Goal: Task Accomplishment & Management: Use online tool/utility

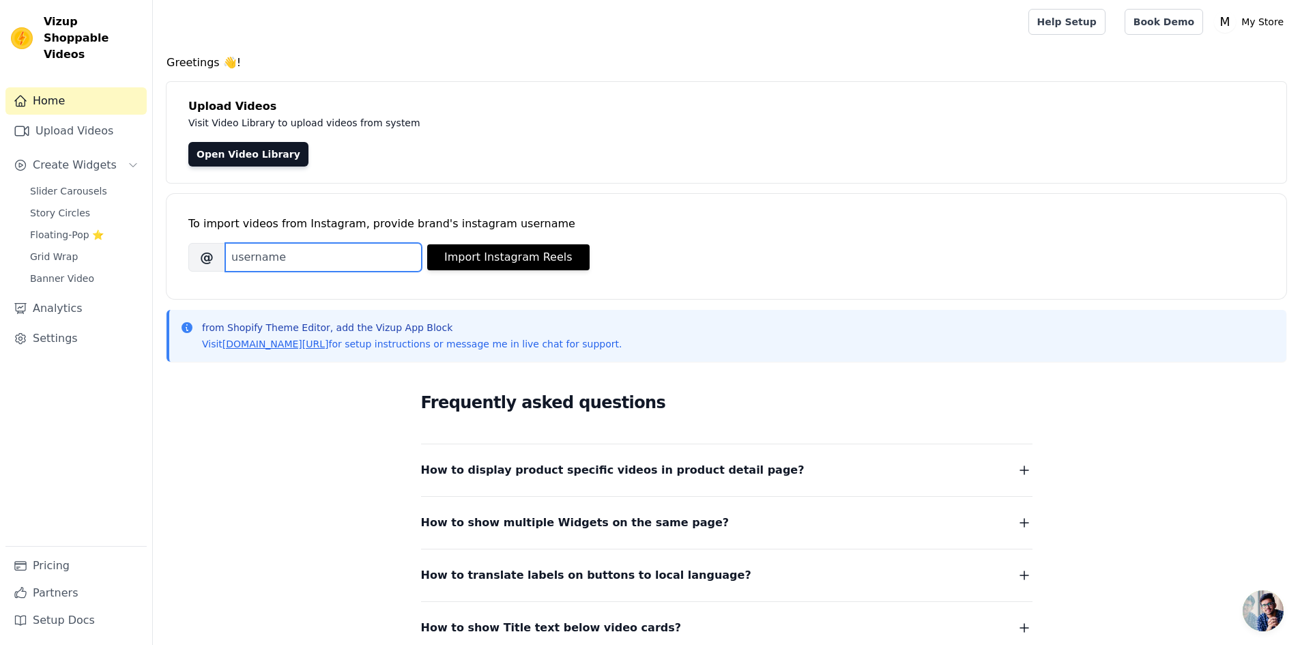
click at [298, 258] on input "Brand's Instagram Username" at bounding box center [323, 257] width 197 height 29
paste input "justconceived"
type input "justconceived"
click at [513, 252] on button "Import Instagram Reels" at bounding box center [508, 257] width 162 height 26
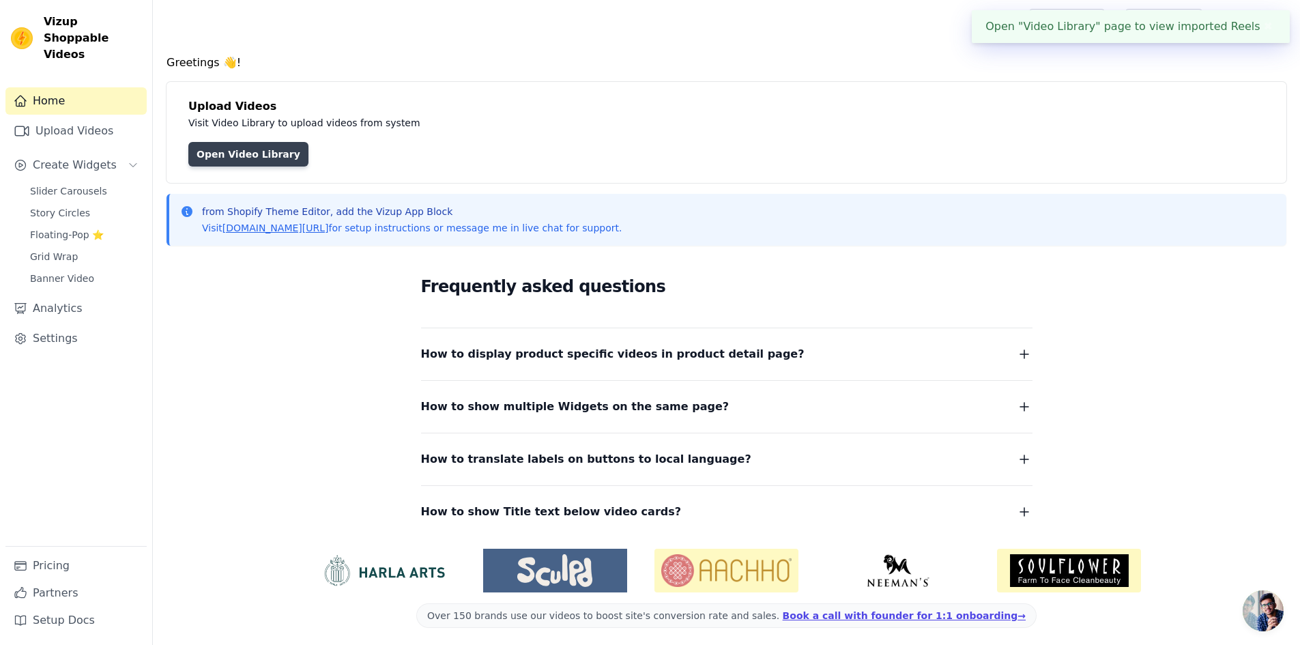
click at [248, 160] on link "Open Video Library" at bounding box center [248, 154] width 120 height 25
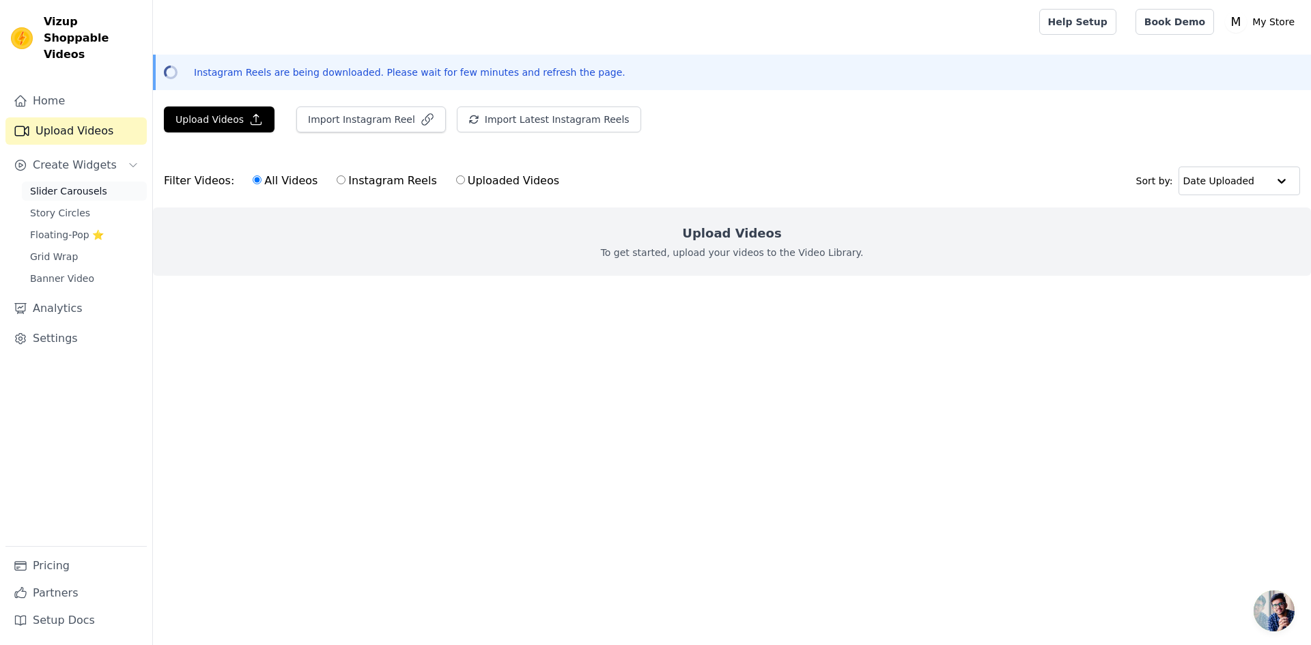
click at [66, 184] on span "Slider Carousels" at bounding box center [68, 191] width 77 height 14
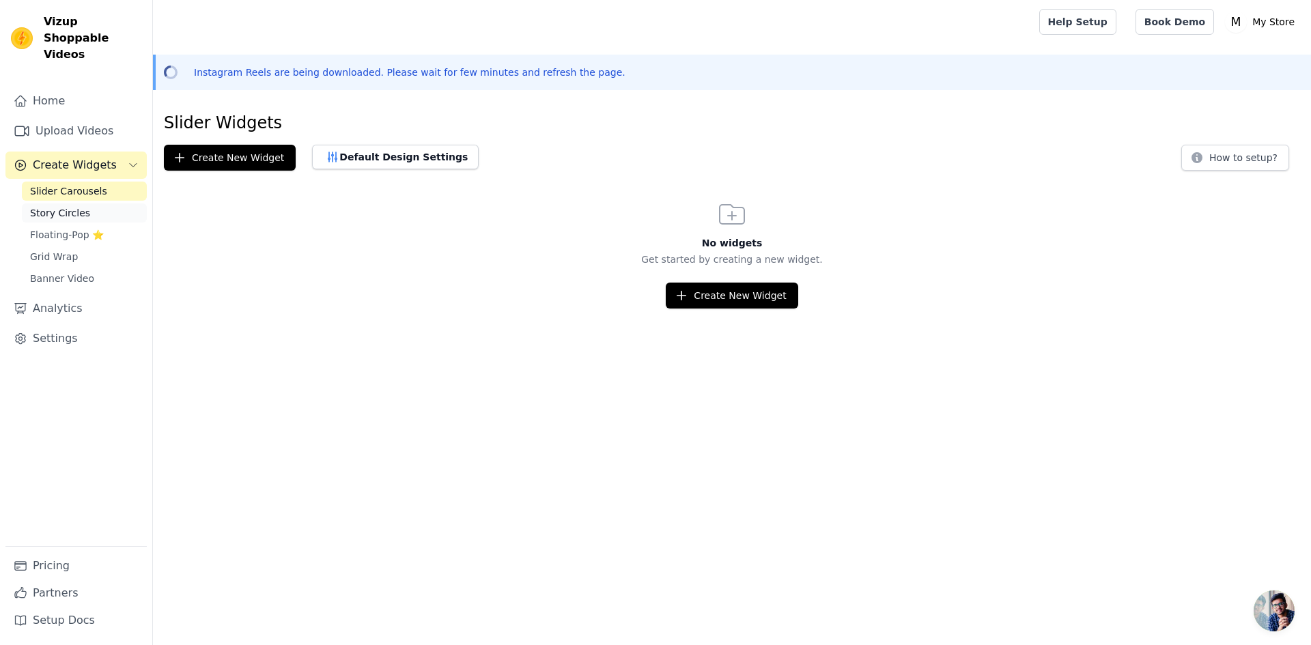
click at [67, 206] on span "Story Circles" at bounding box center [60, 213] width 60 height 14
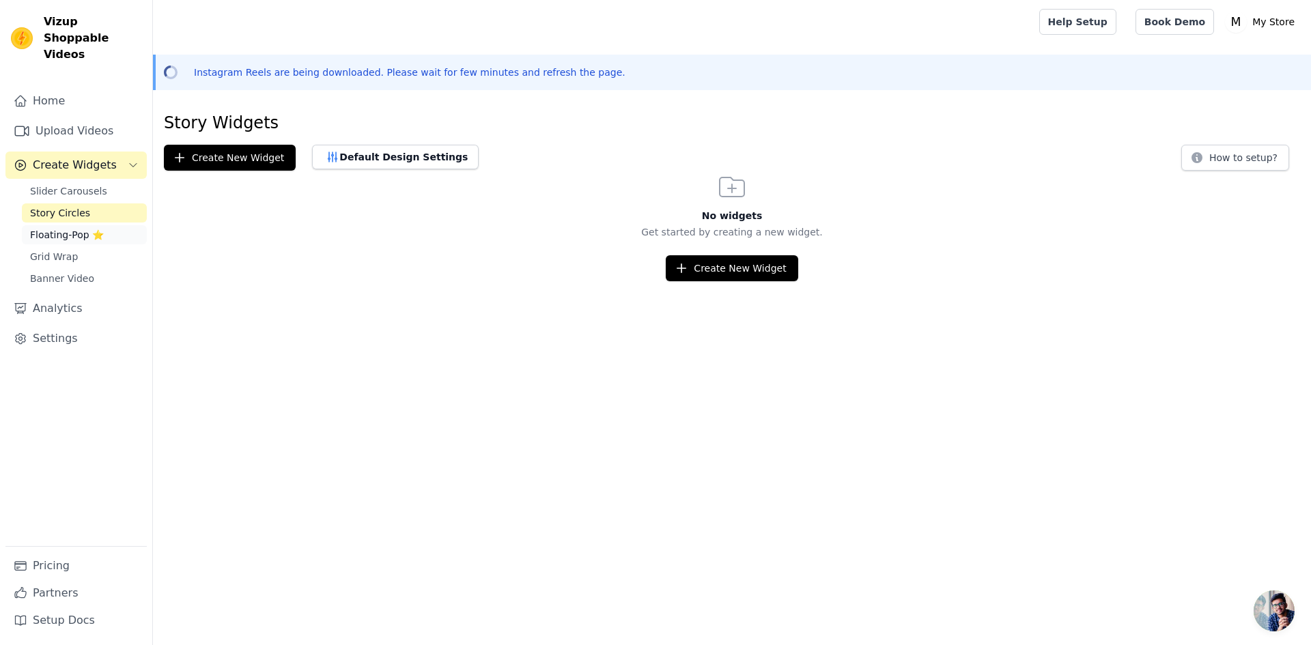
click at [70, 228] on span "Floating-Pop ⭐" at bounding box center [67, 235] width 74 height 14
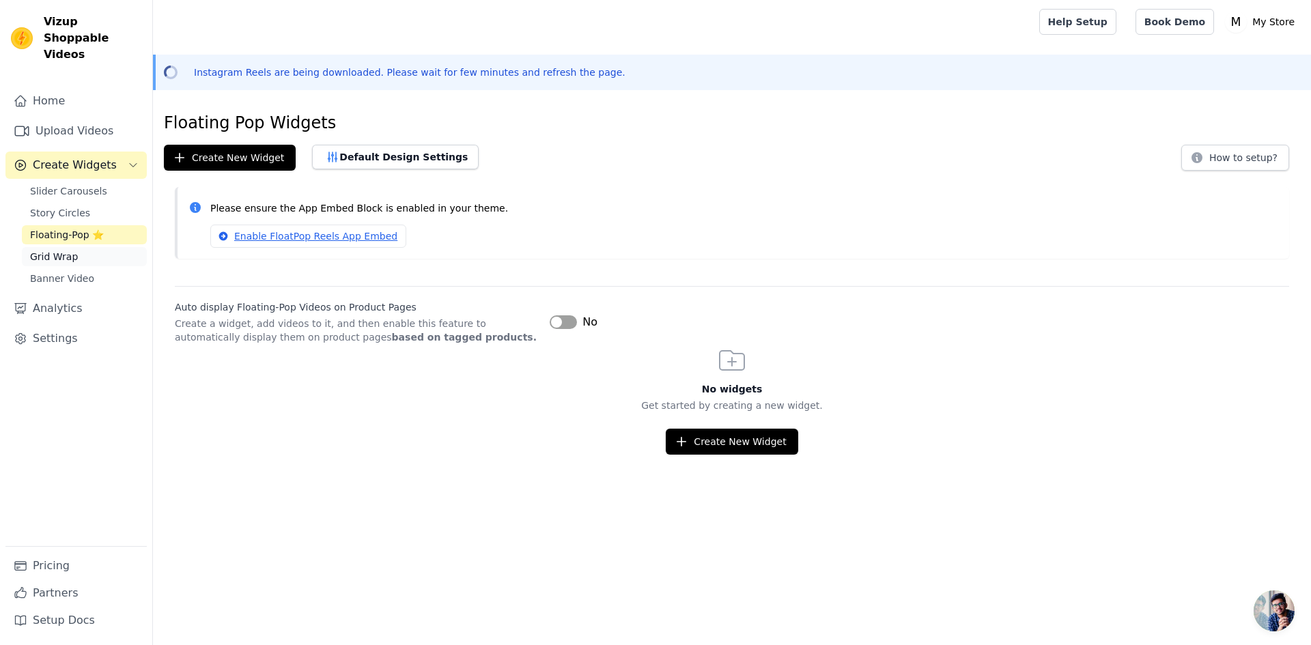
click at [68, 250] on span "Grid Wrap" at bounding box center [54, 257] width 48 height 14
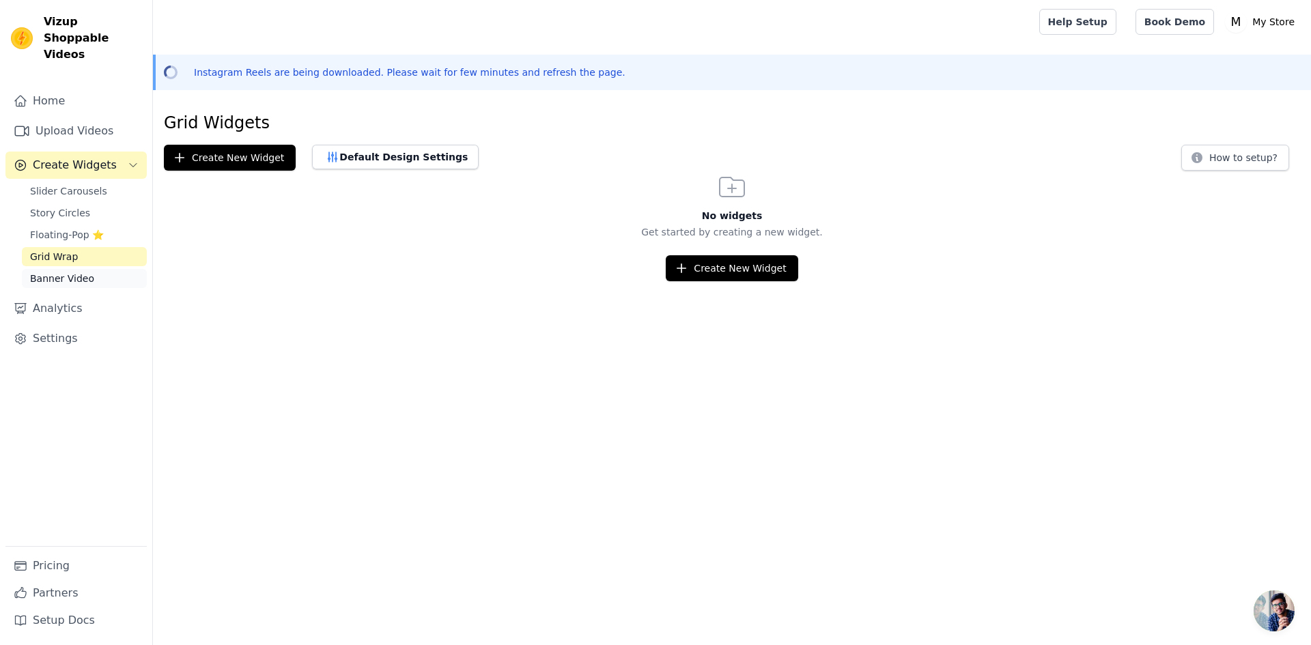
click at [71, 272] on span "Banner Video" at bounding box center [62, 279] width 64 height 14
click at [82, 184] on span "Slider Carousels" at bounding box center [68, 191] width 77 height 14
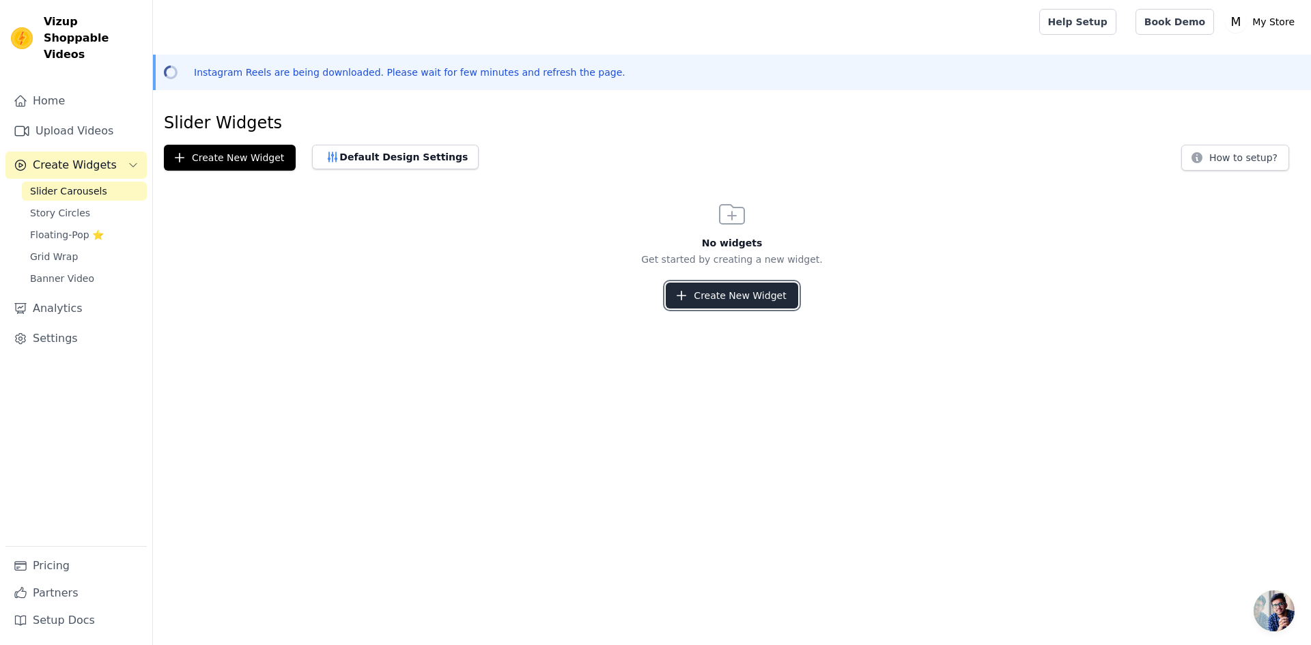
click at [715, 296] on button "Create New Widget" at bounding box center [731, 296] width 132 height 26
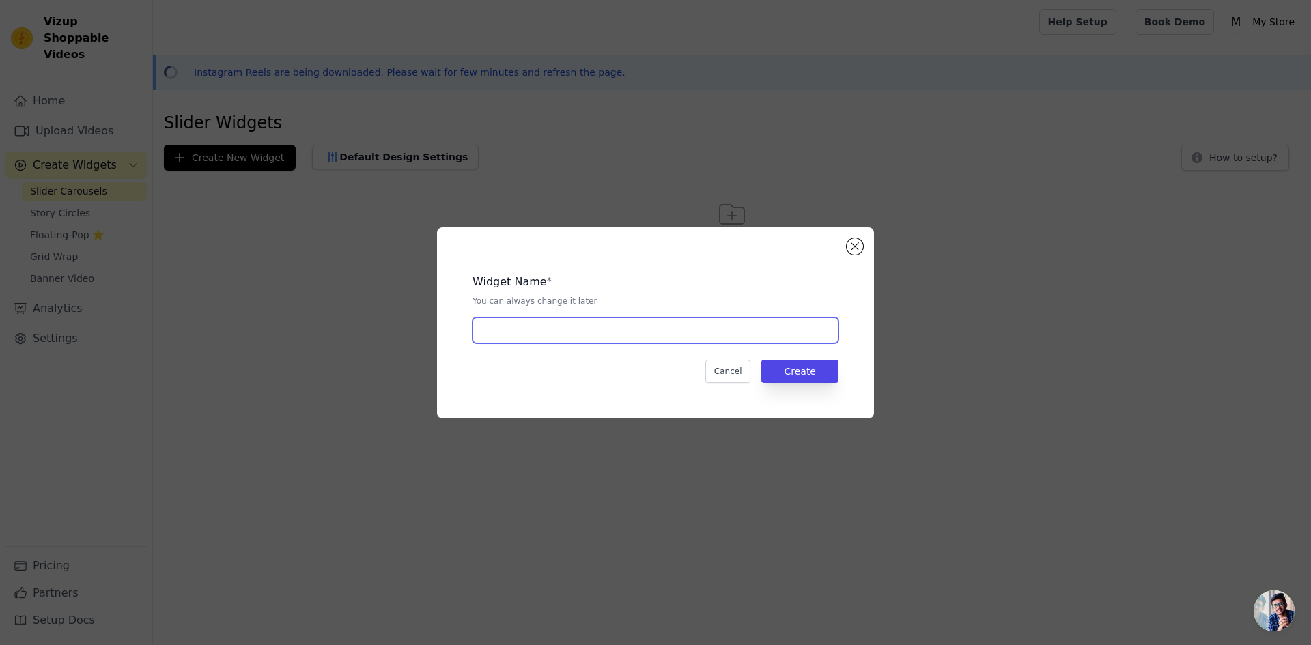
click at [681, 325] on input "text" at bounding box center [655, 330] width 366 height 26
type input "Demo"
click at [800, 377] on button "Create" at bounding box center [799, 371] width 77 height 23
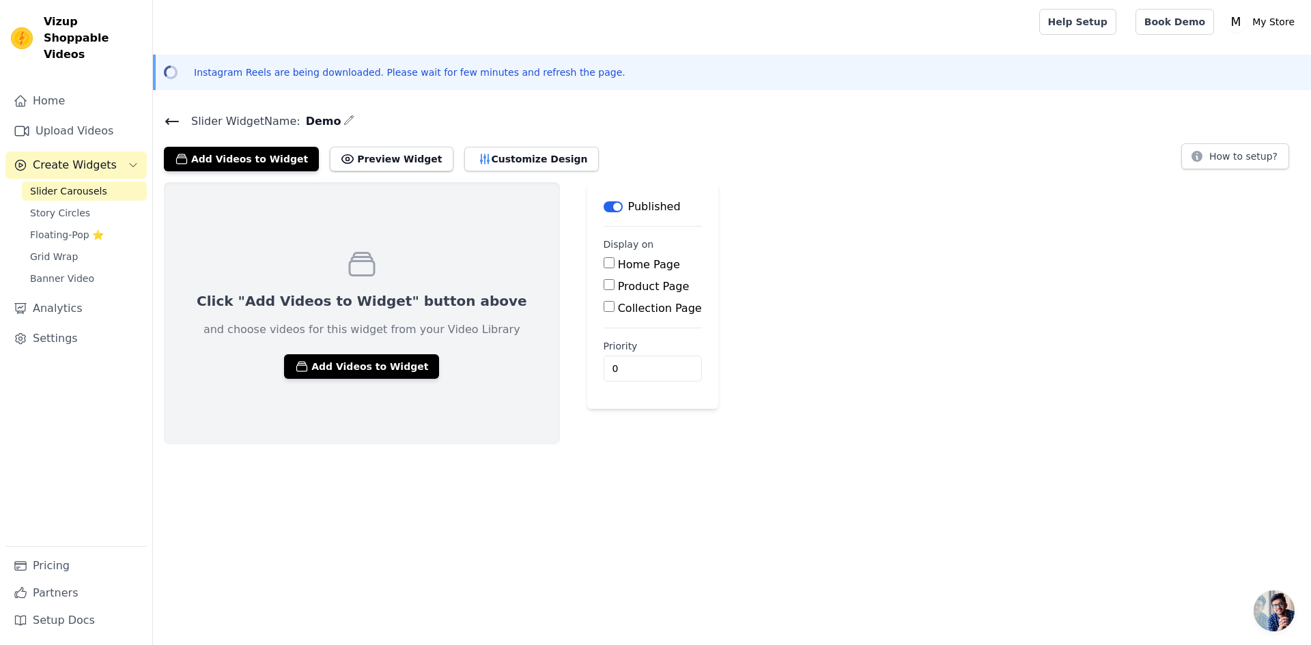
click at [603, 266] on input "Home Page" at bounding box center [608, 262] width 11 height 11
checkbox input "true"
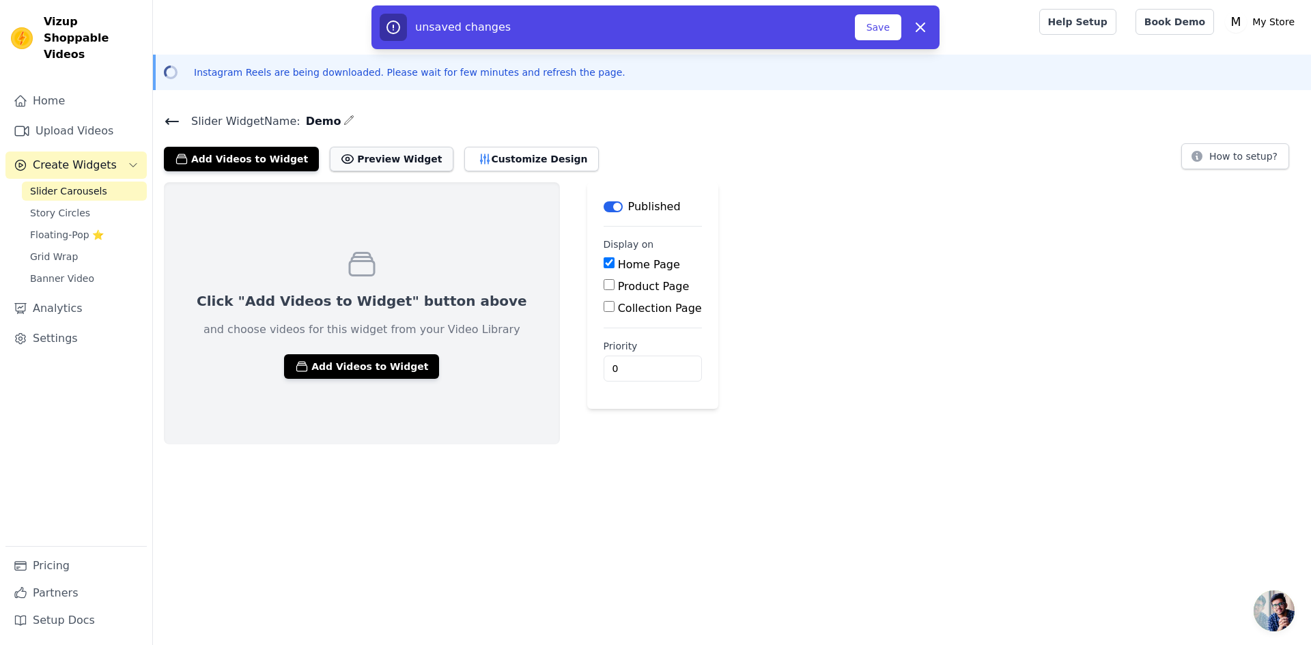
click at [356, 155] on button "Preview Widget" at bounding box center [391, 159] width 123 height 25
click at [496, 158] on button "Customize Design" at bounding box center [531, 159] width 134 height 25
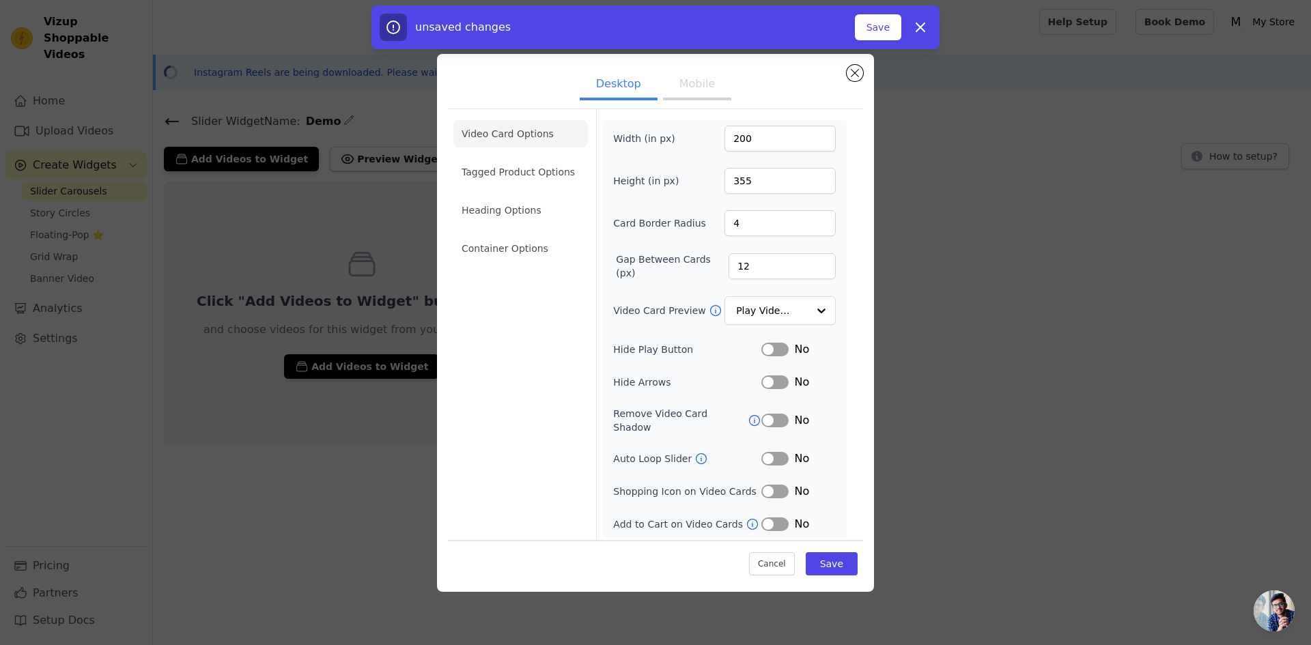
click at [684, 91] on button "Mobile" at bounding box center [697, 85] width 68 height 30
click at [852, 72] on button "Close modal" at bounding box center [854, 73] width 16 height 16
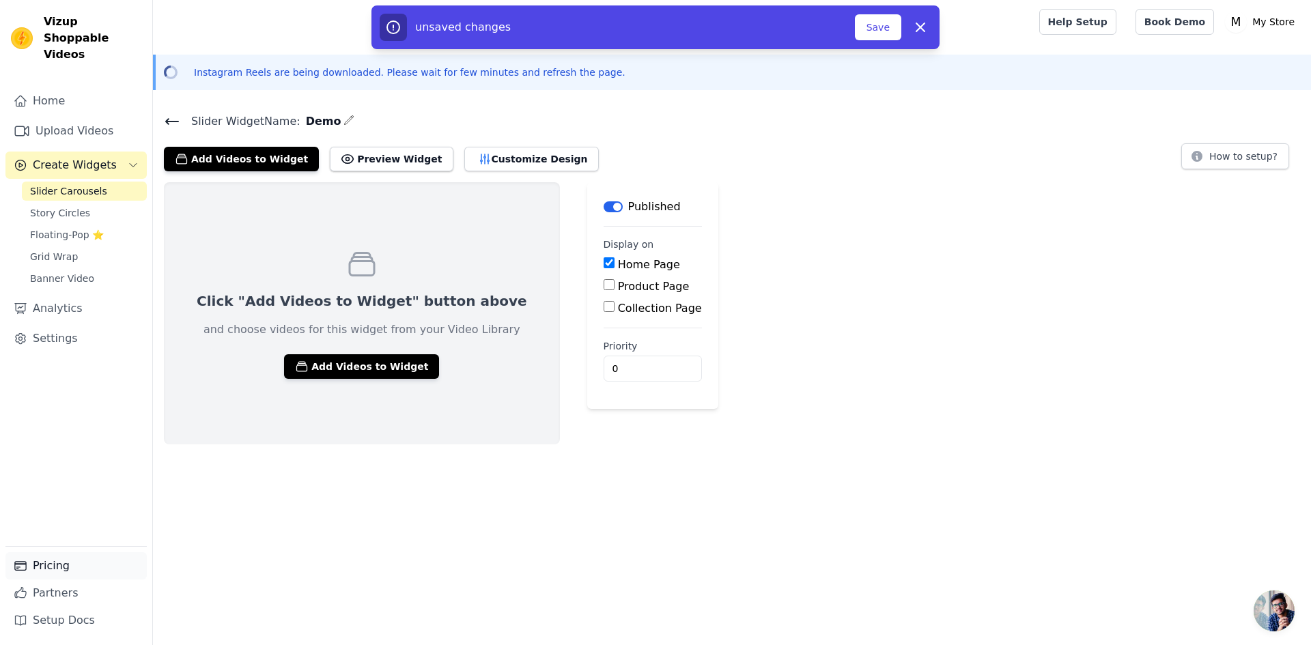
click at [55, 571] on link "Pricing" at bounding box center [75, 565] width 141 height 27
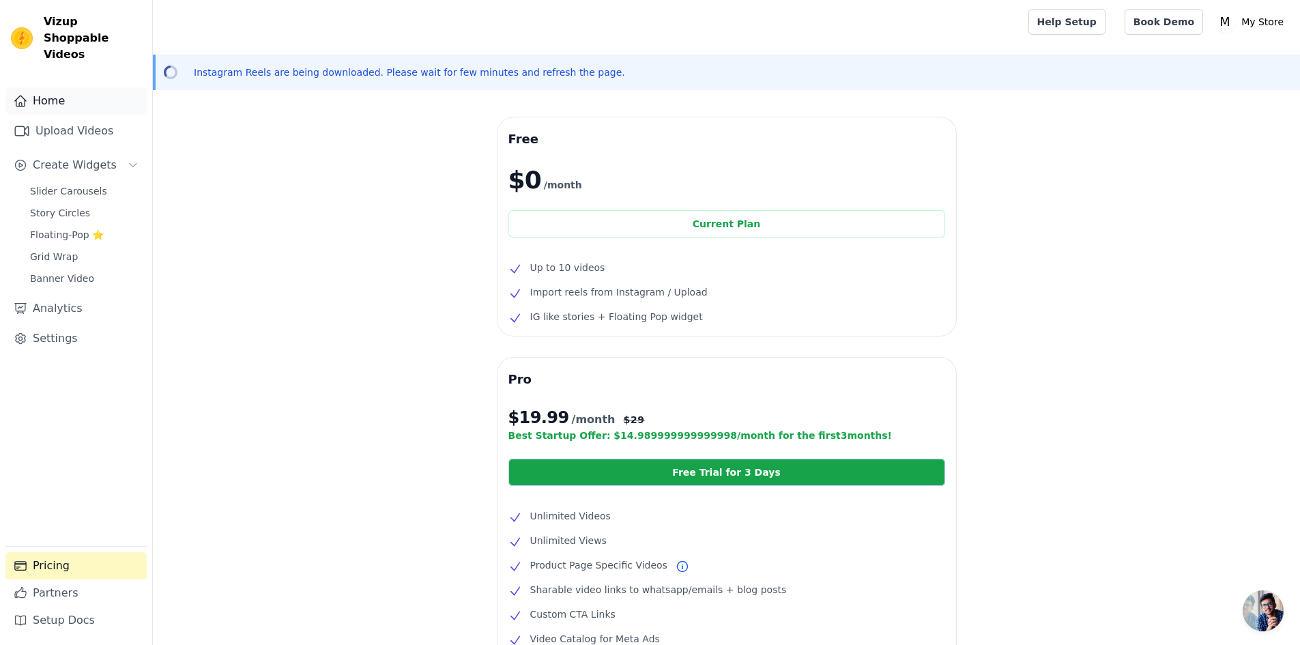
click at [63, 87] on link "Home" at bounding box center [75, 100] width 141 height 27
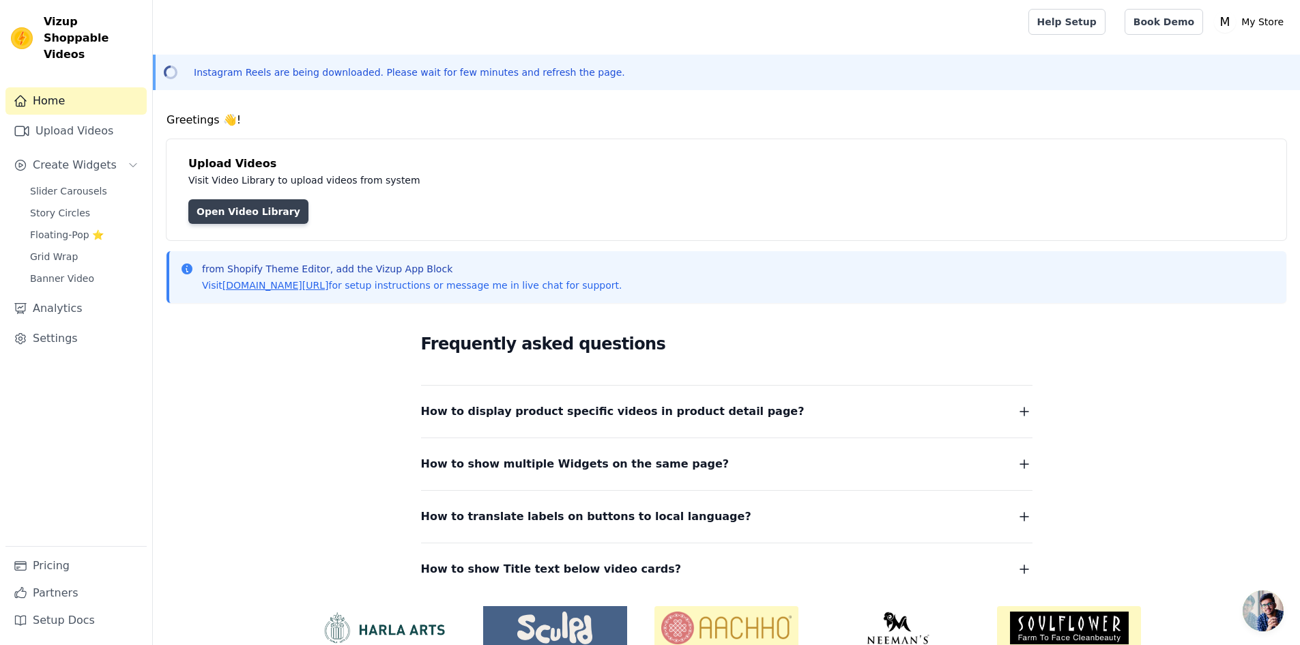
click at [238, 212] on link "Open Video Library" at bounding box center [248, 211] width 120 height 25
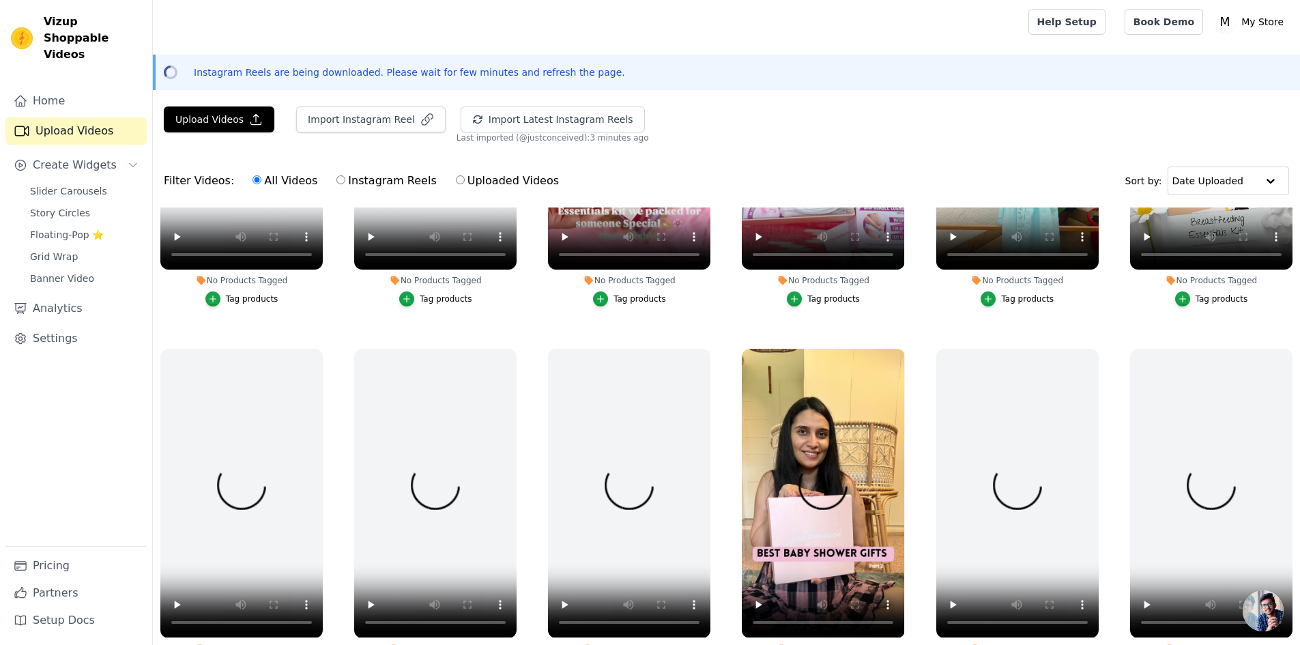
scroll to position [273, 0]
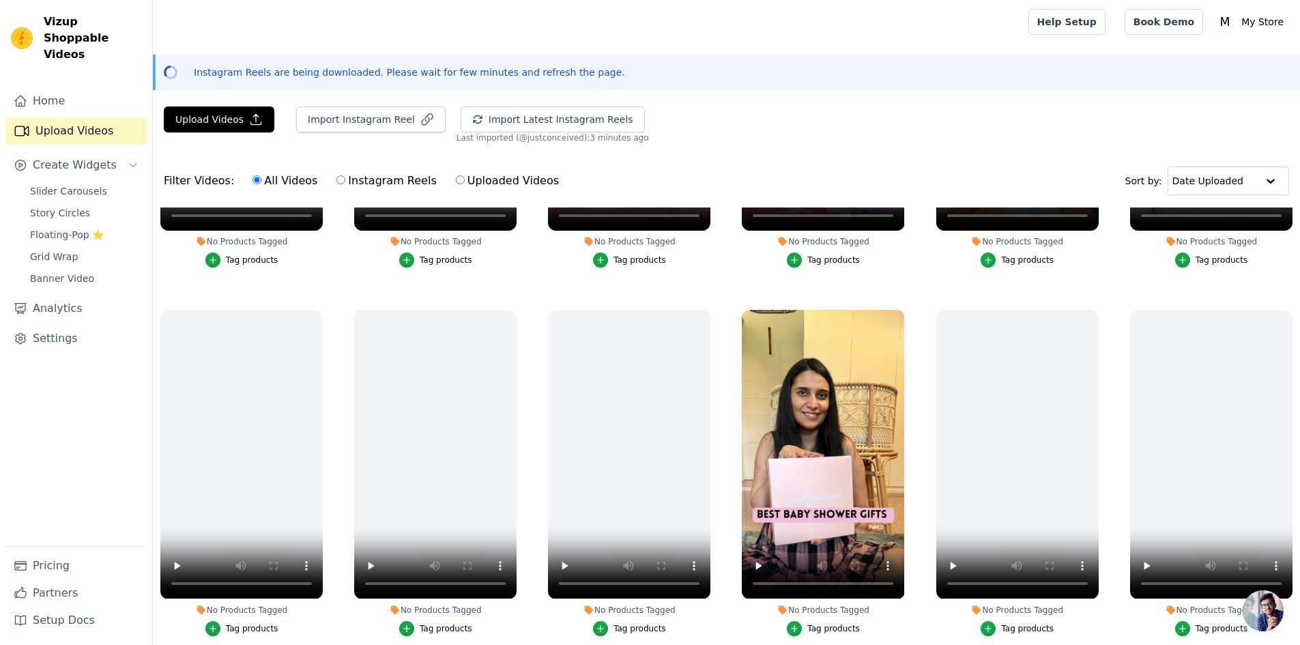
click at [336, 182] on input "Instagram Reels" at bounding box center [340, 179] width 9 height 9
radio input "true"
click at [253, 177] on label "All Videos" at bounding box center [285, 181] width 66 height 18
click at [253, 177] on input "All Videos" at bounding box center [257, 179] width 9 height 9
radio input "true"
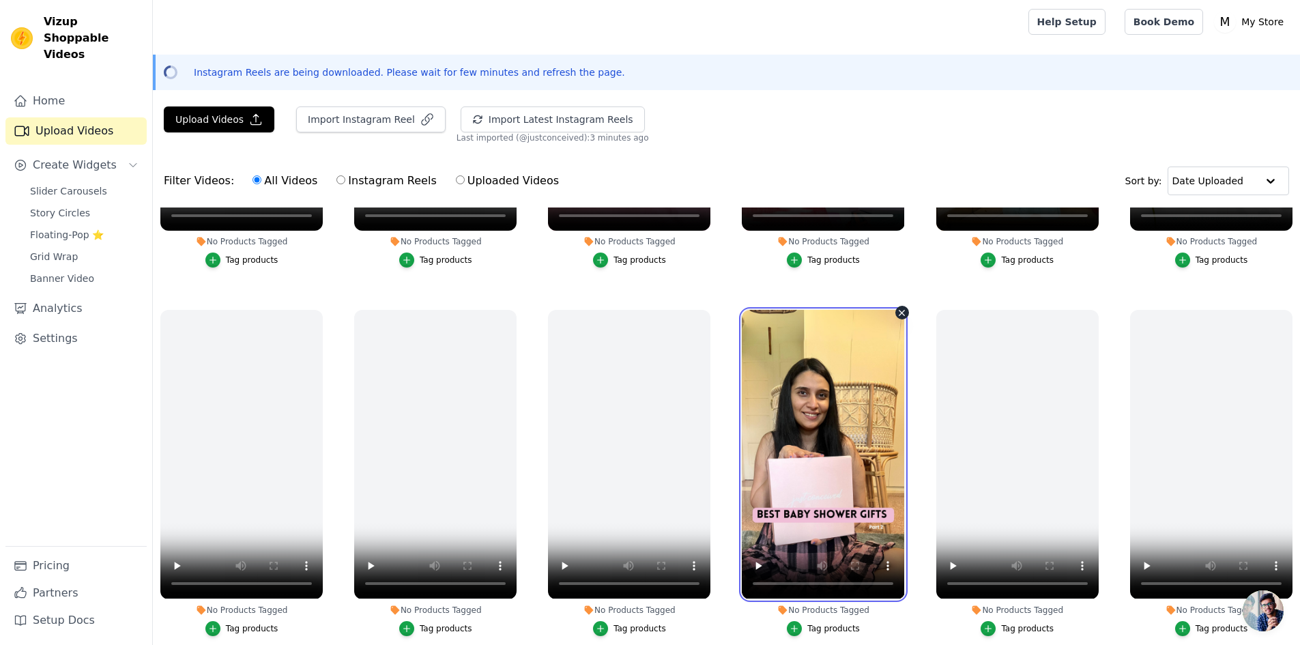
click at [842, 515] on video at bounding box center [823, 454] width 162 height 289
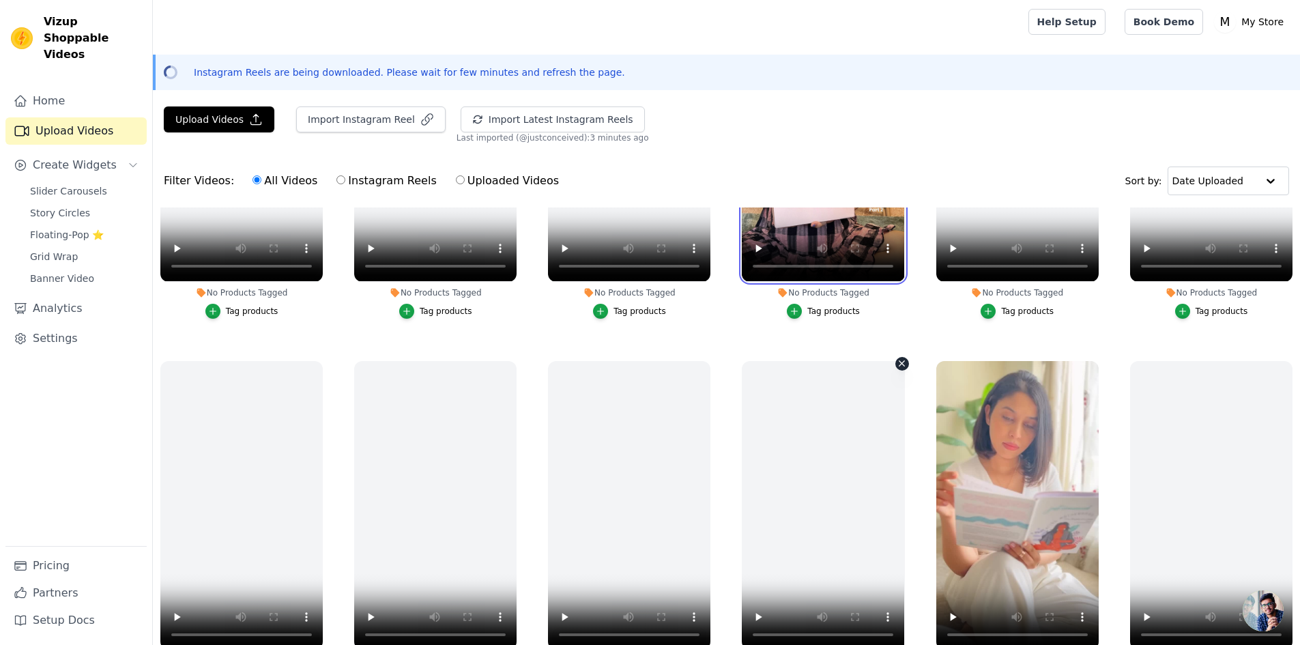
scroll to position [614, 0]
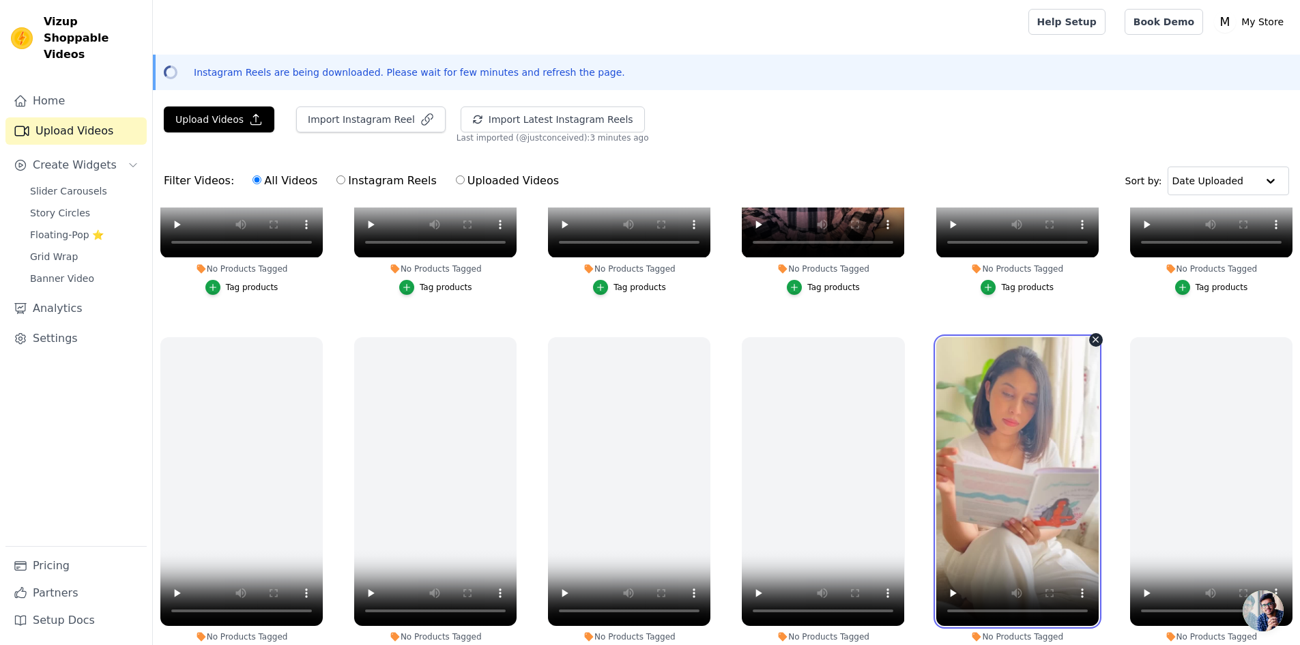
click at [1037, 458] on video at bounding box center [1017, 481] width 162 height 289
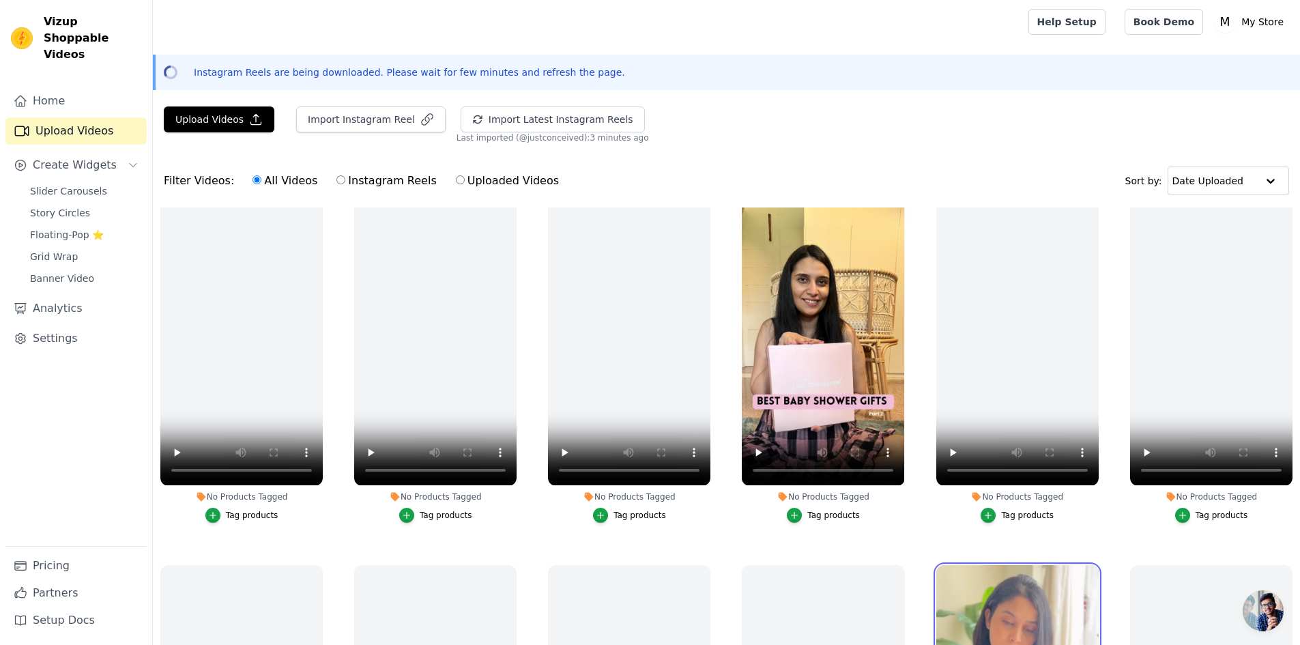
scroll to position [410, 0]
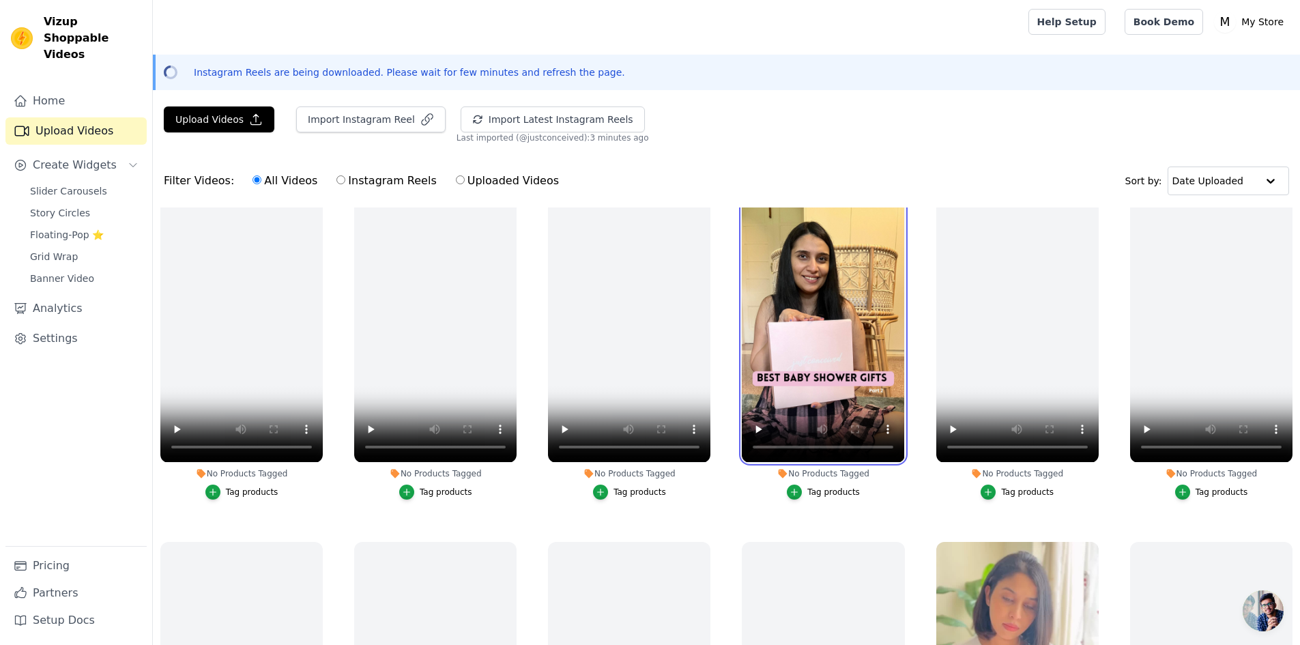
click at [813, 371] on video at bounding box center [823, 317] width 162 height 289
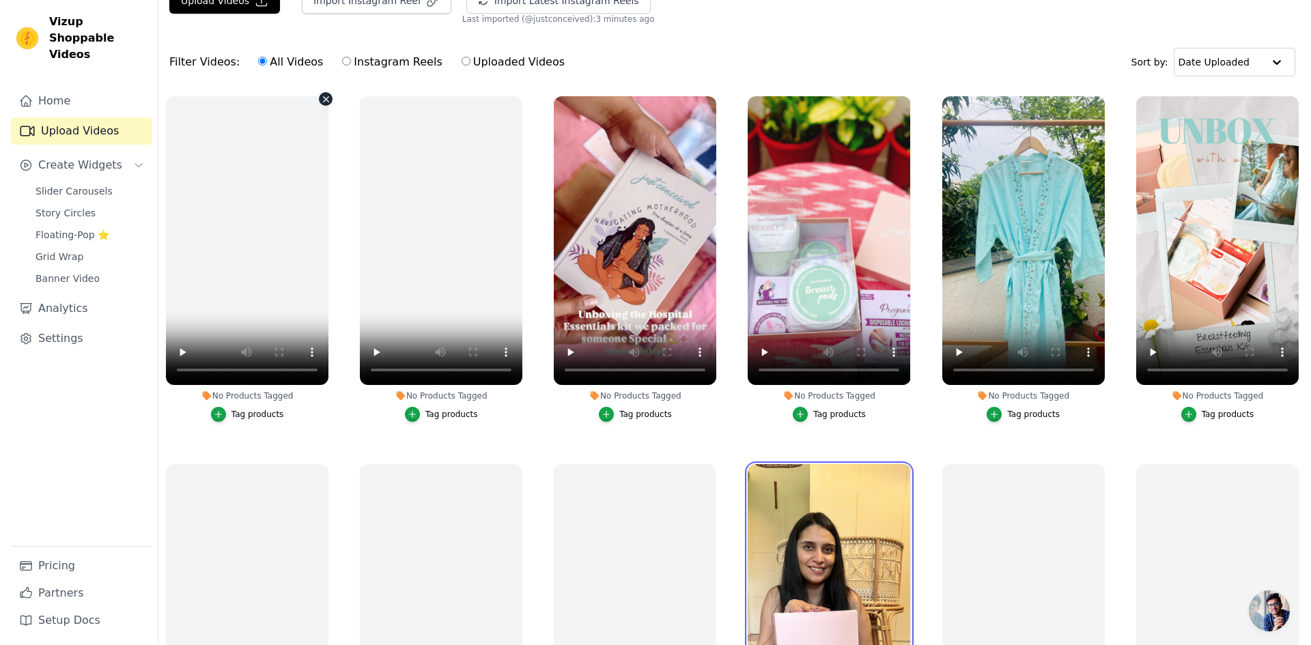
scroll to position [0, 0]
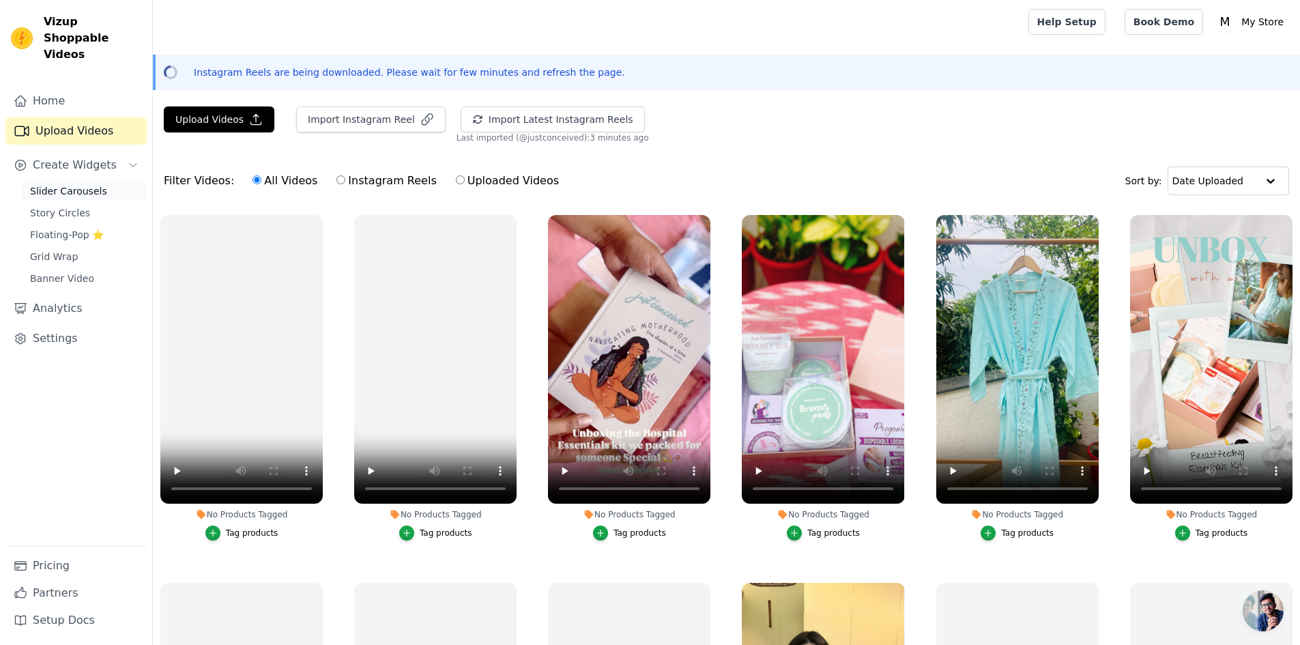
click at [76, 184] on span "Slider Carousels" at bounding box center [68, 191] width 77 height 14
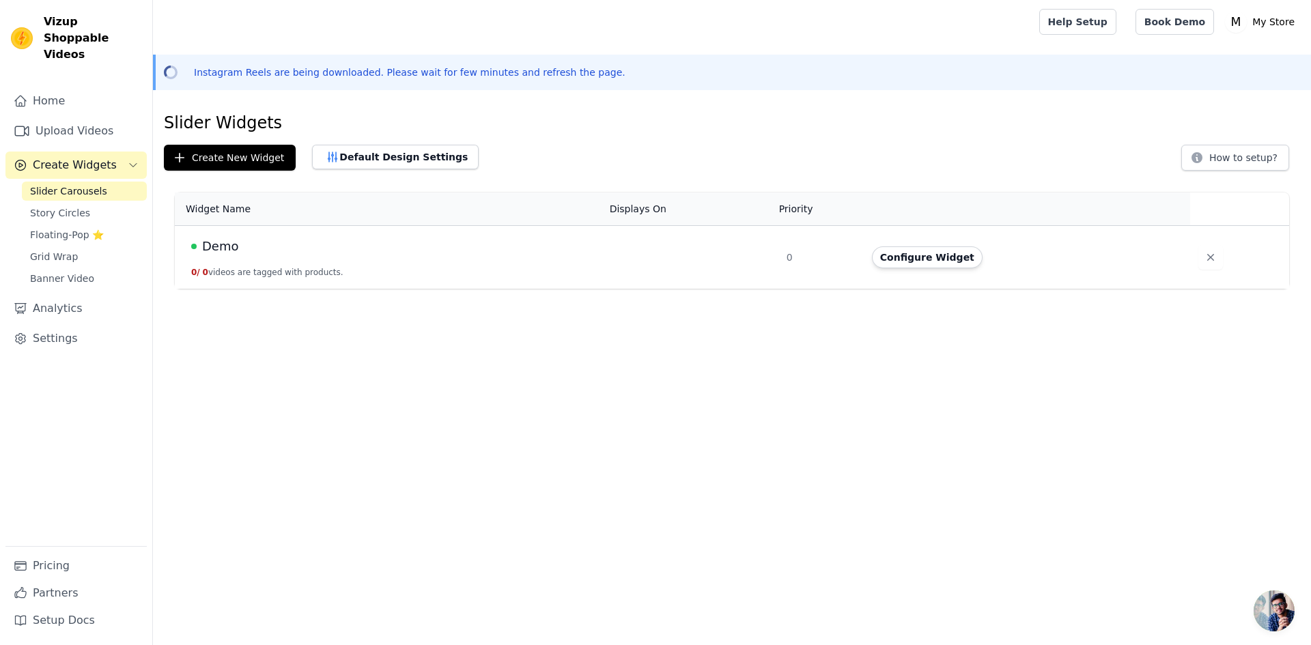
click at [316, 246] on div "Demo" at bounding box center [392, 246] width 402 height 19
click at [955, 258] on button "Configure Widget" at bounding box center [927, 257] width 111 height 22
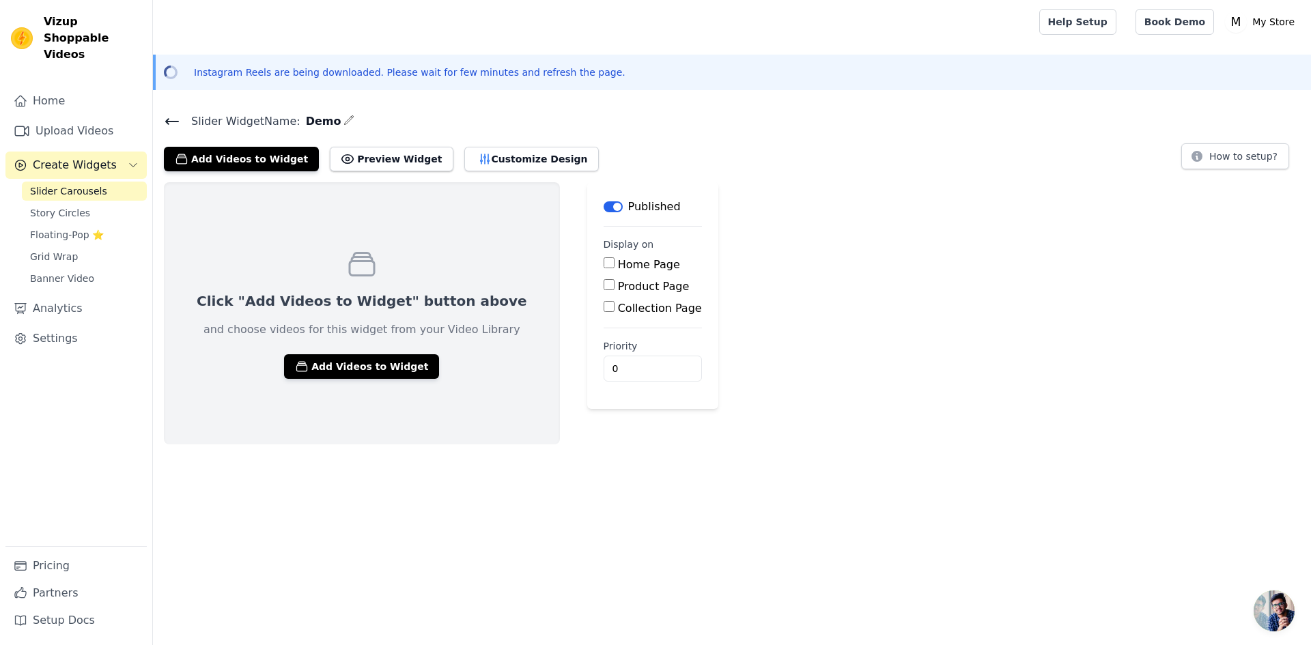
click at [603, 261] on input "Home Page" at bounding box center [608, 262] width 11 height 11
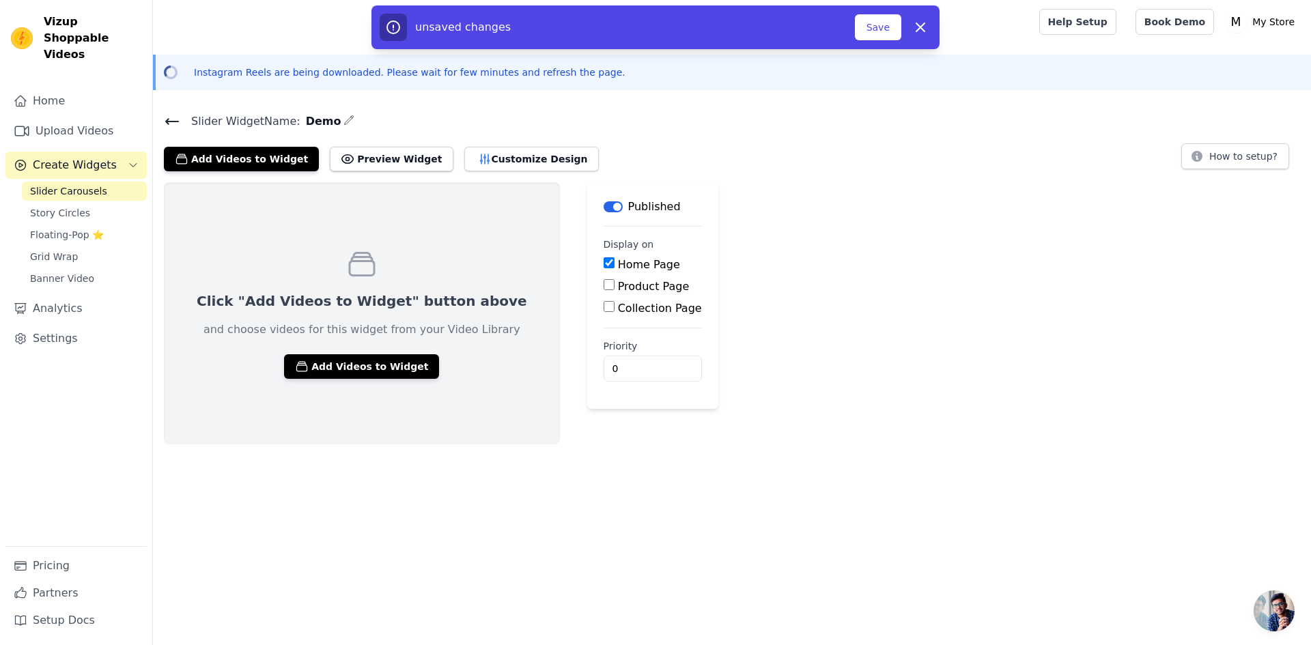
click at [603, 263] on input "Home Page" at bounding box center [608, 262] width 11 height 11
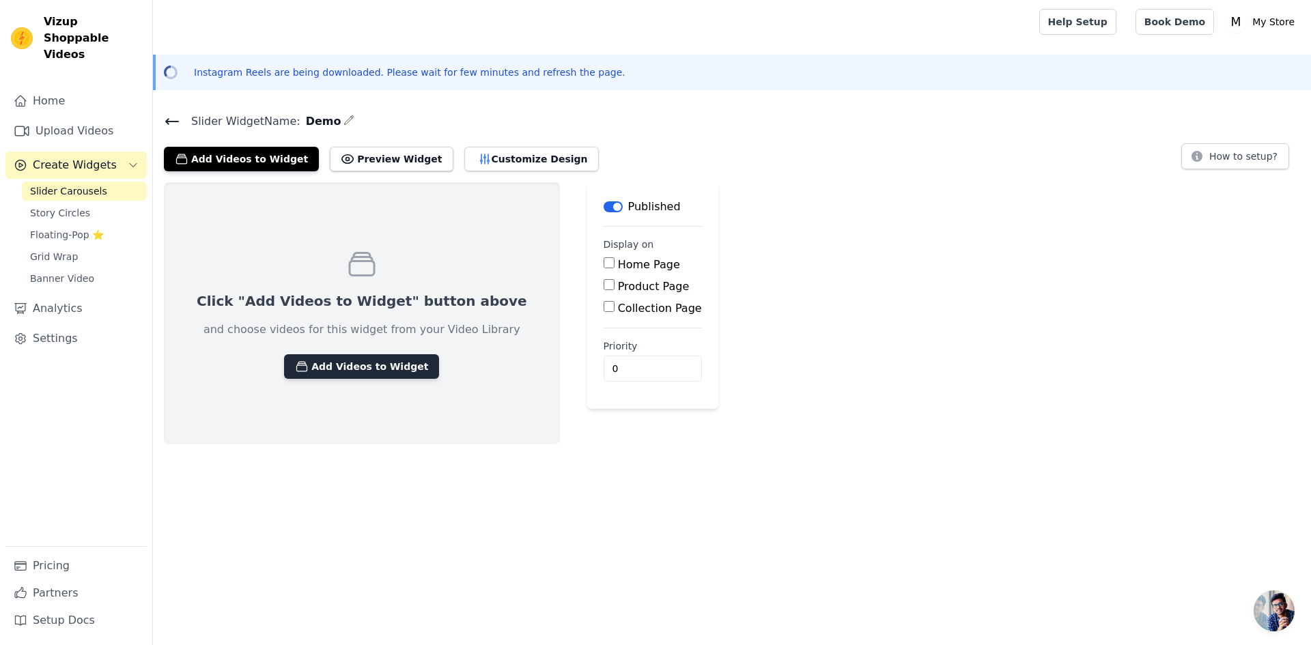
click at [317, 369] on button "Add Videos to Widget" at bounding box center [361, 366] width 155 height 25
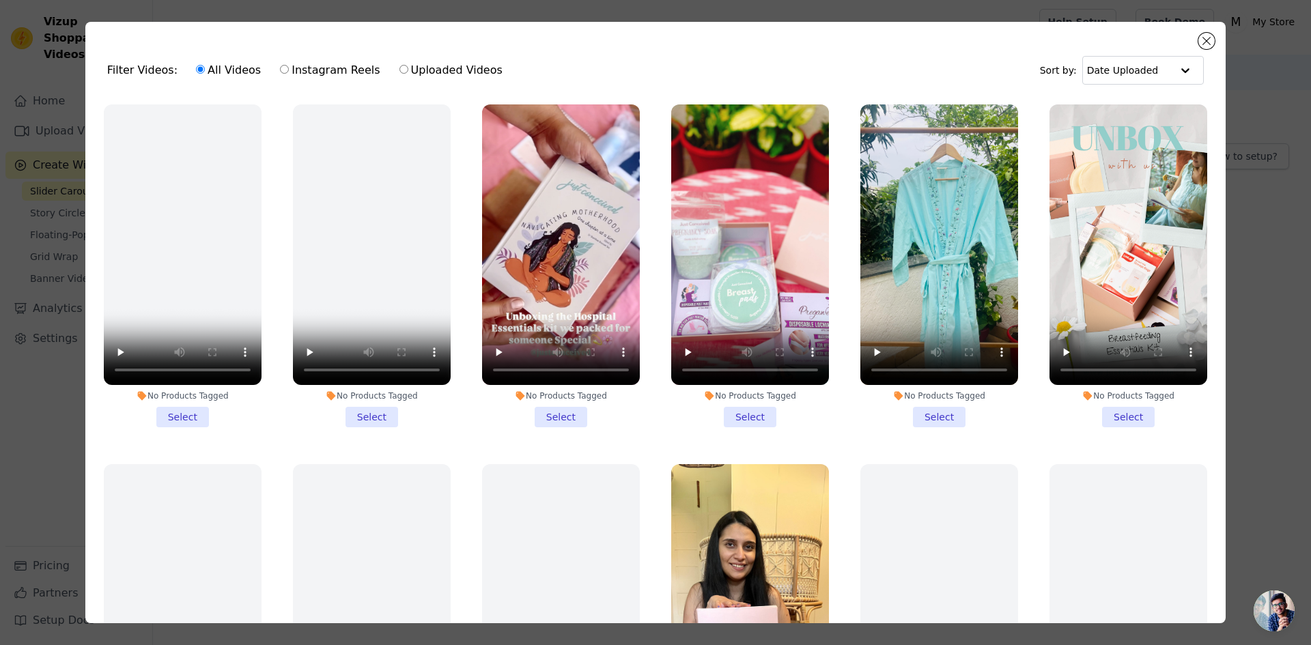
click at [556, 407] on li "No Products Tagged Select" at bounding box center [561, 265] width 158 height 323
click at [0, 0] on input "No Products Tagged Select" at bounding box center [0, 0] width 0 height 0
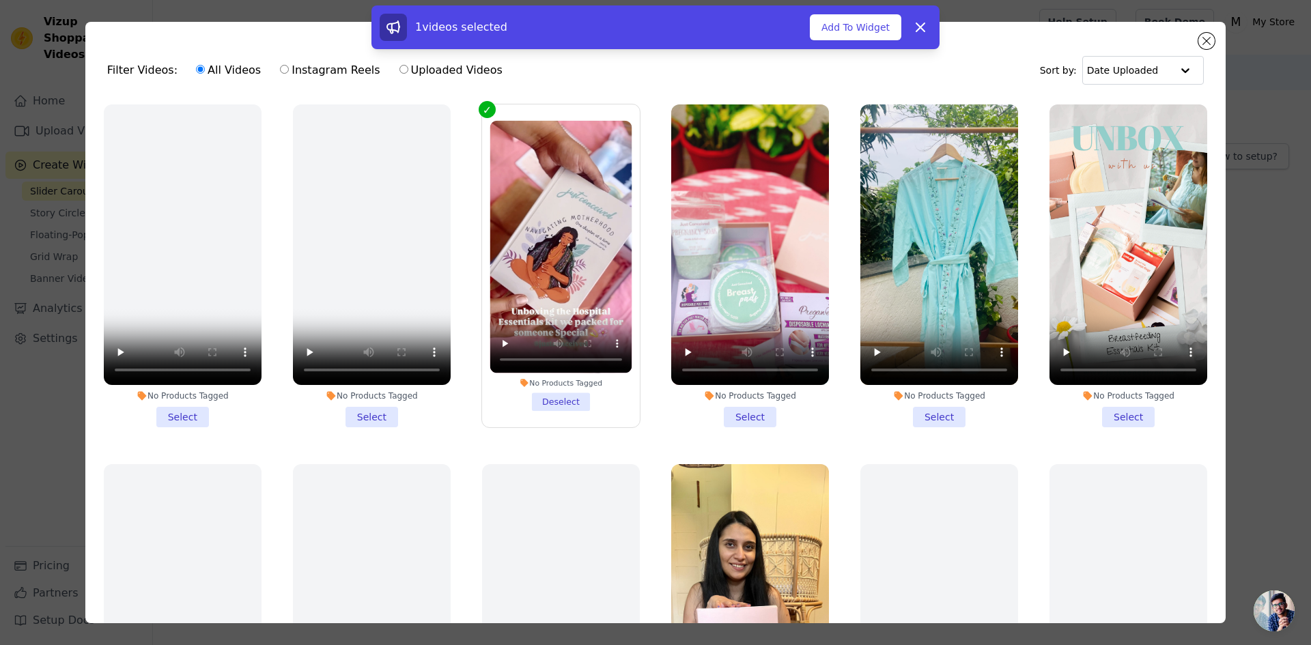
click at [746, 418] on li "No Products Tagged Select" at bounding box center [750, 265] width 158 height 323
click at [0, 0] on input "No Products Tagged Select" at bounding box center [0, 0] width 0 height 0
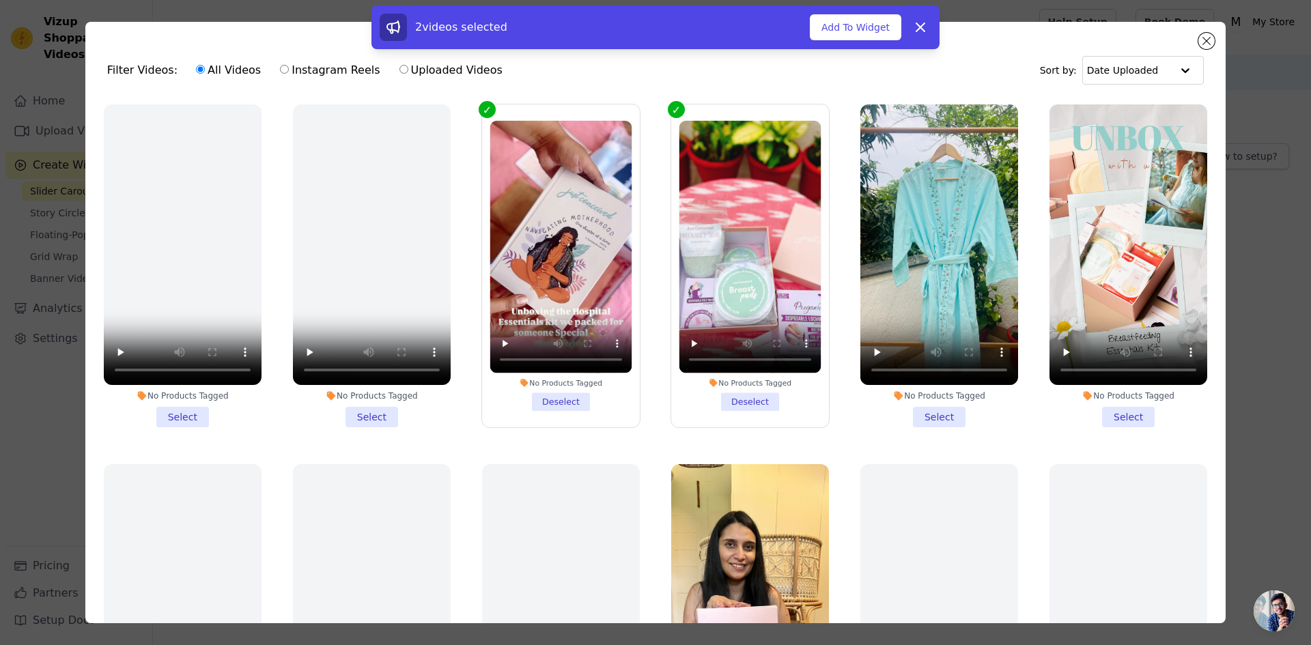
click at [932, 414] on li "No Products Tagged Select" at bounding box center [939, 265] width 158 height 323
click at [0, 0] on input "No Products Tagged Select" at bounding box center [0, 0] width 0 height 0
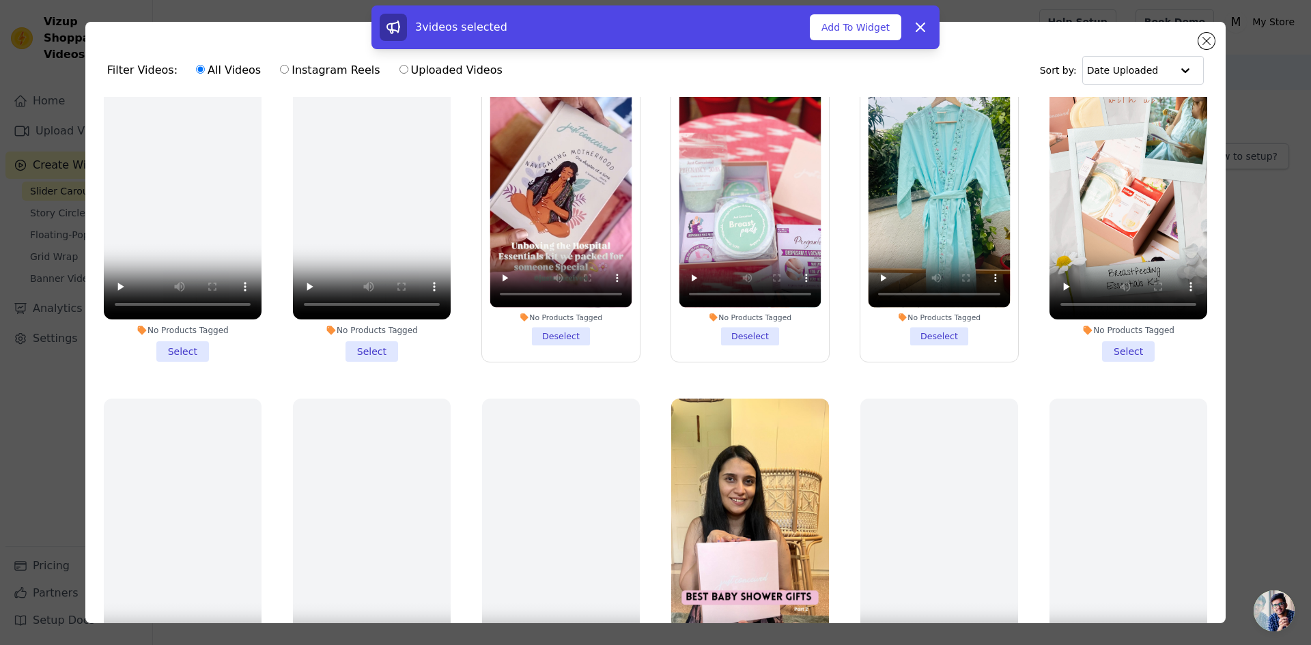
scroll to position [68, 0]
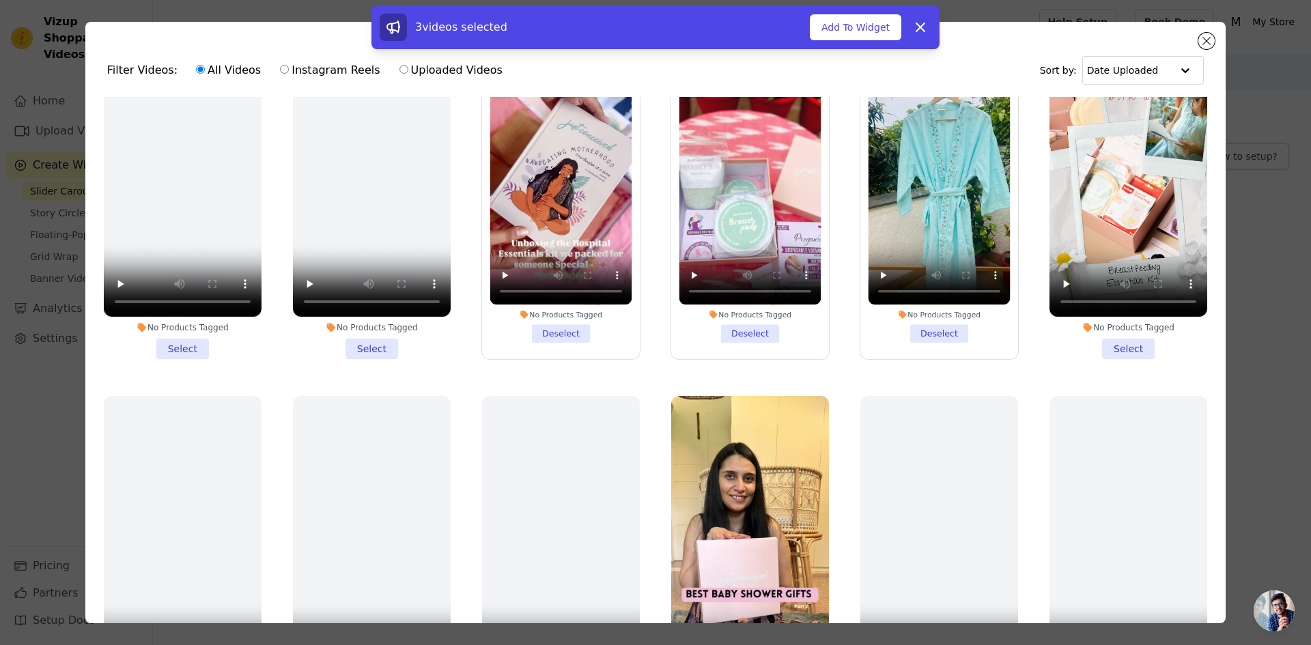
click at [1111, 343] on li "No Products Tagged Select" at bounding box center [1128, 197] width 158 height 323
click at [0, 0] on input "No Products Tagged Select" at bounding box center [0, 0] width 0 height 0
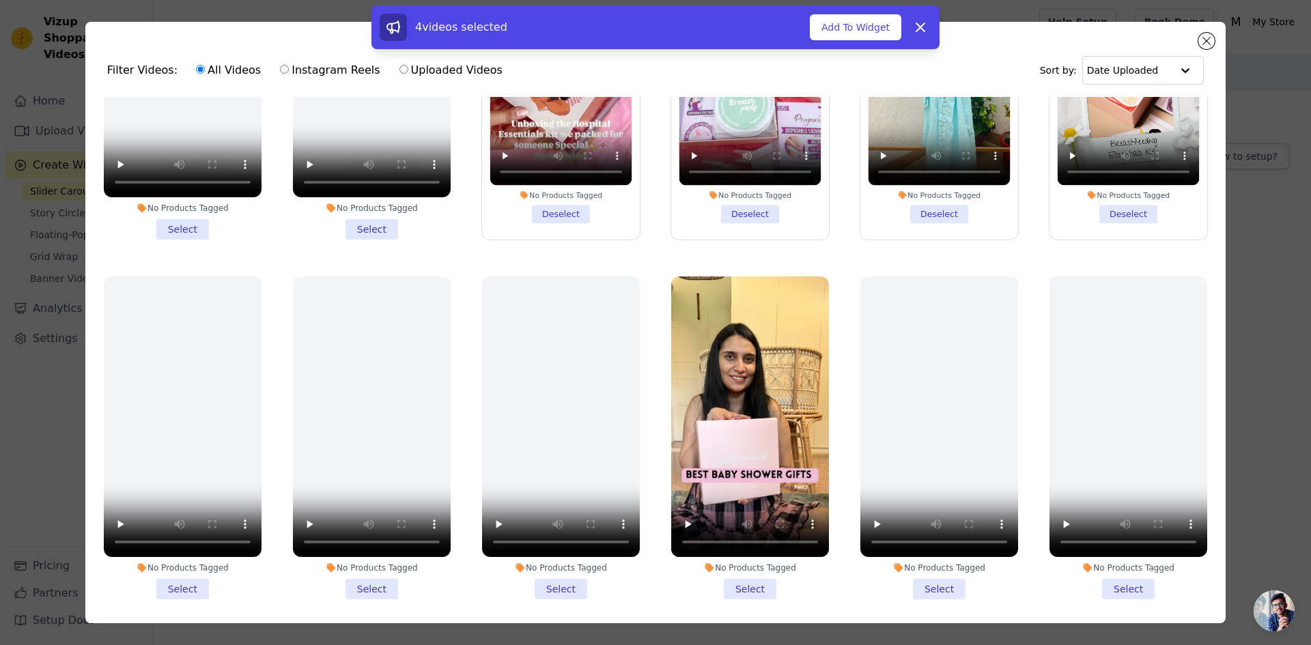
scroll to position [205, 0]
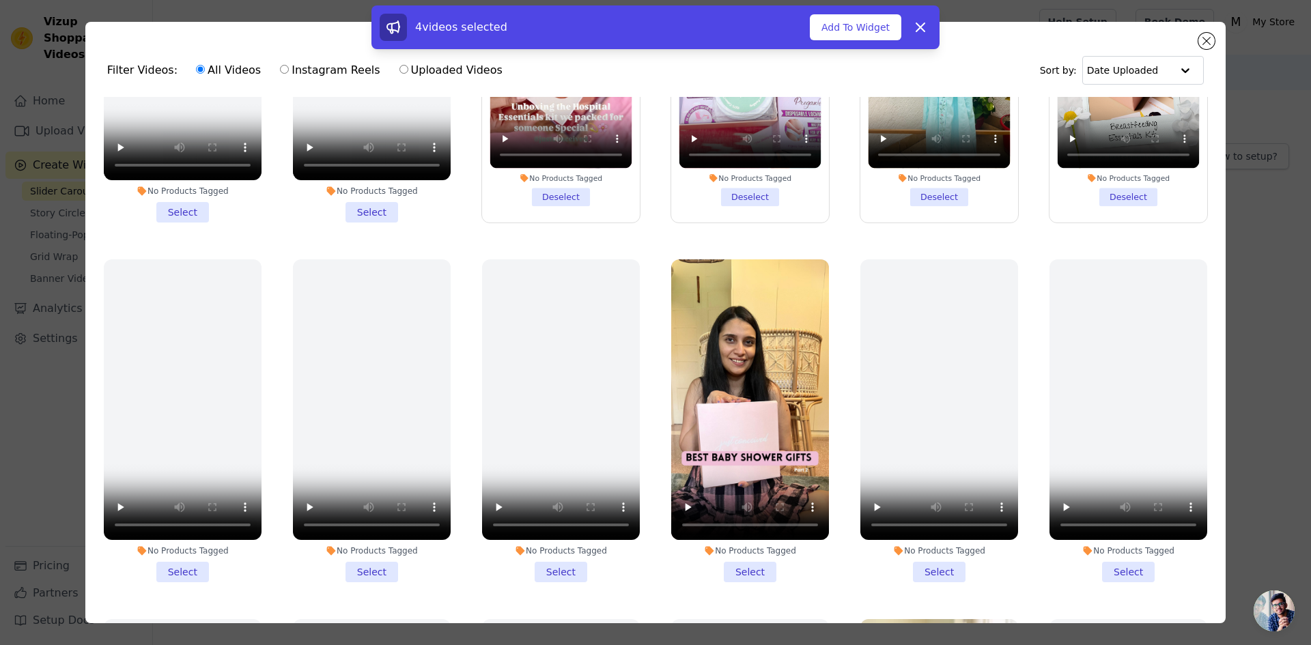
click at [738, 552] on li "No Products Tagged Select" at bounding box center [750, 420] width 158 height 323
click at [0, 0] on input "No Products Tagged Select" at bounding box center [0, 0] width 0 height 0
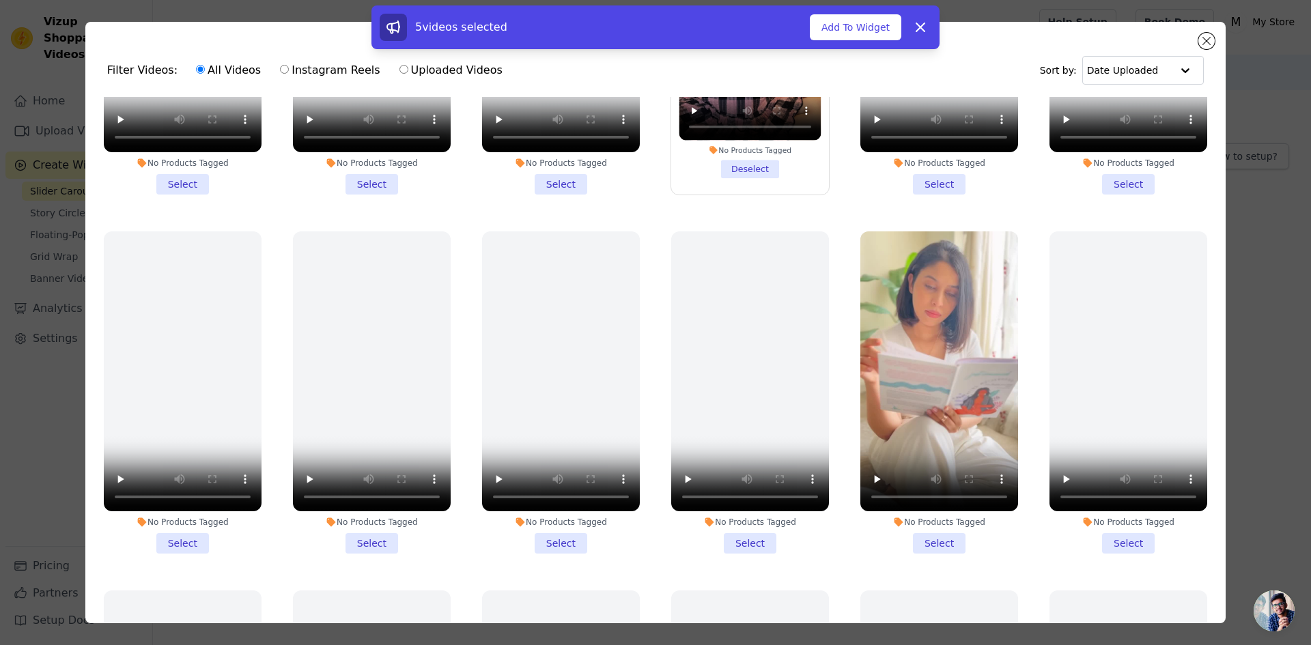
scroll to position [614, 0]
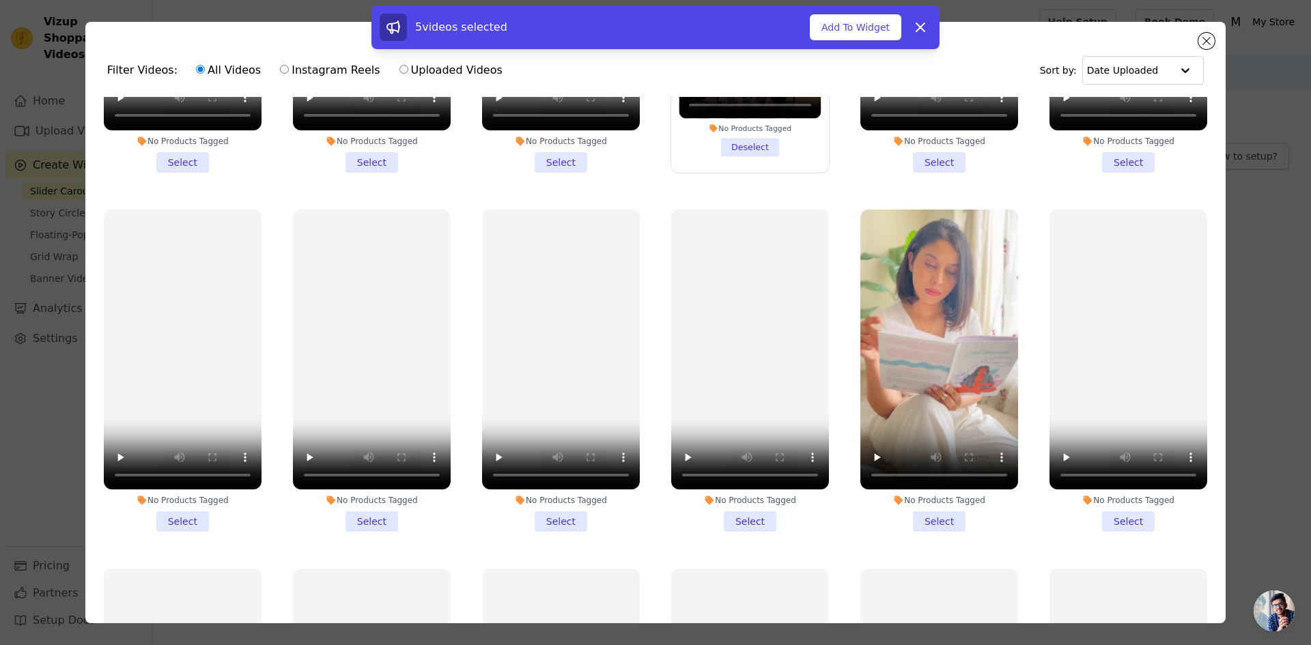
click at [921, 502] on li "No Products Tagged Select" at bounding box center [939, 371] width 158 height 323
click at [0, 0] on input "No Products Tagged Select" at bounding box center [0, 0] width 0 height 0
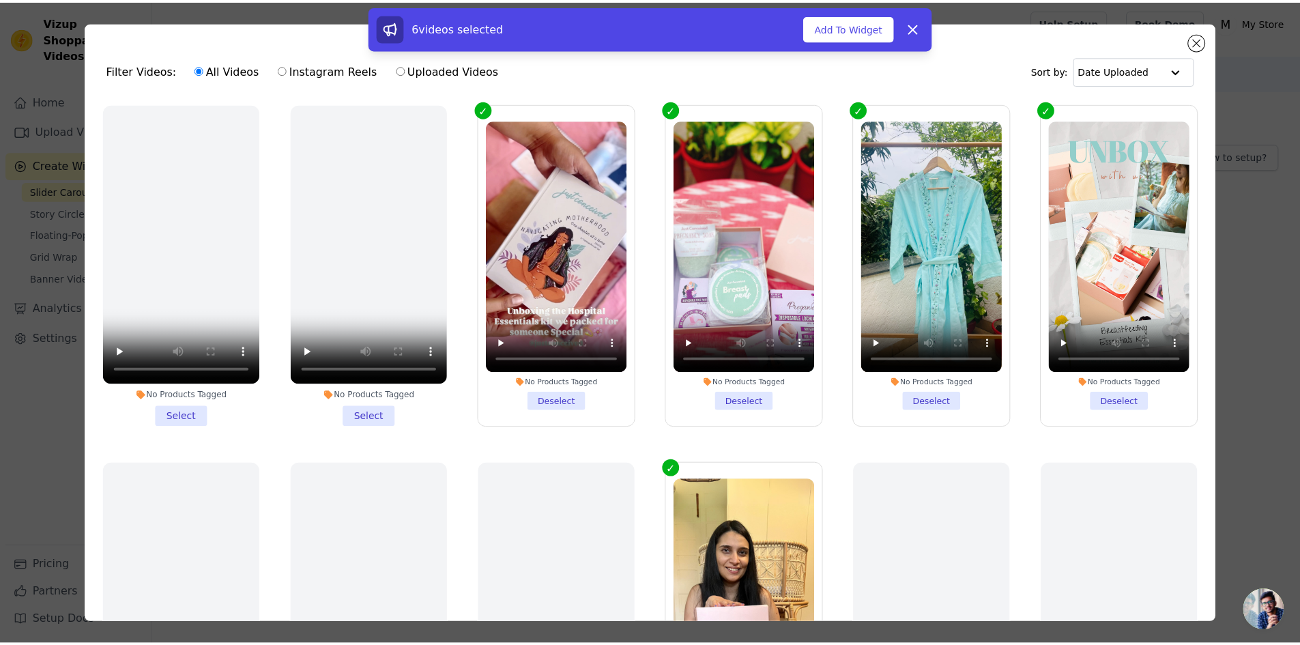
scroll to position [0, 0]
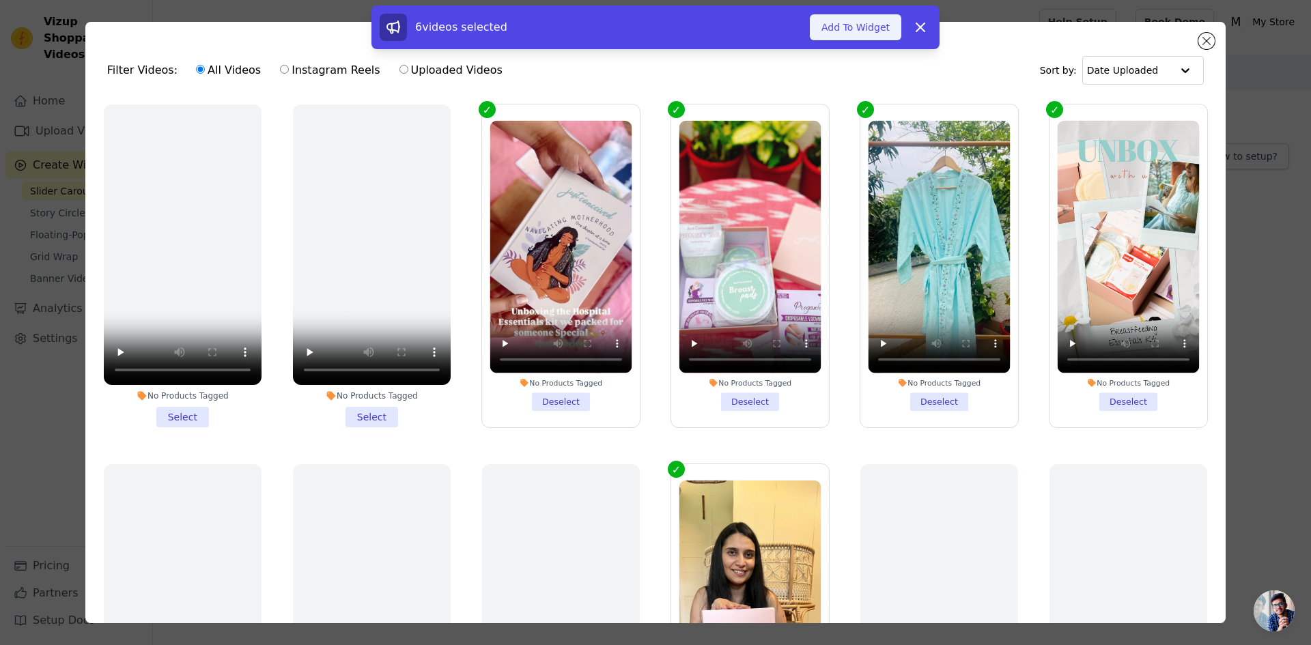
click at [866, 29] on button "Add To Widget" at bounding box center [855, 27] width 91 height 26
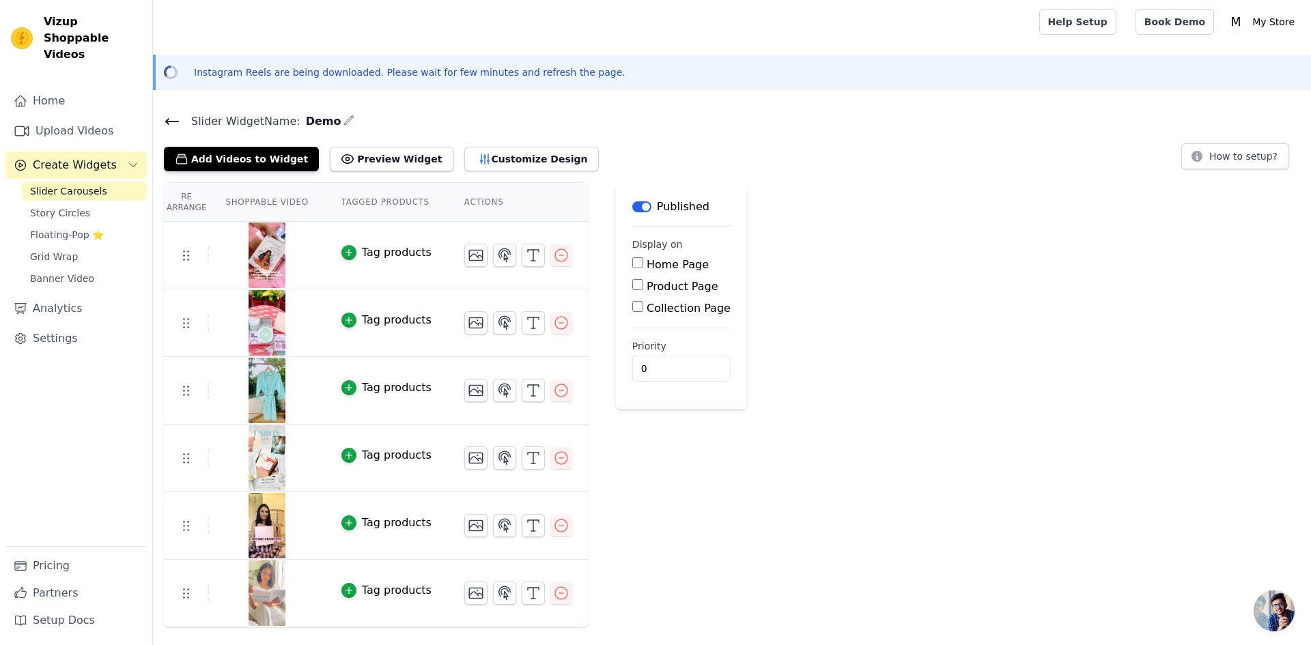
click at [632, 265] on input "Home Page" at bounding box center [637, 262] width 11 height 11
checkbox input "true"
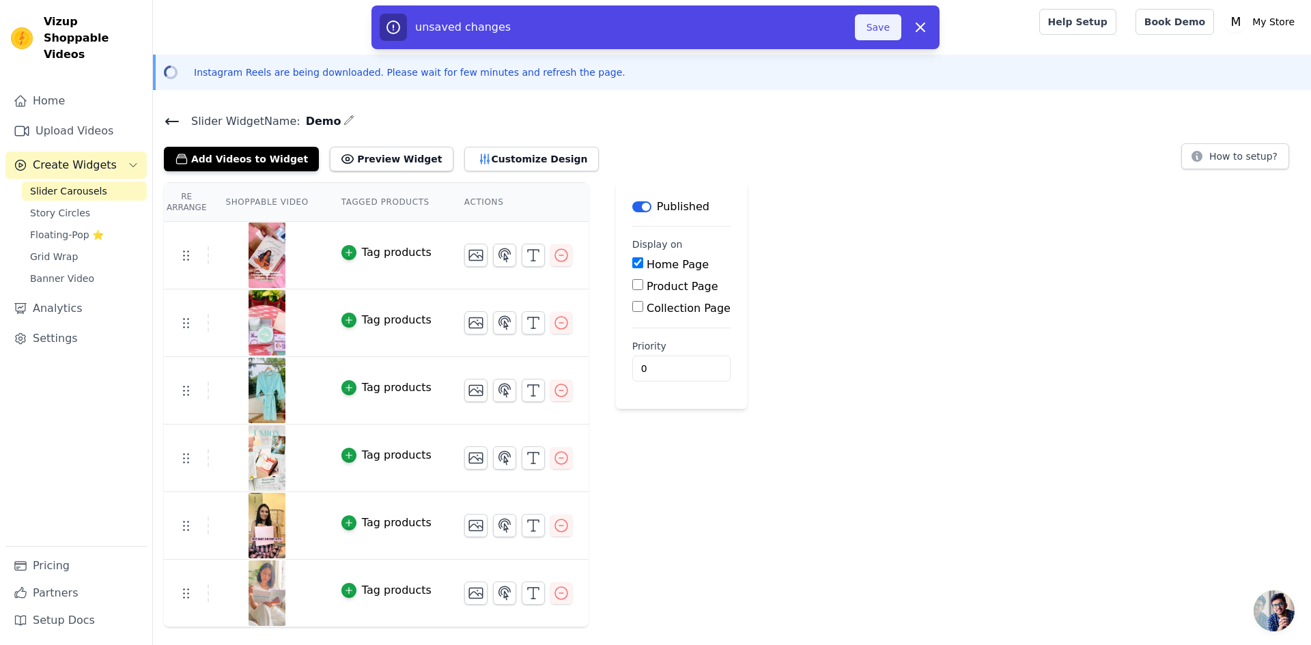
click at [881, 32] on button "Save" at bounding box center [878, 27] width 46 height 26
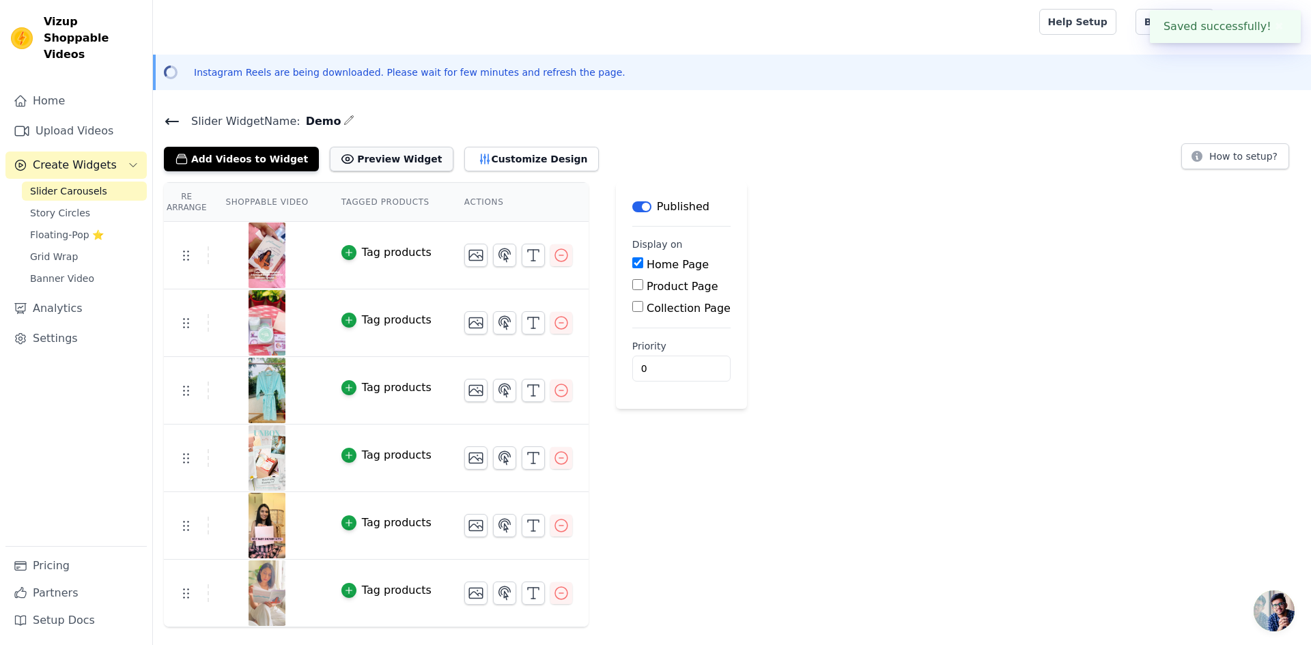
click at [377, 160] on button "Preview Widget" at bounding box center [391, 159] width 123 height 25
click at [76, 119] on link "Upload Videos" at bounding box center [75, 130] width 141 height 27
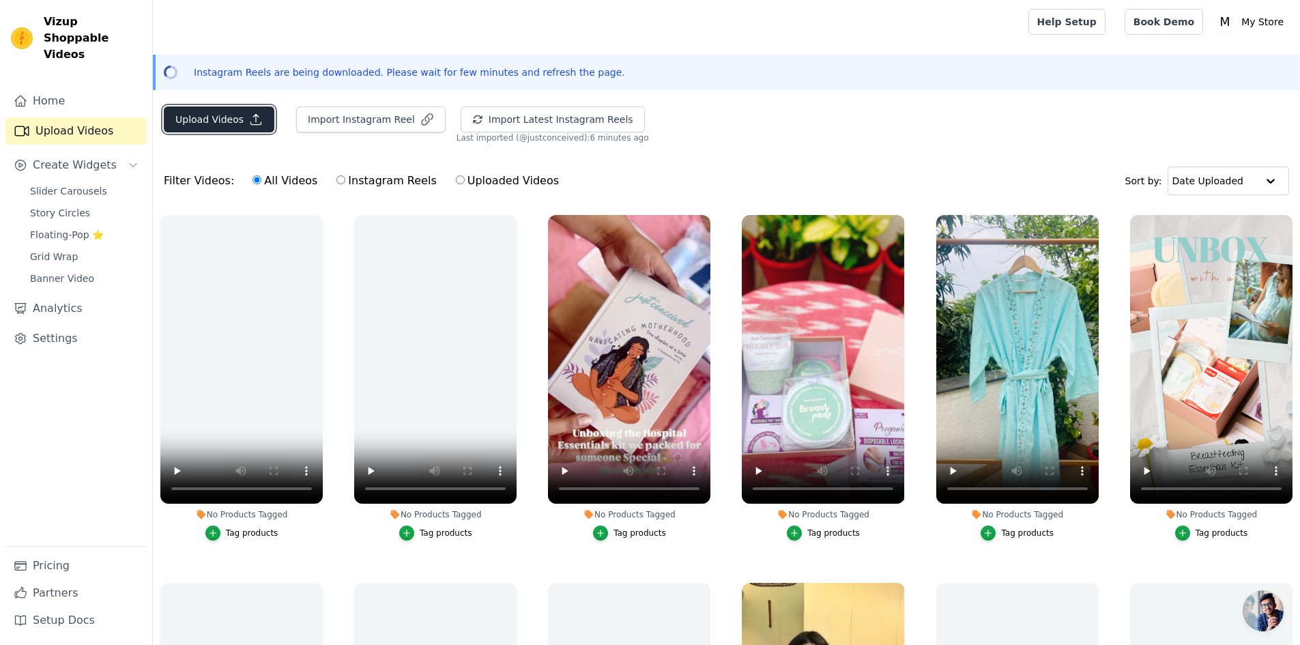
click at [206, 117] on button "Upload Videos" at bounding box center [219, 119] width 111 height 26
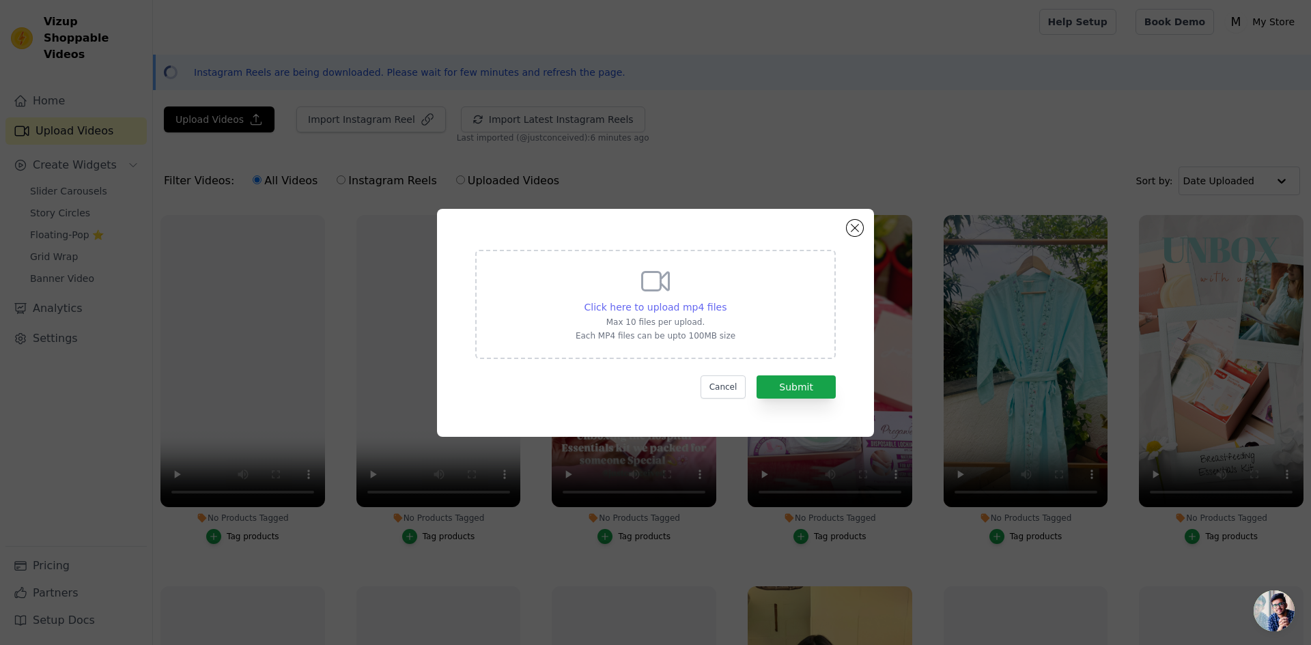
click at [616, 308] on span "Click here to upload mp4 files" at bounding box center [655, 307] width 143 height 11
click at [726, 300] on input "Click here to upload mp4 files Max 10 files per upload. Each MP4 files can be u…" at bounding box center [726, 300] width 1 height 1
click at [680, 309] on span "Click here to upload mp4 files" at bounding box center [655, 307] width 143 height 11
click at [726, 300] on input "Click here to upload mp4 files Max 10 files per upload. Each MP4 files can be u…" at bounding box center [726, 300] width 1 height 1
click at [855, 223] on button "Close modal" at bounding box center [854, 228] width 16 height 16
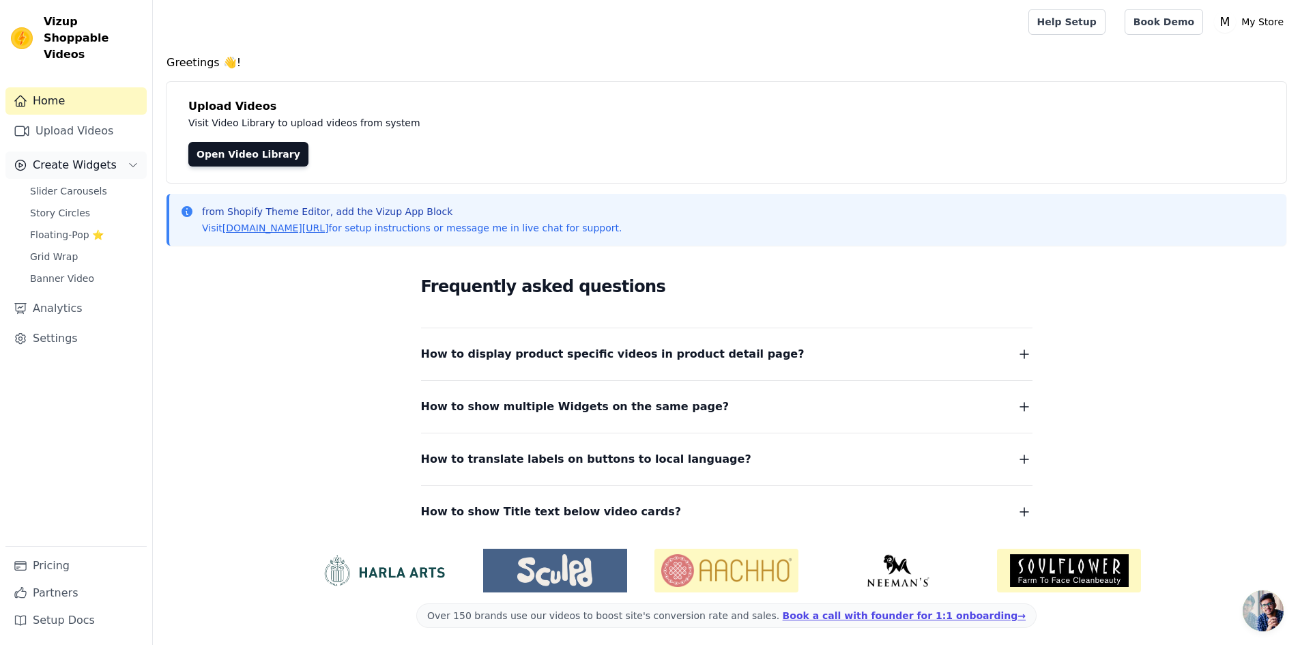
click at [85, 157] on span "Create Widgets" at bounding box center [75, 165] width 84 height 16
click at [84, 184] on span "Slider Carousels" at bounding box center [68, 191] width 77 height 14
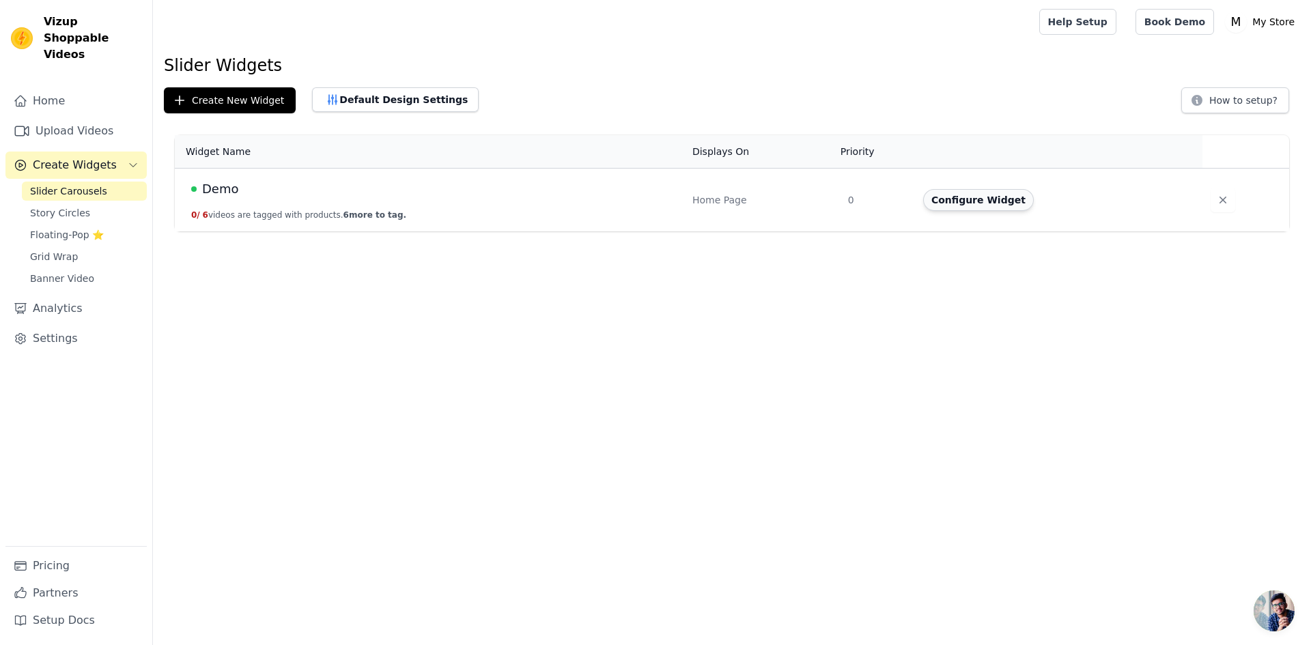
click at [988, 199] on button "Configure Widget" at bounding box center [978, 200] width 111 height 22
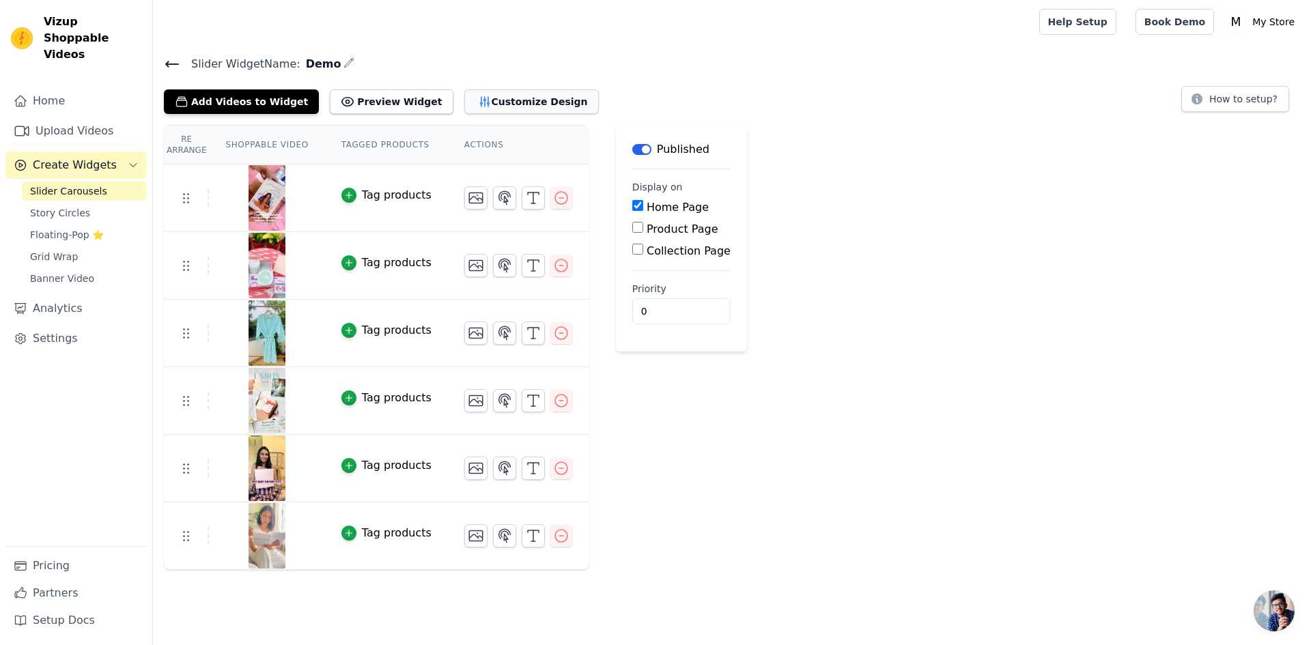
click at [503, 106] on button "Customize Design" at bounding box center [531, 101] width 134 height 25
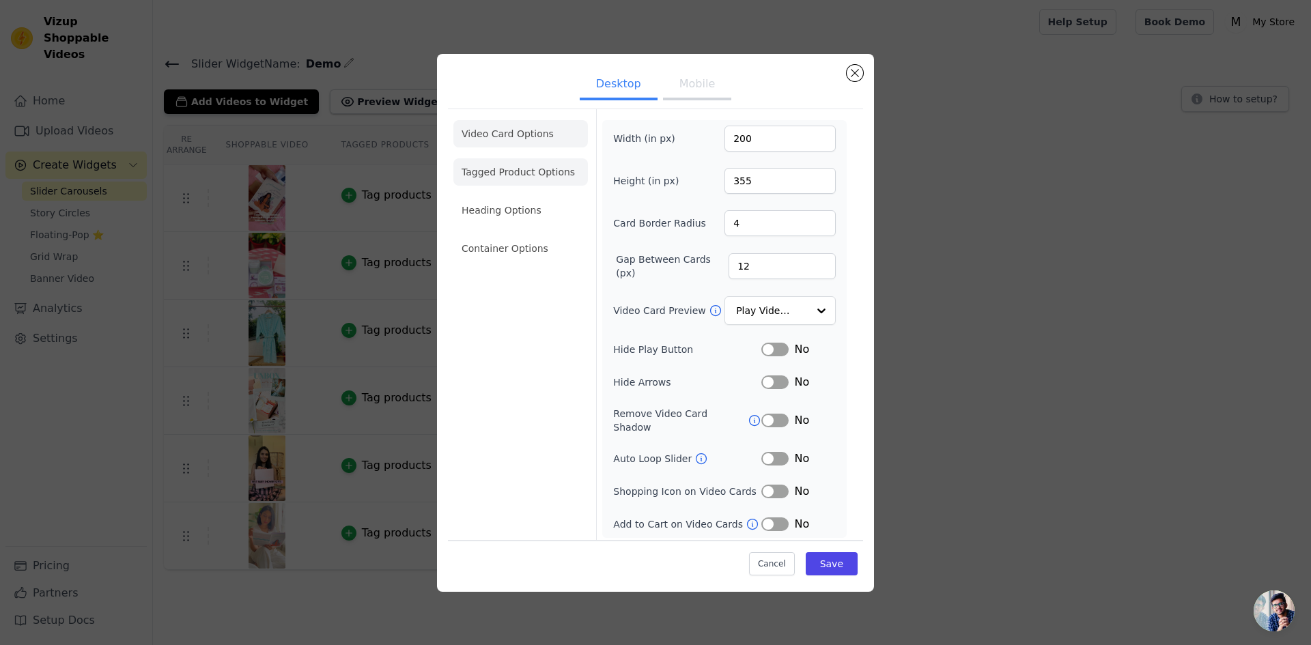
click at [513, 235] on li "Tagged Product Options" at bounding box center [520, 248] width 134 height 27
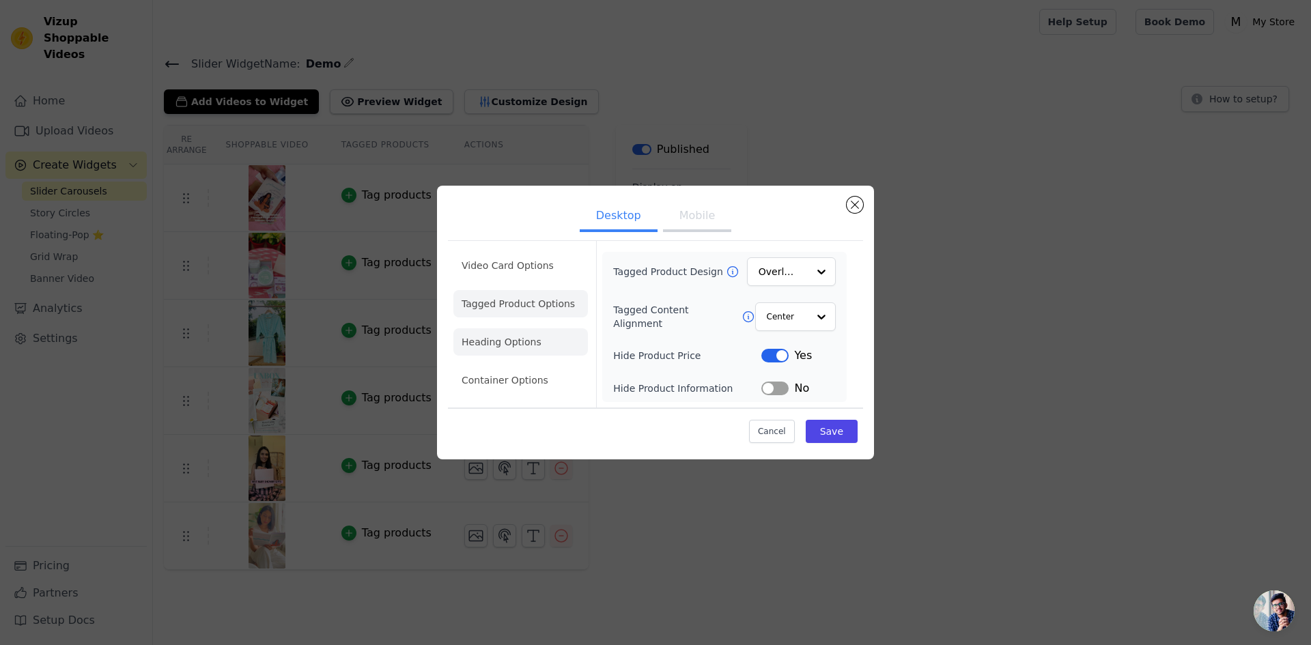
click at [507, 349] on li "Heading Options" at bounding box center [520, 341] width 134 height 27
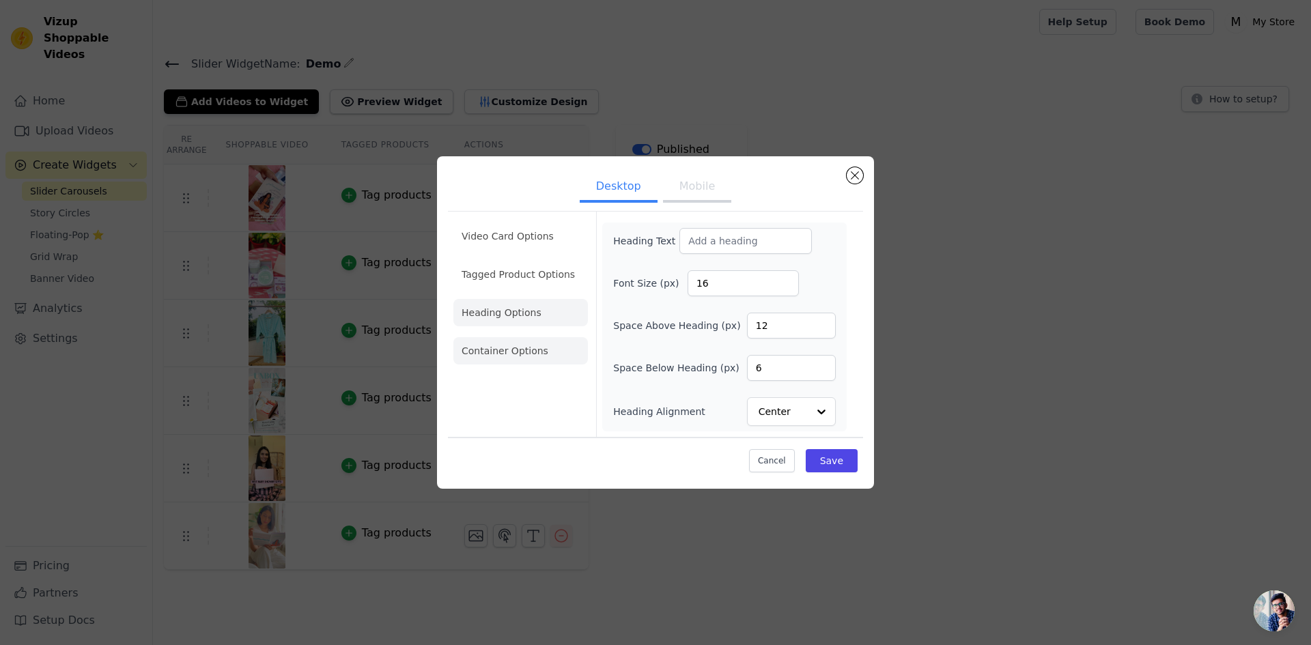
click at [517, 357] on li "Container Options" at bounding box center [520, 350] width 134 height 27
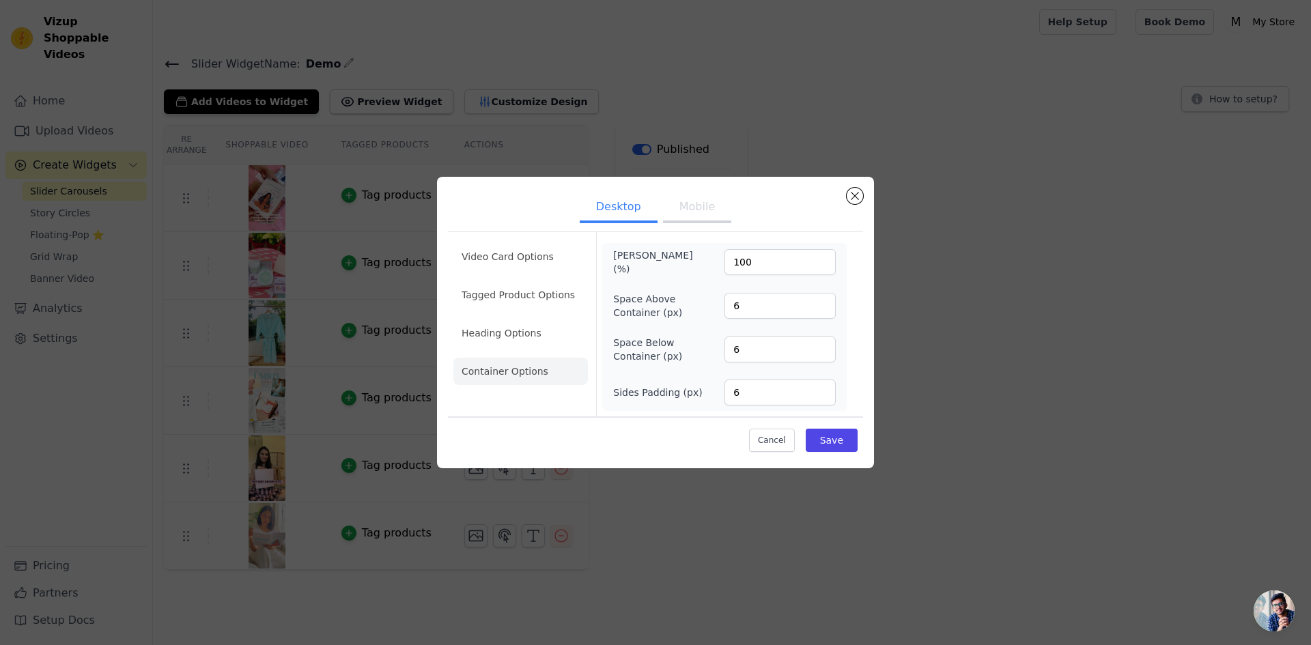
click at [711, 223] on button "Mobile" at bounding box center [697, 208] width 68 height 30
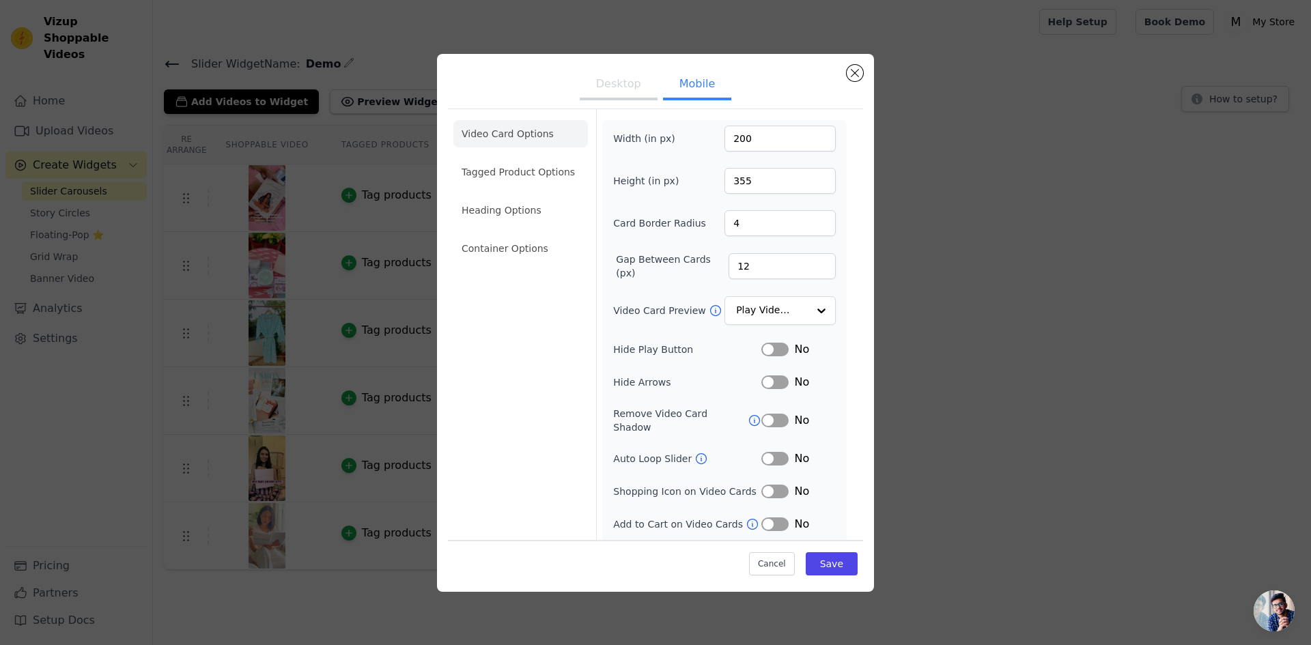
click at [404, 65] on div "Desktop Mobile Video Card Options Tagged Product Options Heading Options Contai…" at bounding box center [655, 323] width 1267 height 582
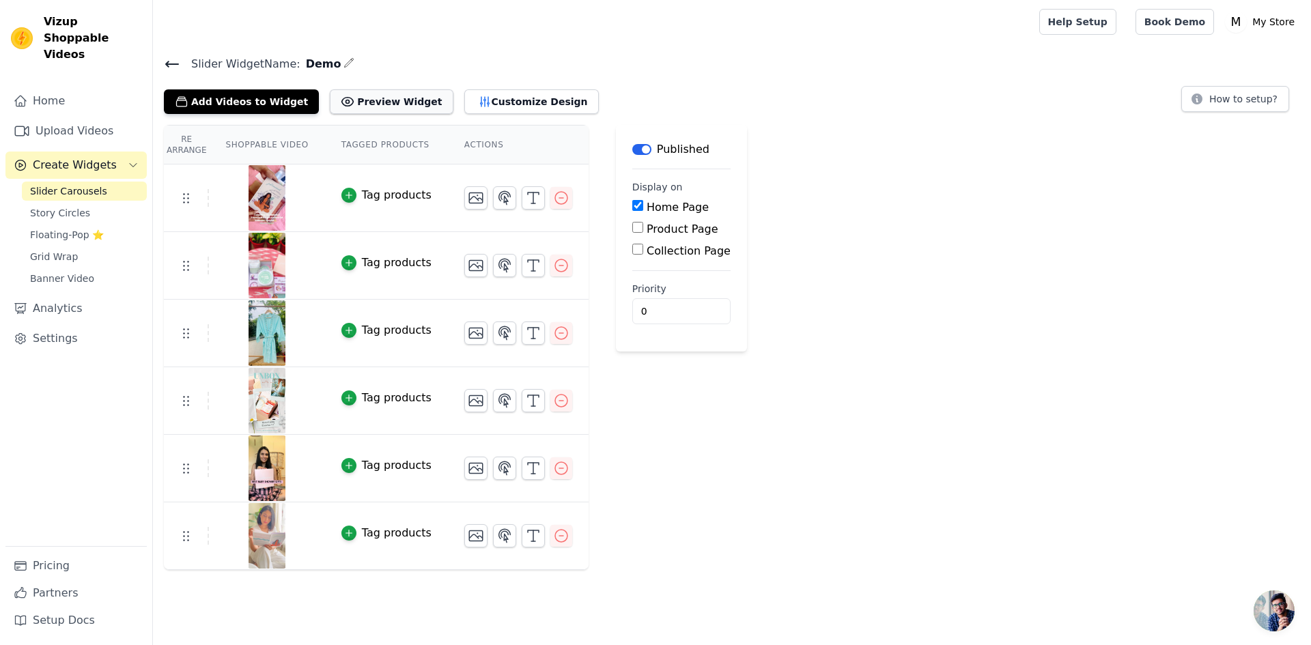
click at [371, 102] on button "Preview Widget" at bounding box center [391, 101] width 123 height 25
click at [468, 97] on button "Customize Design" at bounding box center [531, 101] width 134 height 25
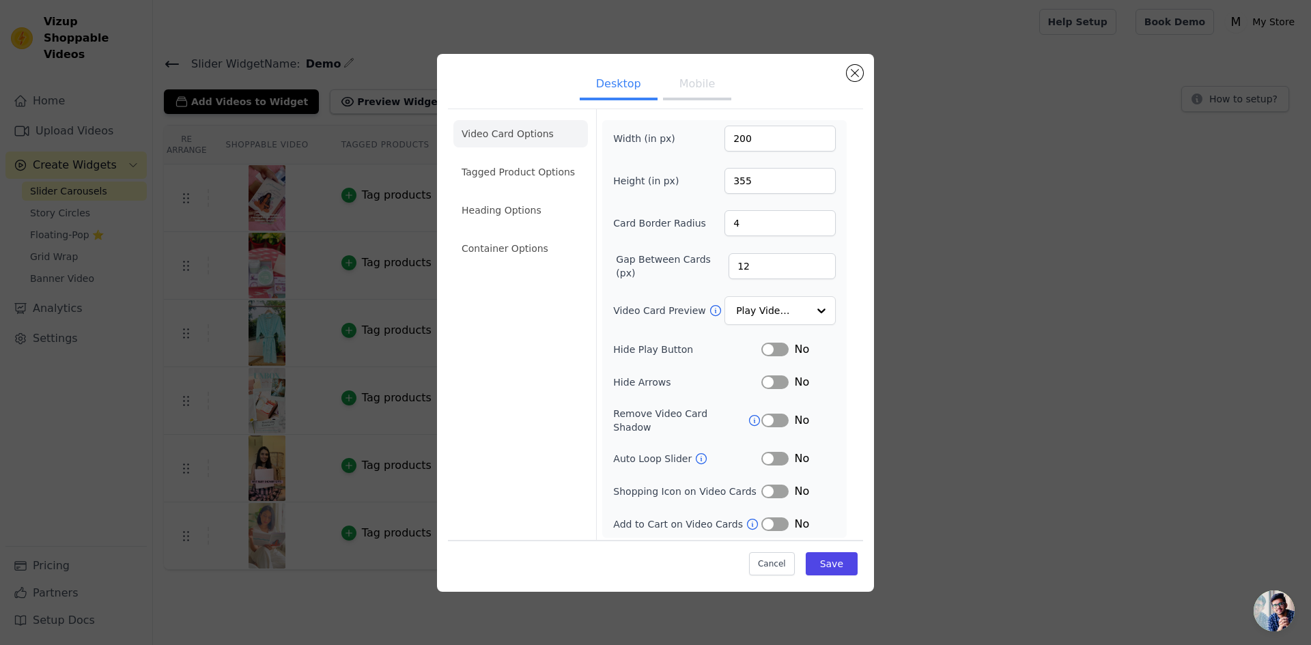
click at [773, 452] on button "Label" at bounding box center [774, 459] width 27 height 14
click at [772, 485] on button "Label" at bounding box center [774, 492] width 27 height 14
click at [519, 235] on li "Tagged Product Options" at bounding box center [520, 248] width 134 height 27
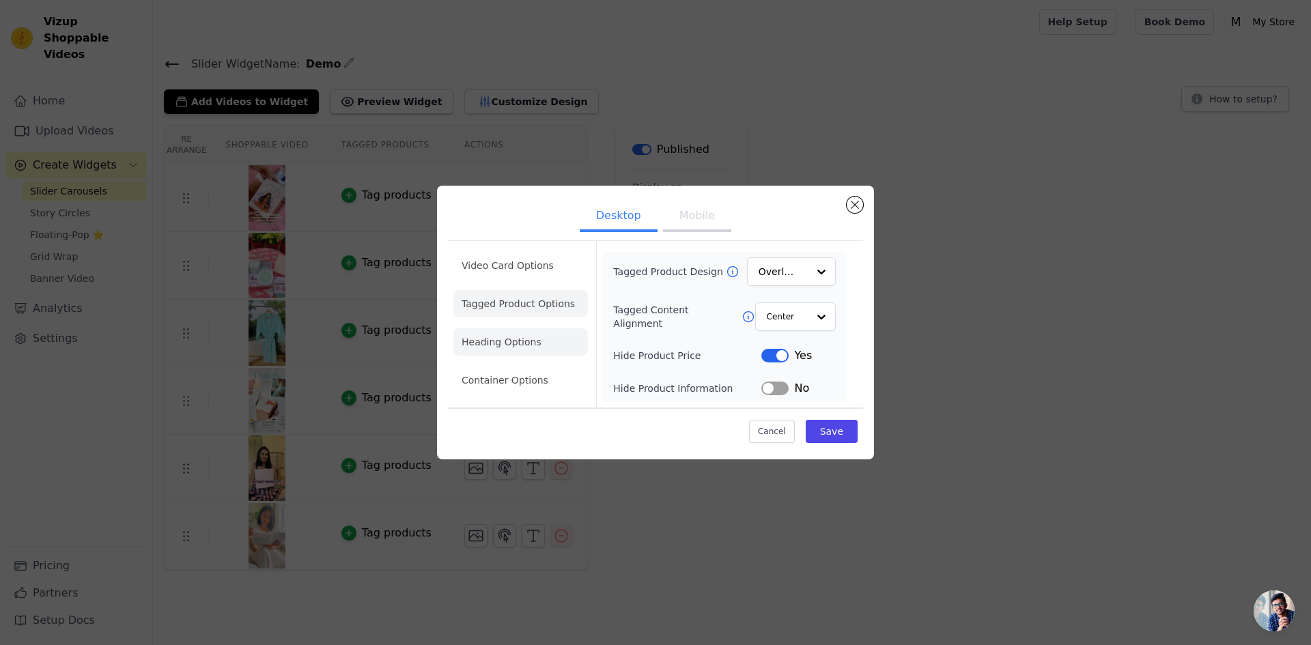
click at [530, 342] on li "Heading Options" at bounding box center [520, 341] width 134 height 27
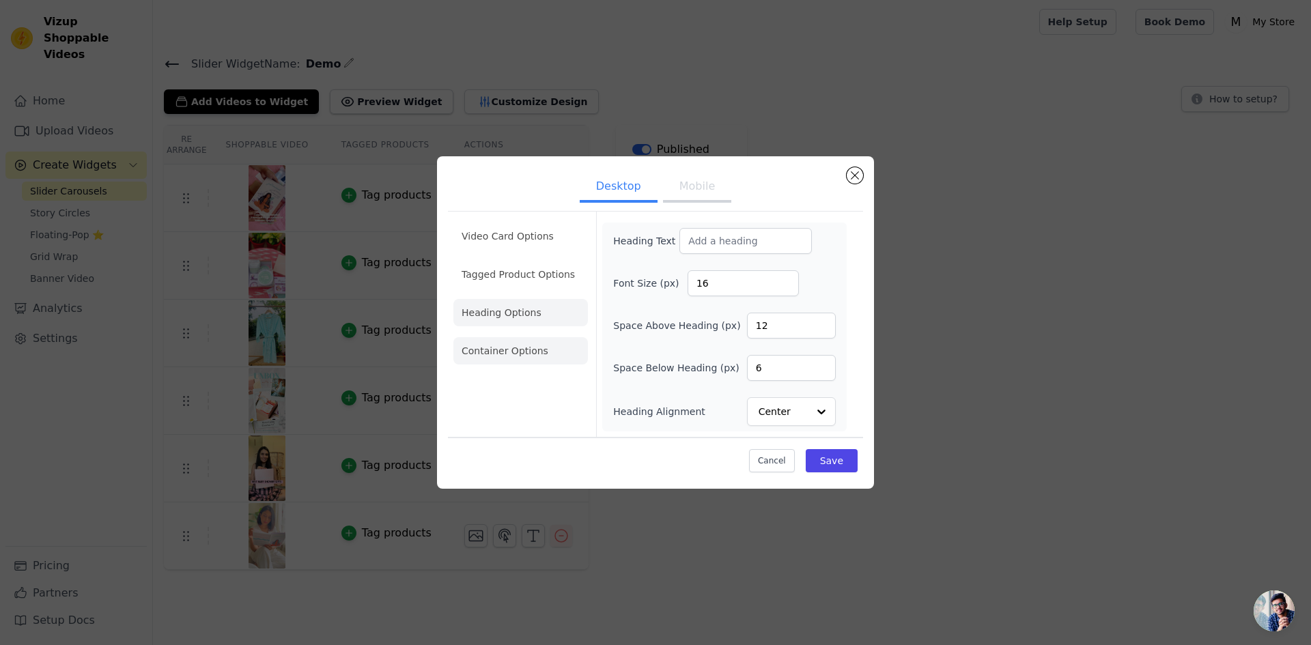
click at [528, 356] on li "Container Options" at bounding box center [520, 350] width 134 height 27
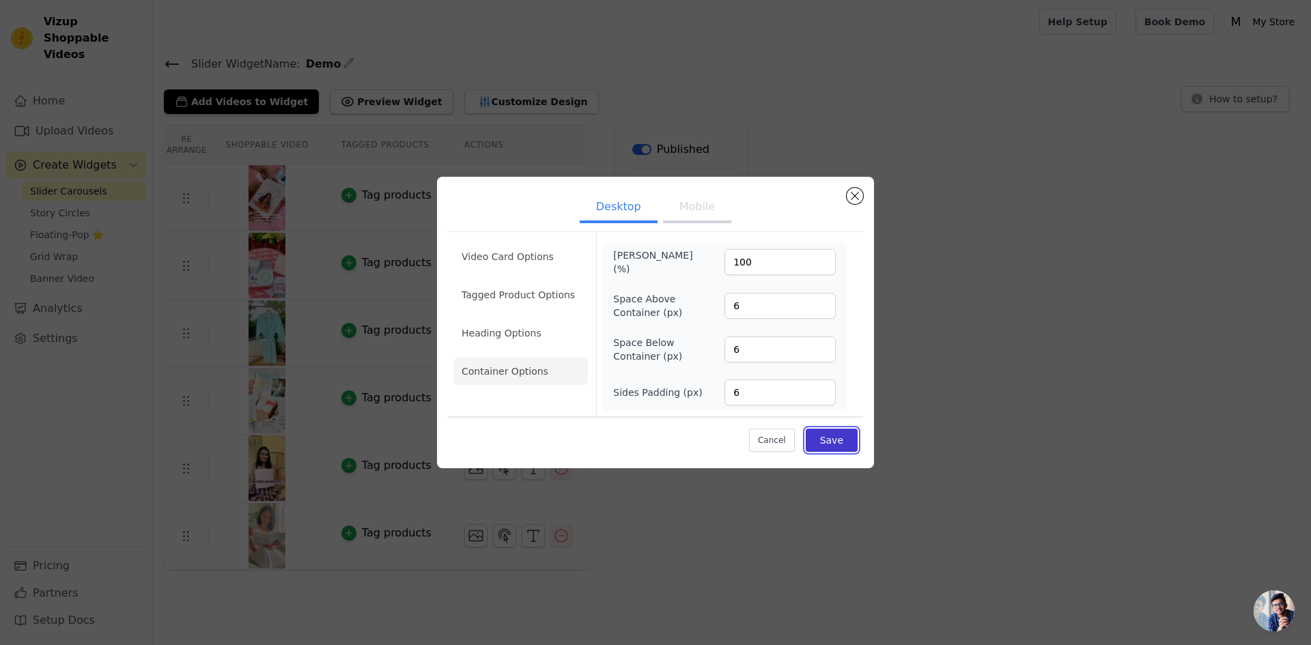
click at [843, 438] on button "Save" at bounding box center [831, 440] width 52 height 23
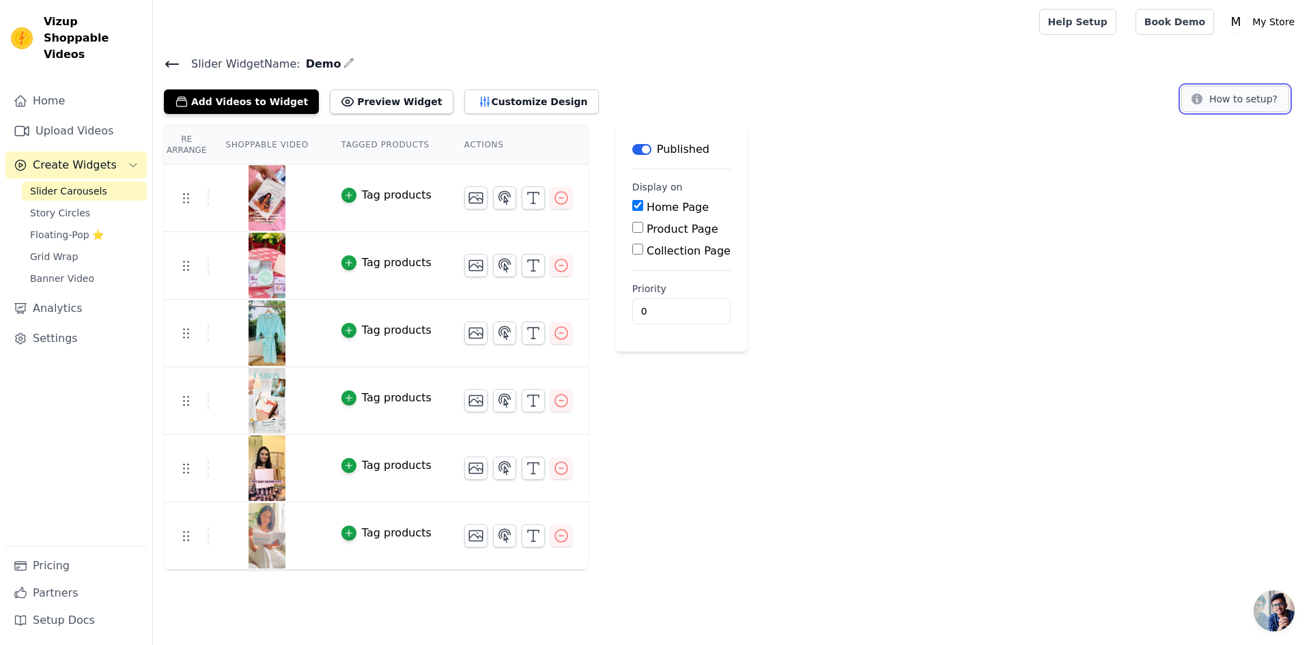
click at [1240, 100] on button "How to setup?" at bounding box center [1235, 99] width 108 height 26
click at [476, 107] on button "Customize Design" at bounding box center [531, 101] width 134 height 25
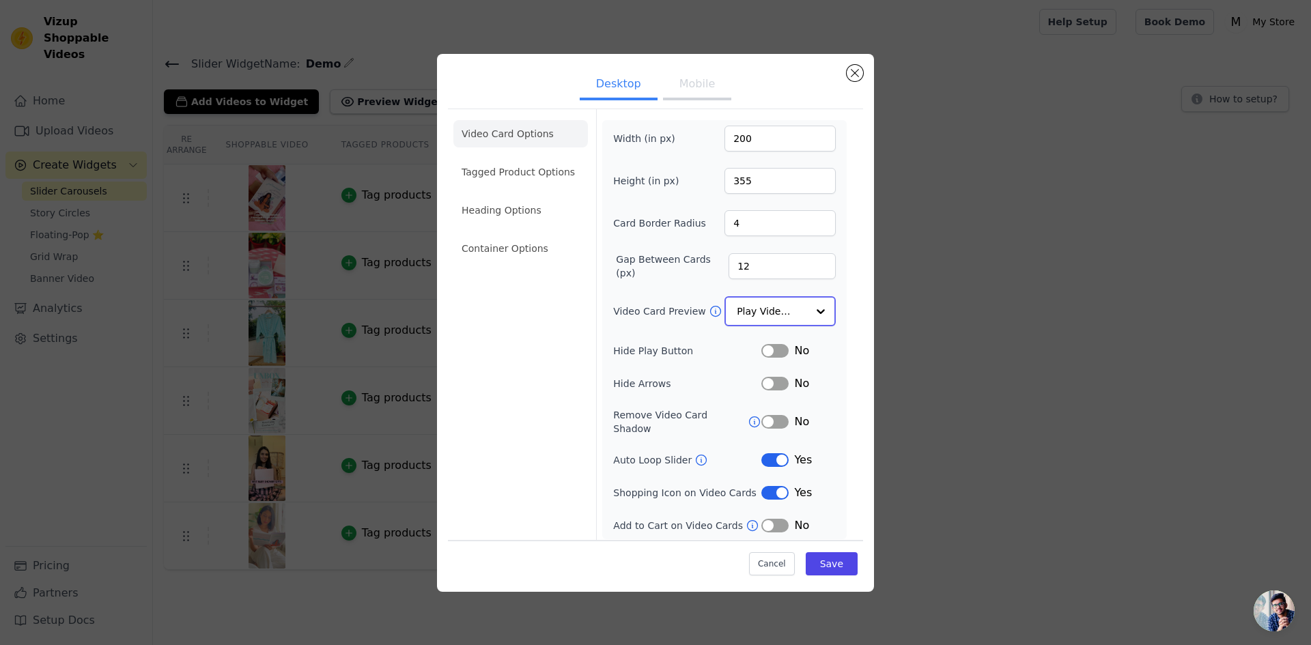
click at [799, 316] on input "Video Card Preview" at bounding box center [771, 311] width 70 height 27
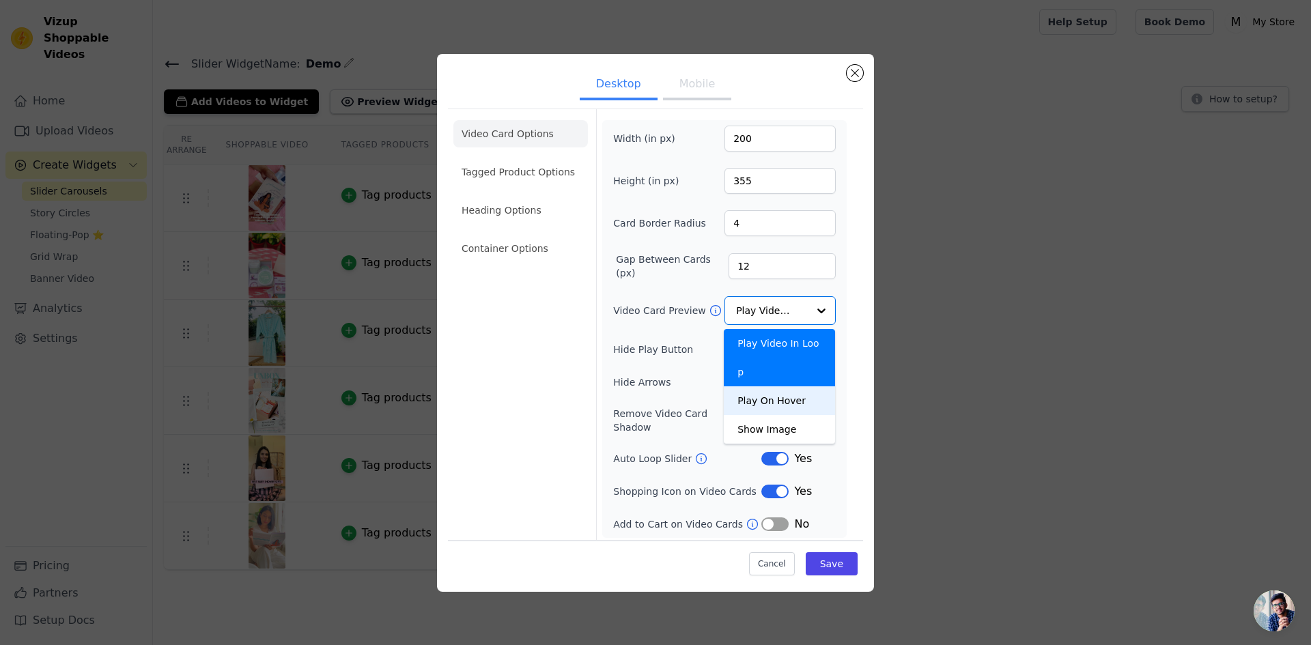
click at [887, 352] on div "Desktop Mobile Video Card Options Tagged Product Options Heading Options Contai…" at bounding box center [655, 323] width 1267 height 582
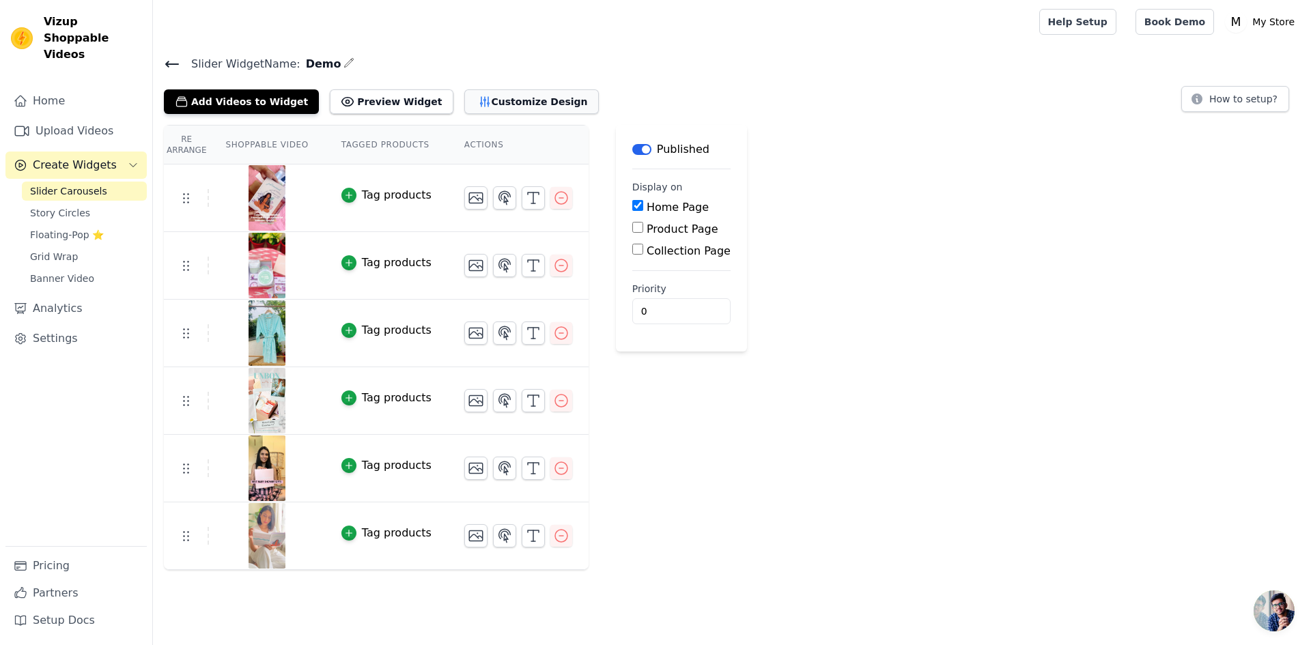
click at [473, 98] on button "Customize Design" at bounding box center [531, 101] width 134 height 25
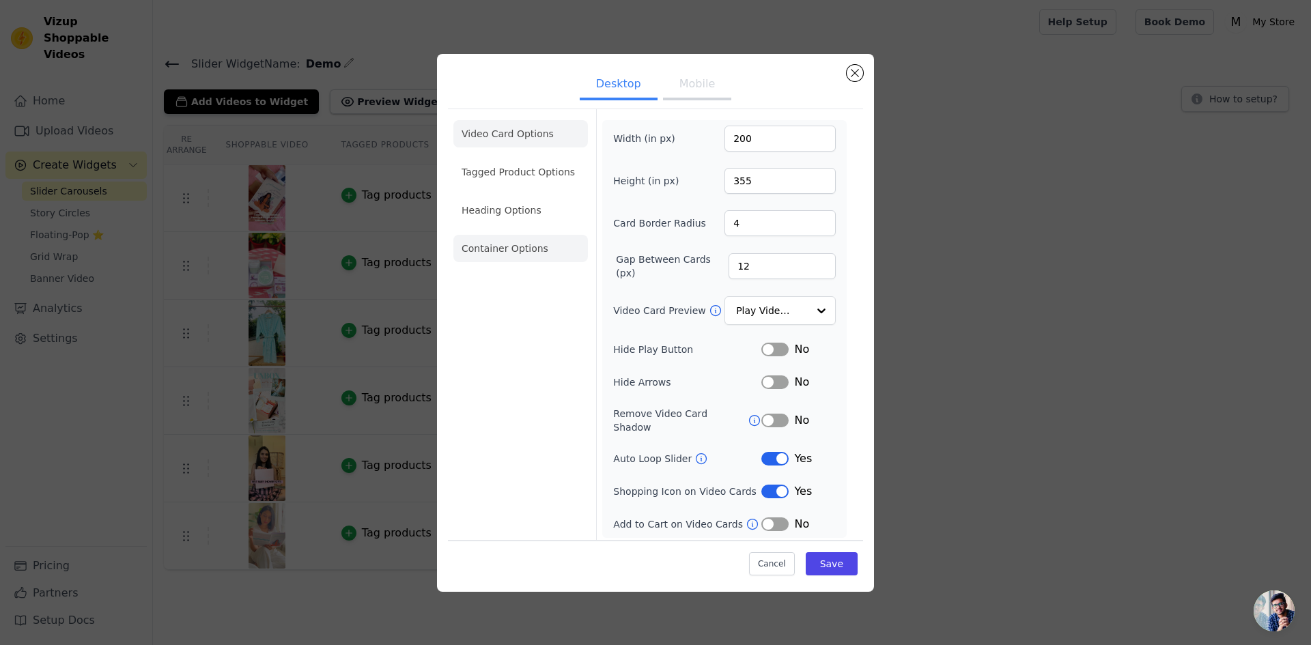
click at [556, 257] on li "Container Options" at bounding box center [520, 248] width 134 height 27
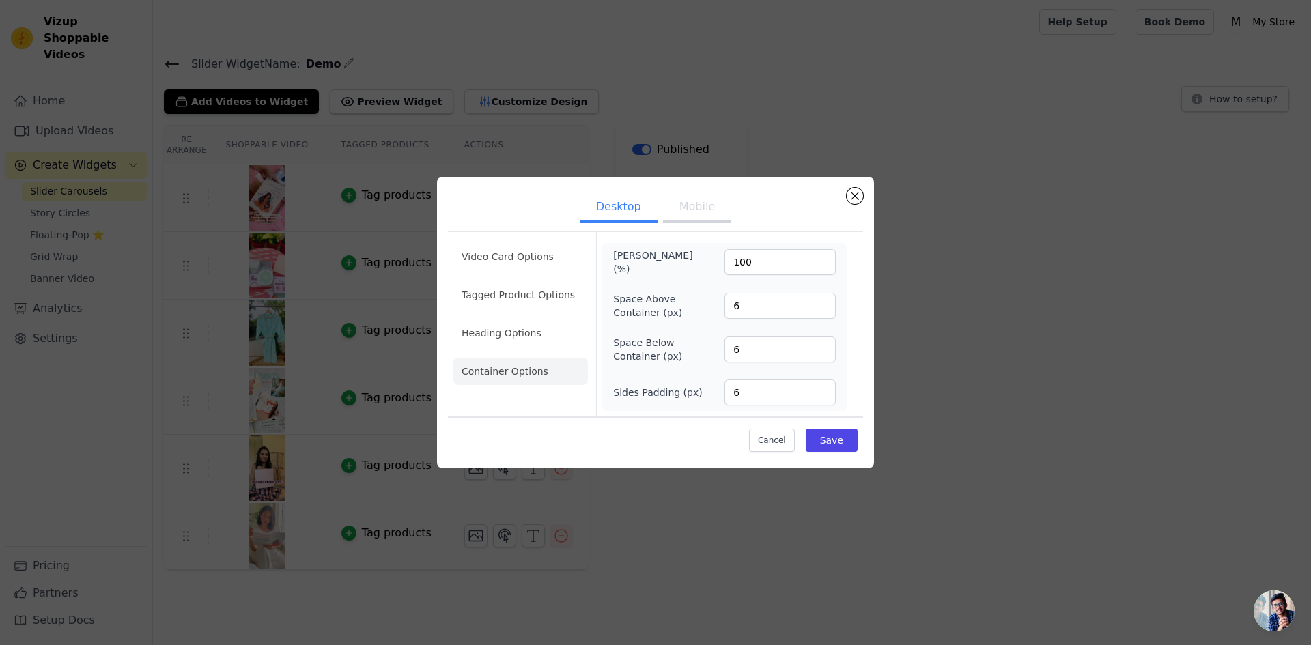
click at [693, 208] on button "Mobile" at bounding box center [697, 208] width 68 height 30
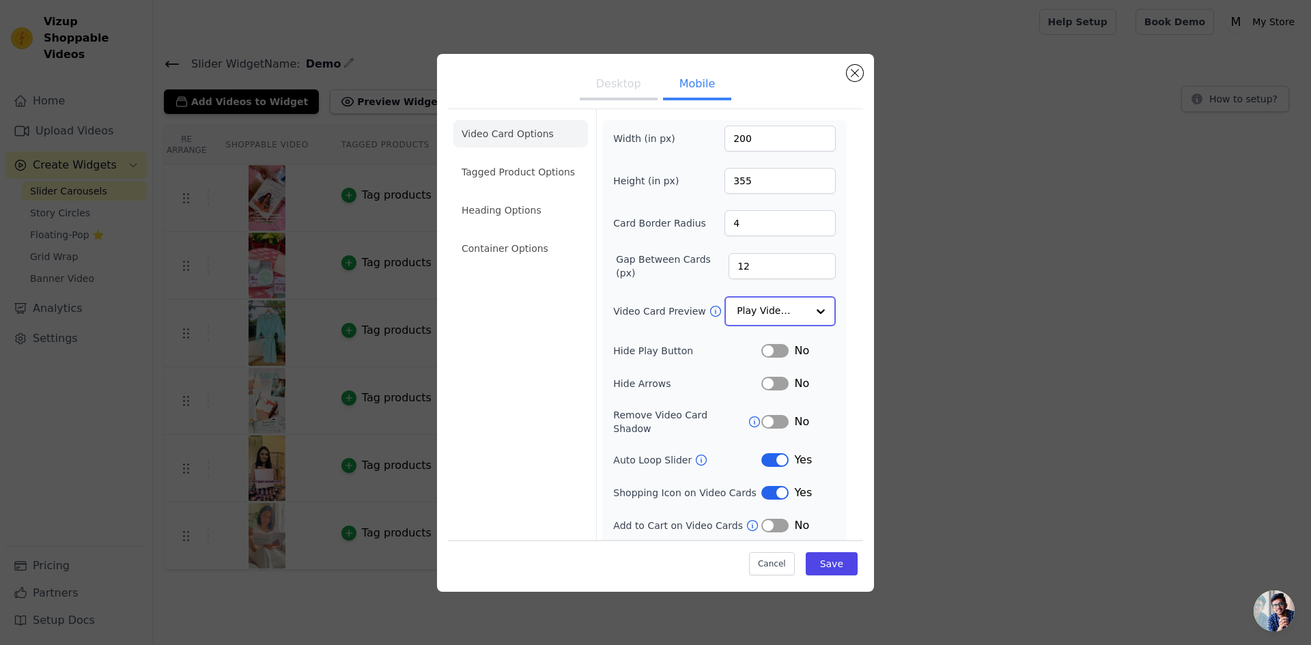
click at [794, 320] on input "Video Card Preview" at bounding box center [771, 311] width 70 height 27
click at [530, 375] on div "Video Card Options Tagged Product Options Heading Options Container Options" at bounding box center [520, 342] width 134 height 467
click at [533, 245] on li "Container Options" at bounding box center [520, 248] width 134 height 27
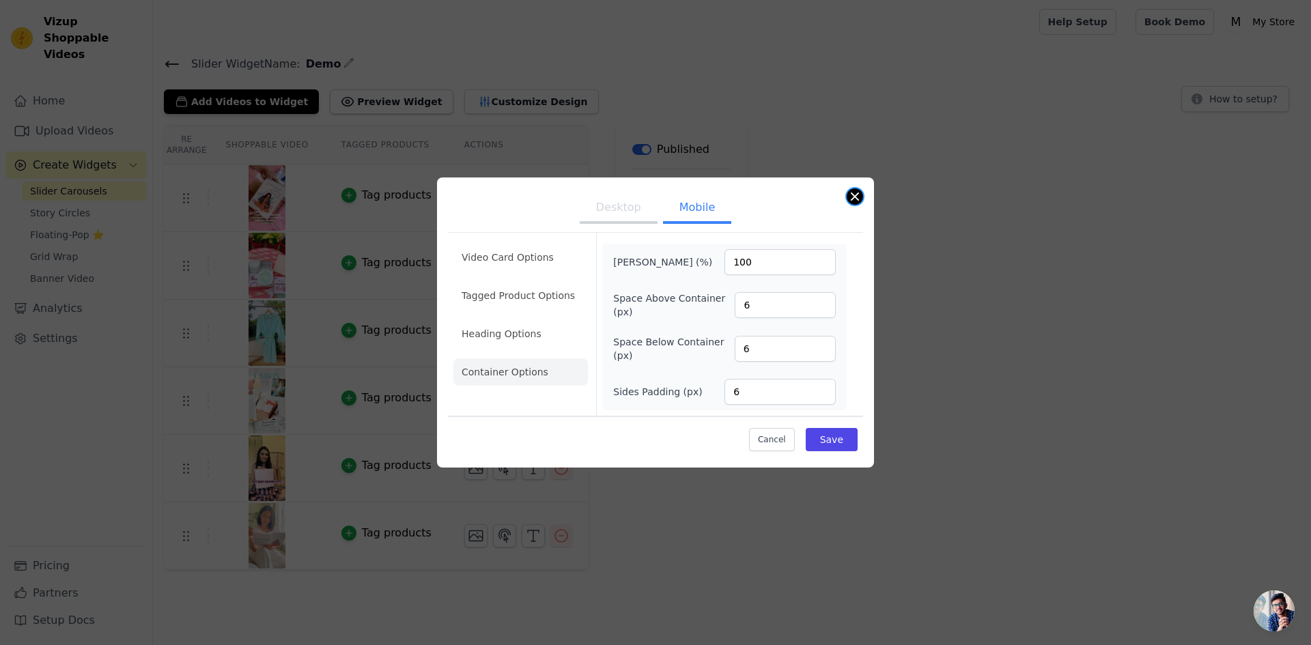
click at [858, 197] on button "Close modal" at bounding box center [854, 196] width 16 height 16
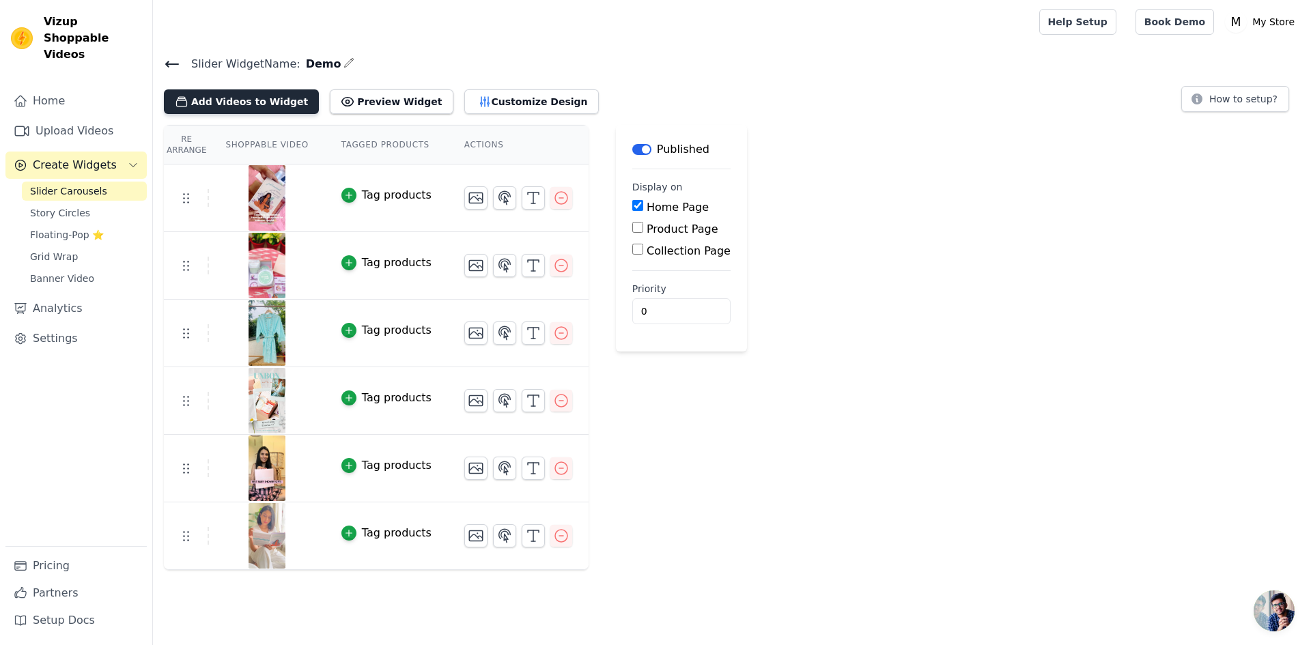
click at [231, 103] on button "Add Videos to Widget" at bounding box center [241, 101] width 155 height 25
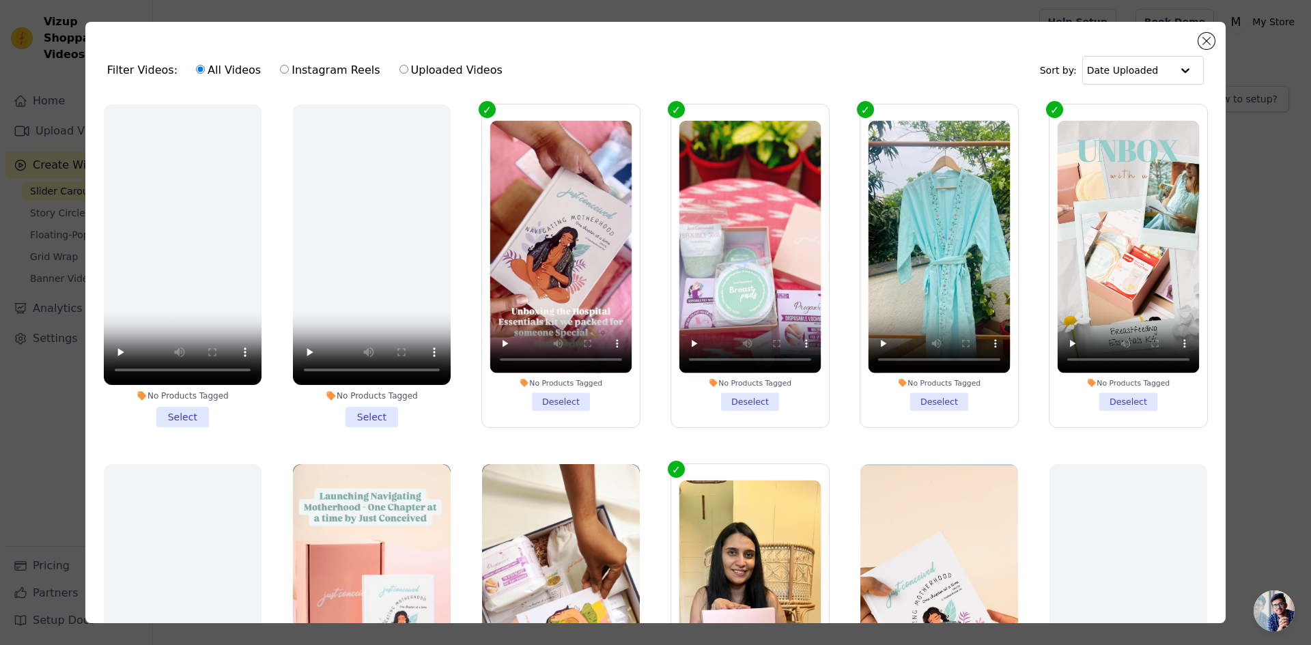
click at [279, 68] on label "Instagram Reels" at bounding box center [329, 70] width 101 height 18
click at [280, 68] on input "Instagram Reels" at bounding box center [284, 69] width 9 height 9
radio input "true"
click at [196, 68] on input "All Videos" at bounding box center [200, 69] width 9 height 9
radio input "true"
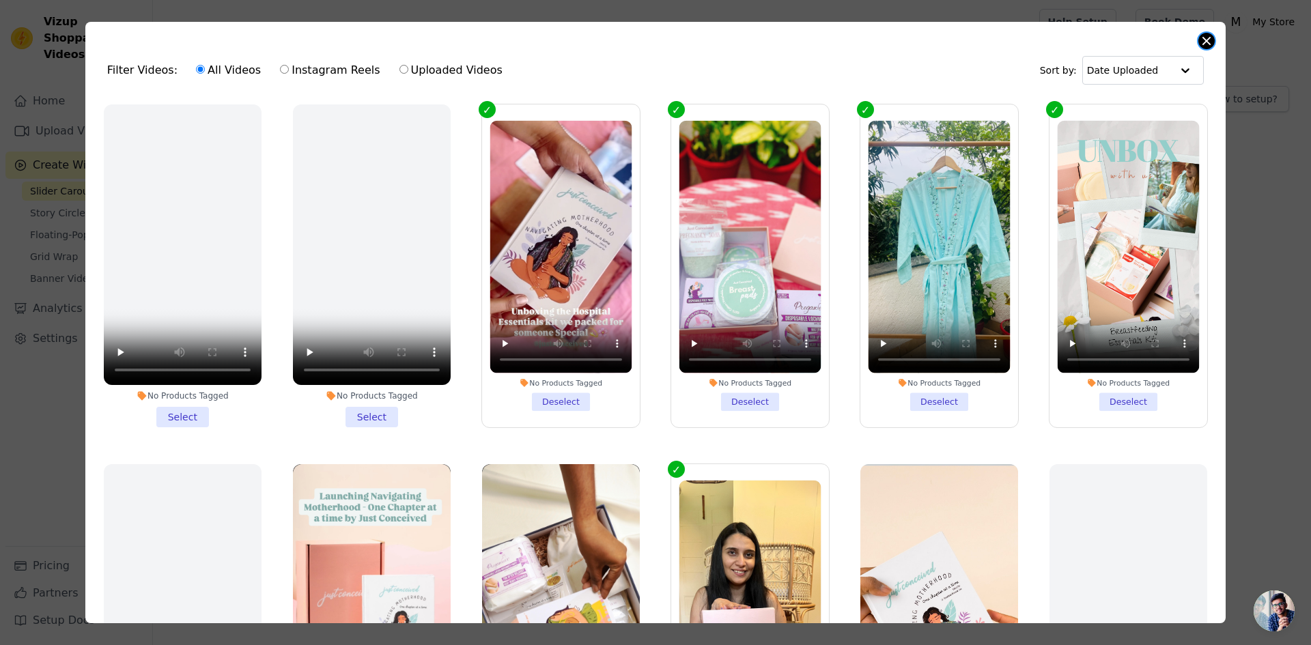
click at [1211, 40] on button "Close modal" at bounding box center [1206, 41] width 16 height 16
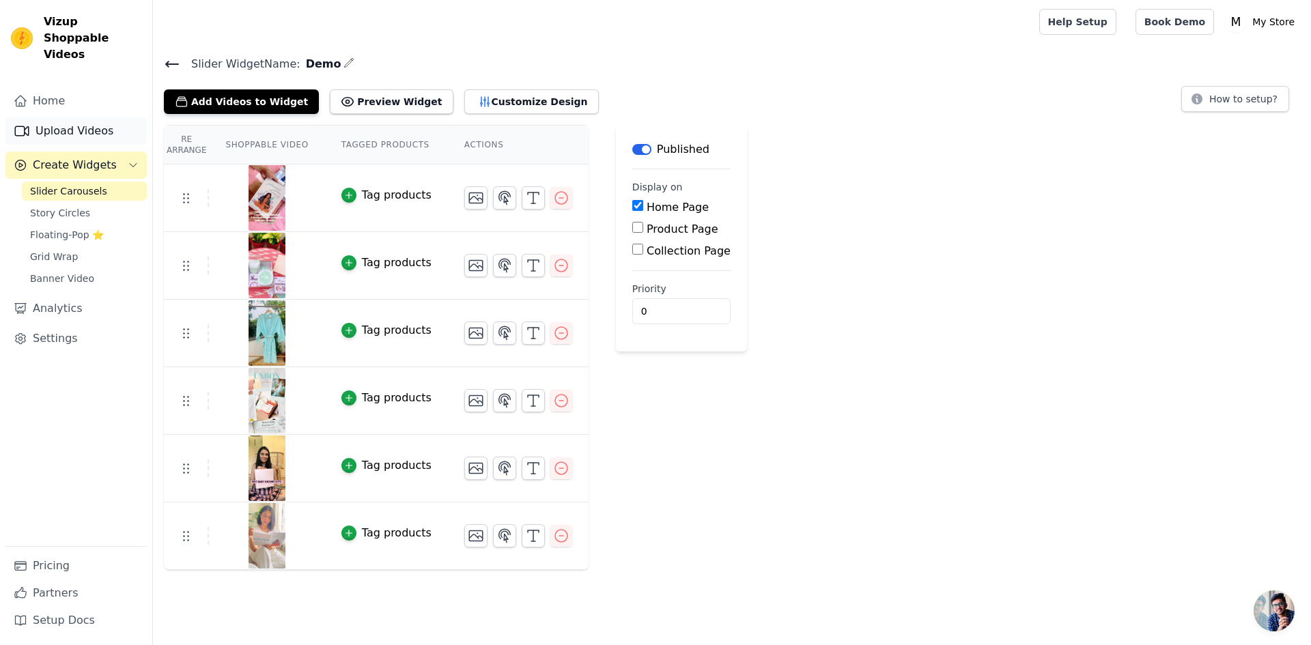
click at [72, 117] on link "Upload Videos" at bounding box center [75, 130] width 141 height 27
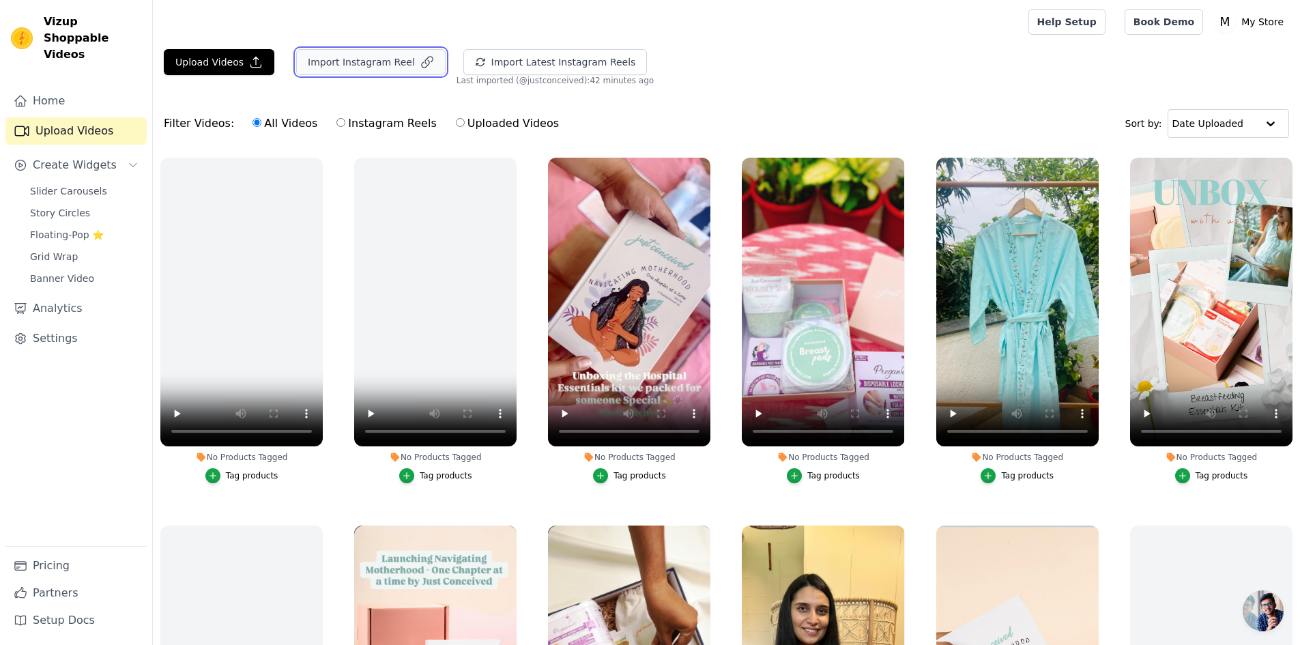
click at [360, 61] on button "Import Instagram Reel" at bounding box center [370, 62] width 149 height 26
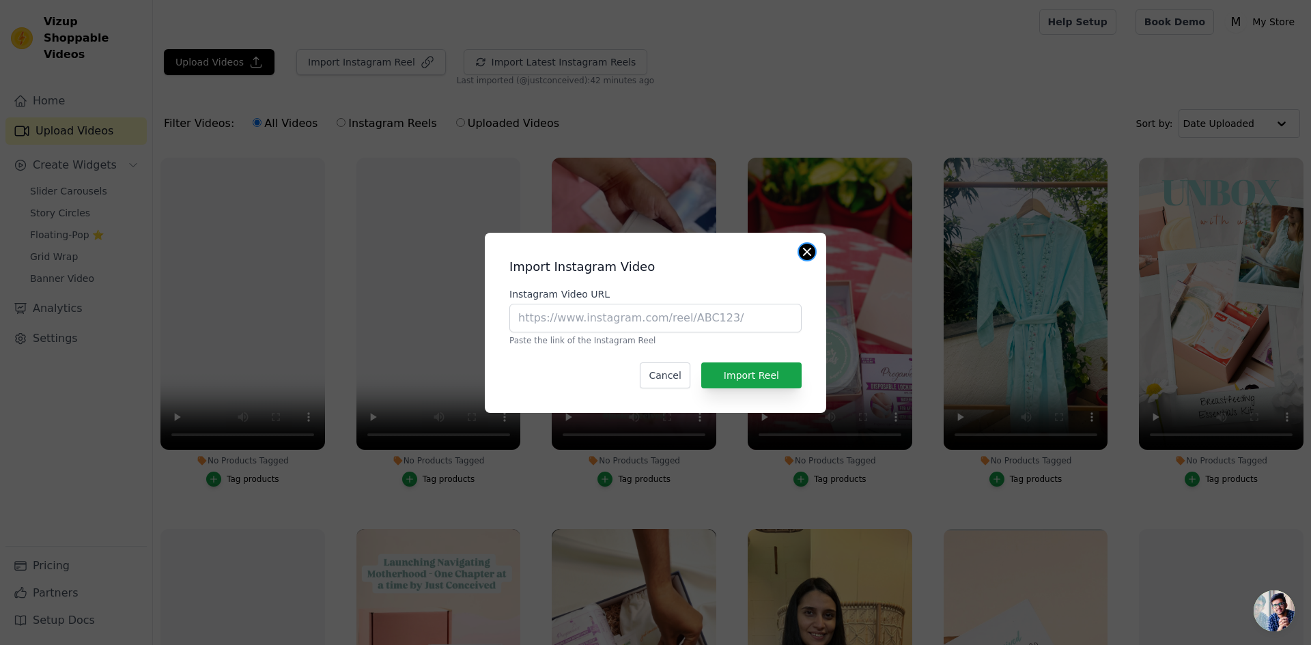
click at [807, 249] on button "Close modal" at bounding box center [807, 252] width 16 height 16
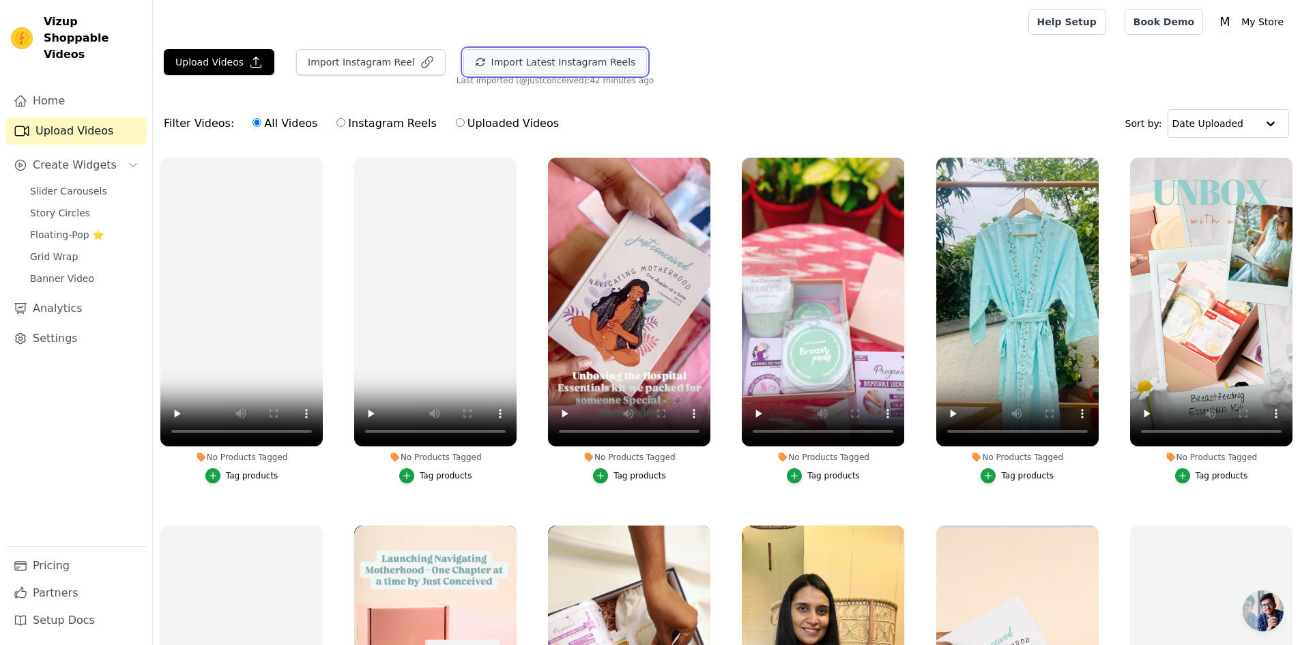
click at [510, 55] on button "Import Latest Instagram Reels" at bounding box center [555, 62] width 184 height 26
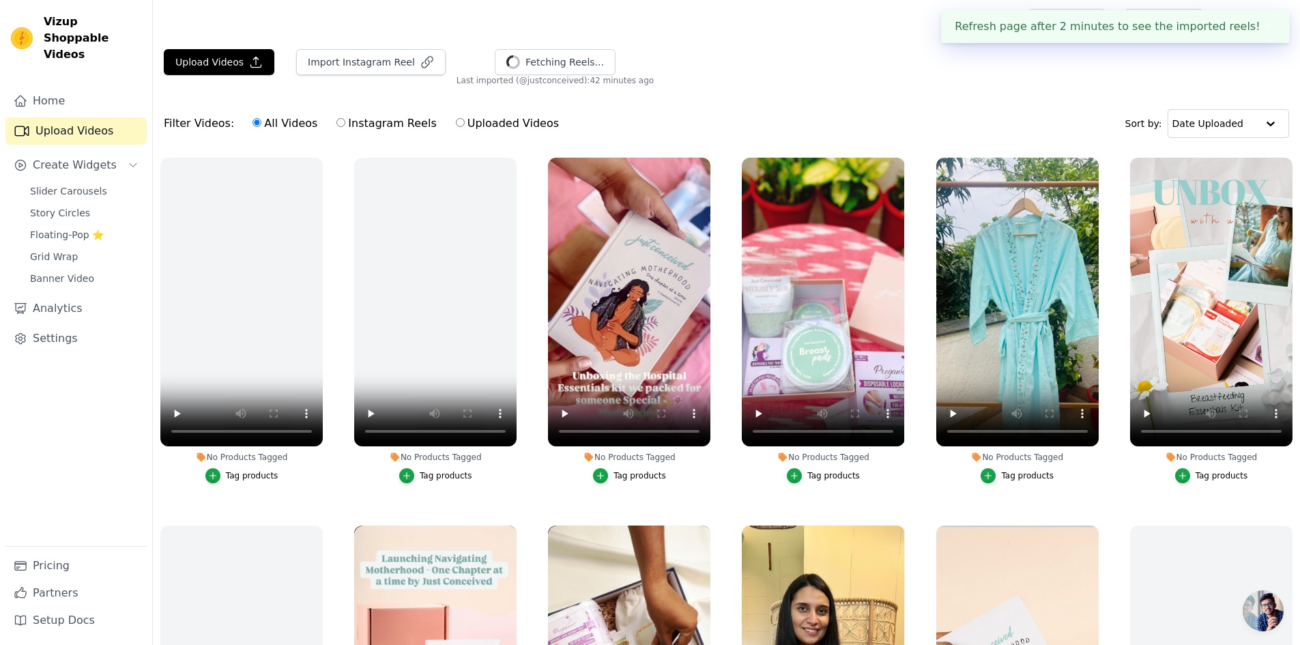
click at [1268, 28] on button "✖" at bounding box center [1269, 26] width 16 height 16
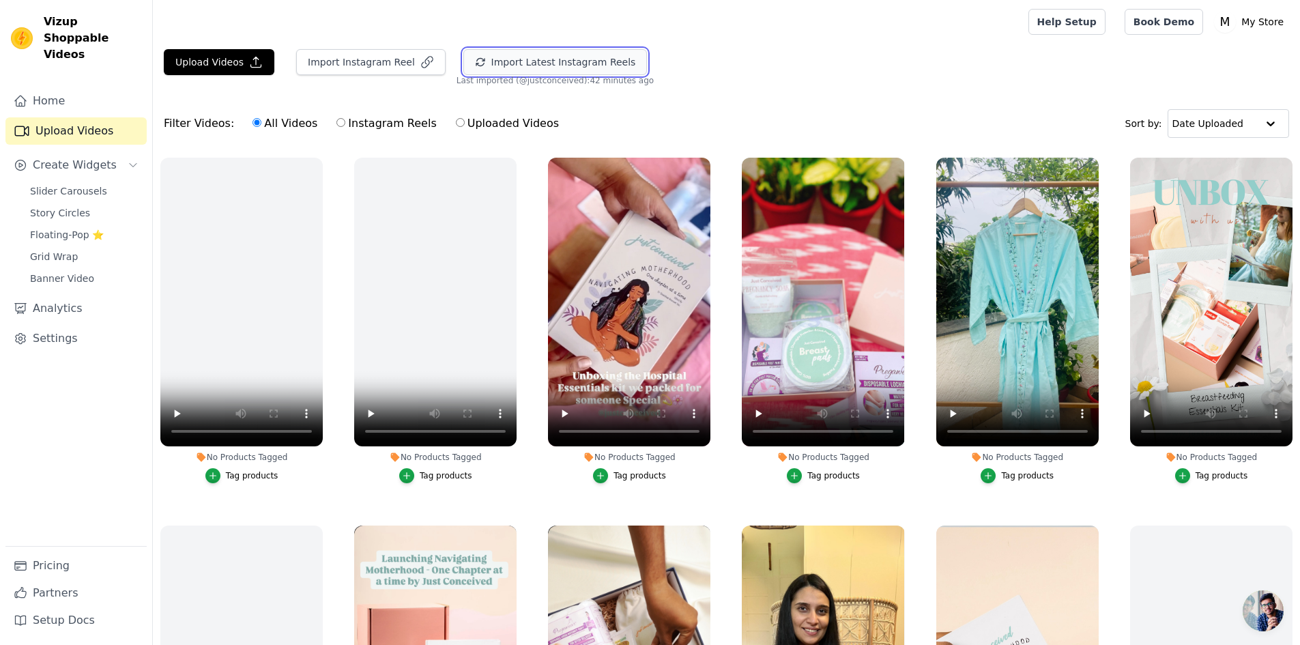
click at [479, 58] on button "Import Latest Instagram Reels" at bounding box center [555, 62] width 184 height 26
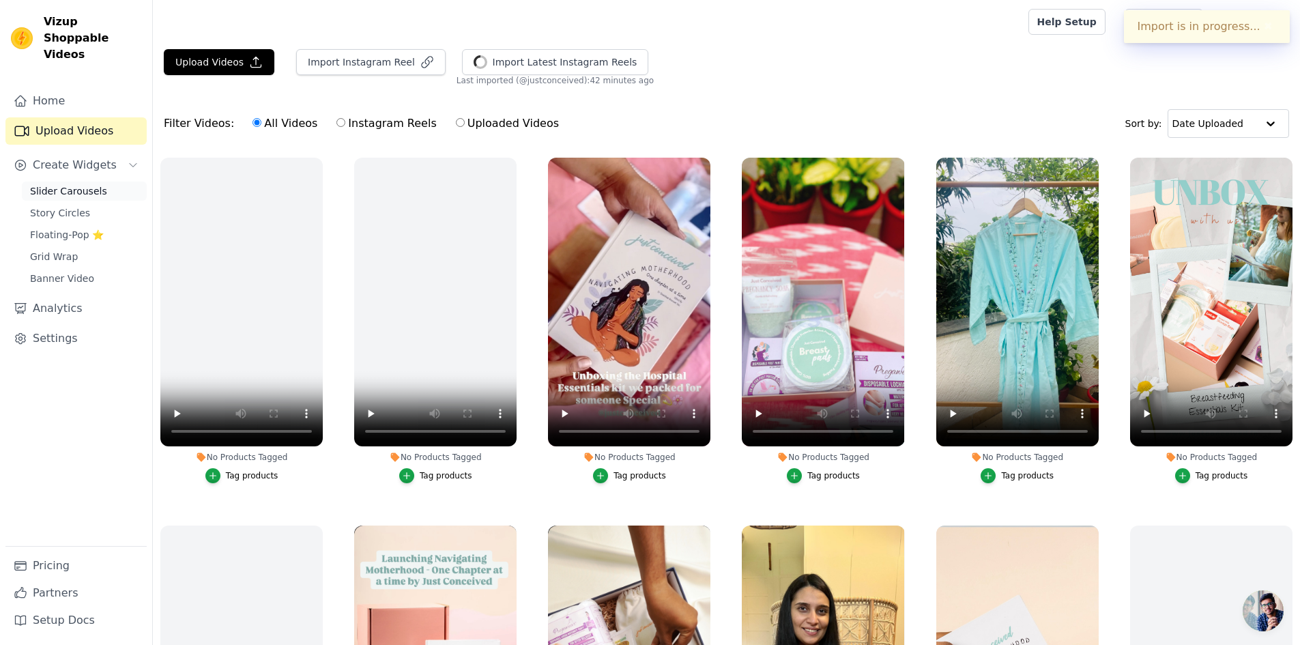
click at [78, 184] on span "Slider Carousels" at bounding box center [68, 191] width 77 height 14
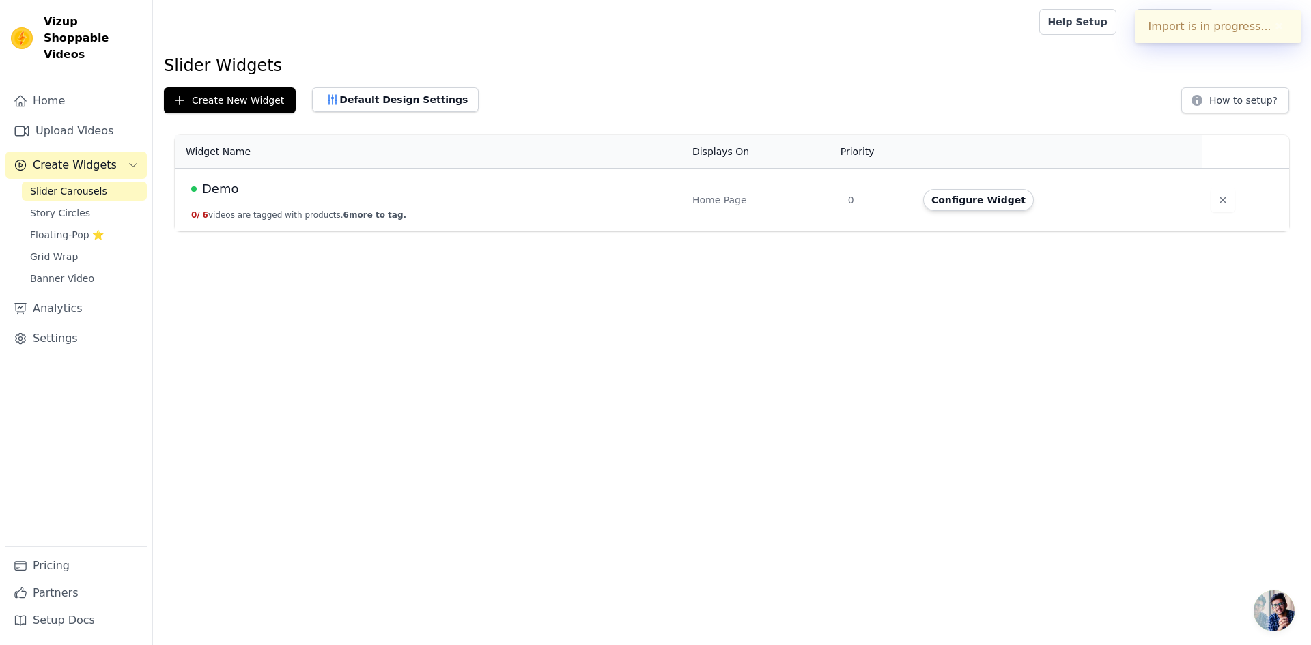
click at [354, 207] on td "Demo 0 / 6 videos are tagged with products. 6 more to tag." at bounding box center [429, 200] width 509 height 63
click at [726, 204] on div "Home Page" at bounding box center [761, 200] width 139 height 14
click at [954, 195] on button "Configure Widget" at bounding box center [978, 200] width 111 height 22
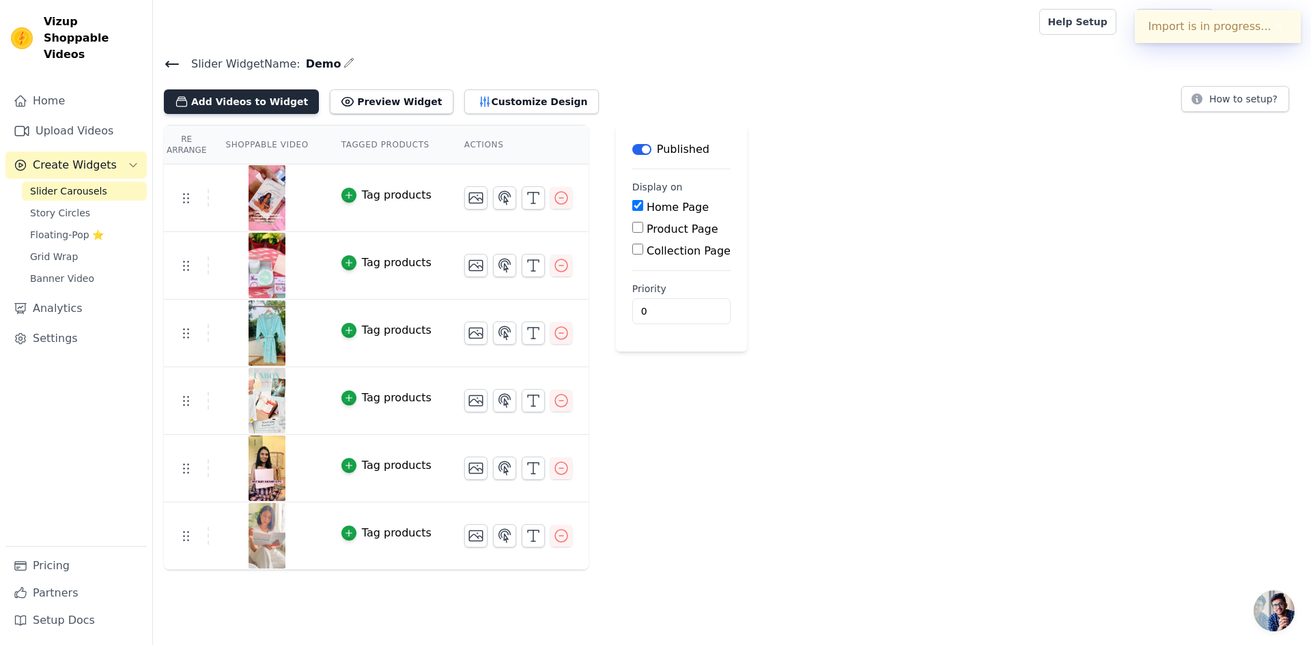
click at [258, 100] on button "Add Videos to Widget" at bounding box center [241, 101] width 155 height 25
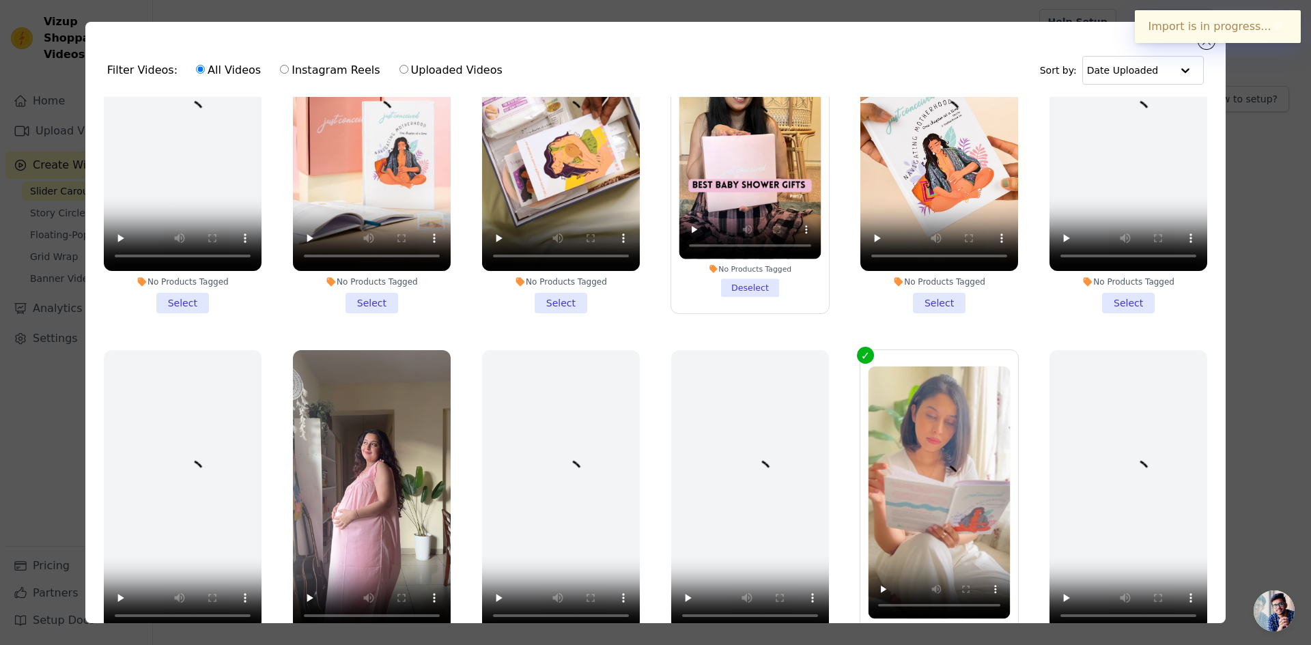
scroll to position [478, 0]
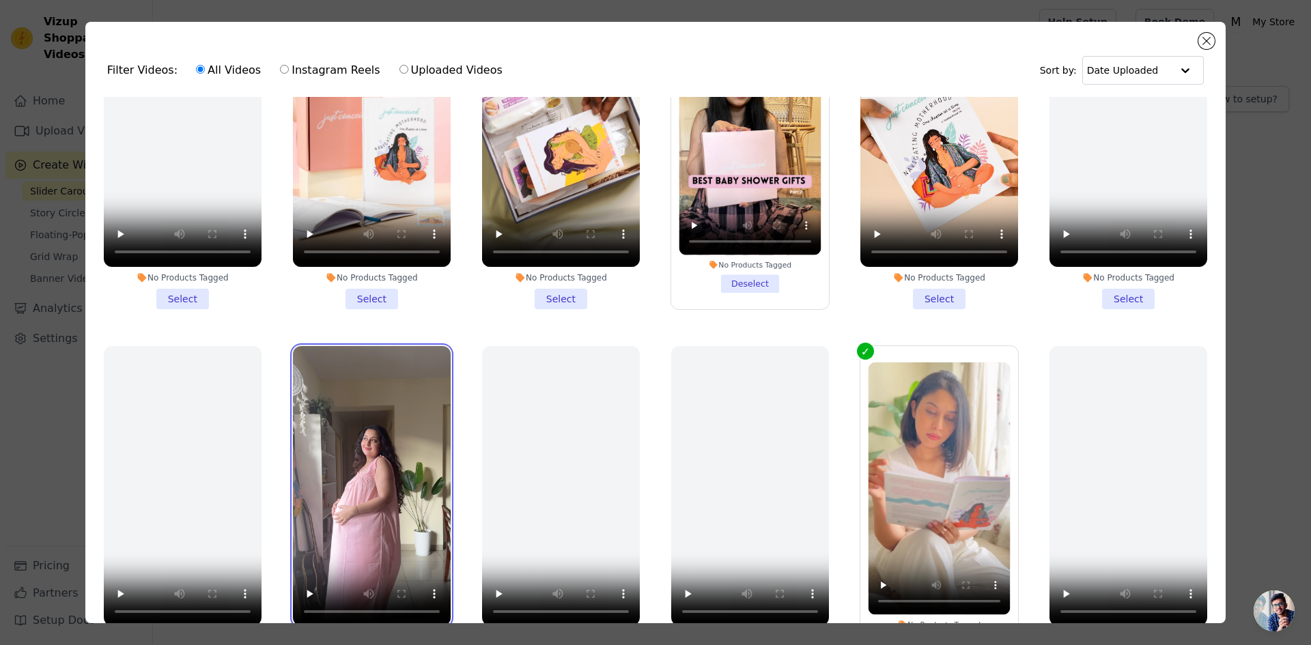
click at [382, 430] on video at bounding box center [372, 486] width 158 height 281
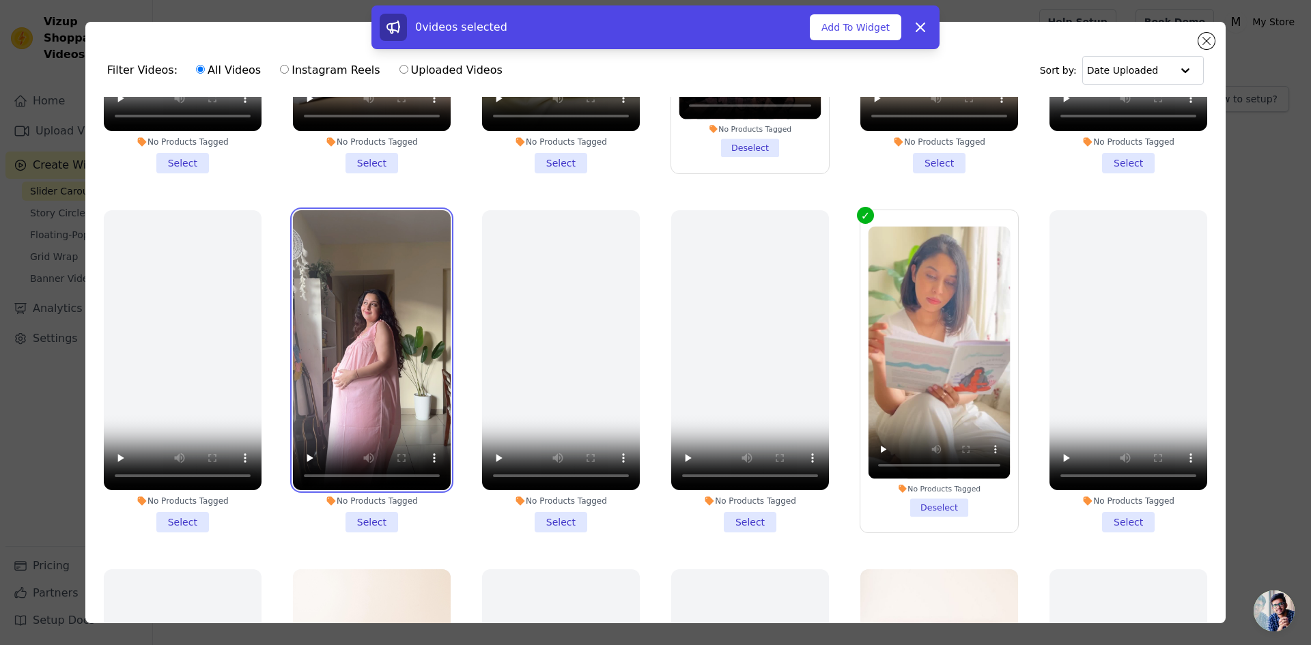
scroll to position [614, 0]
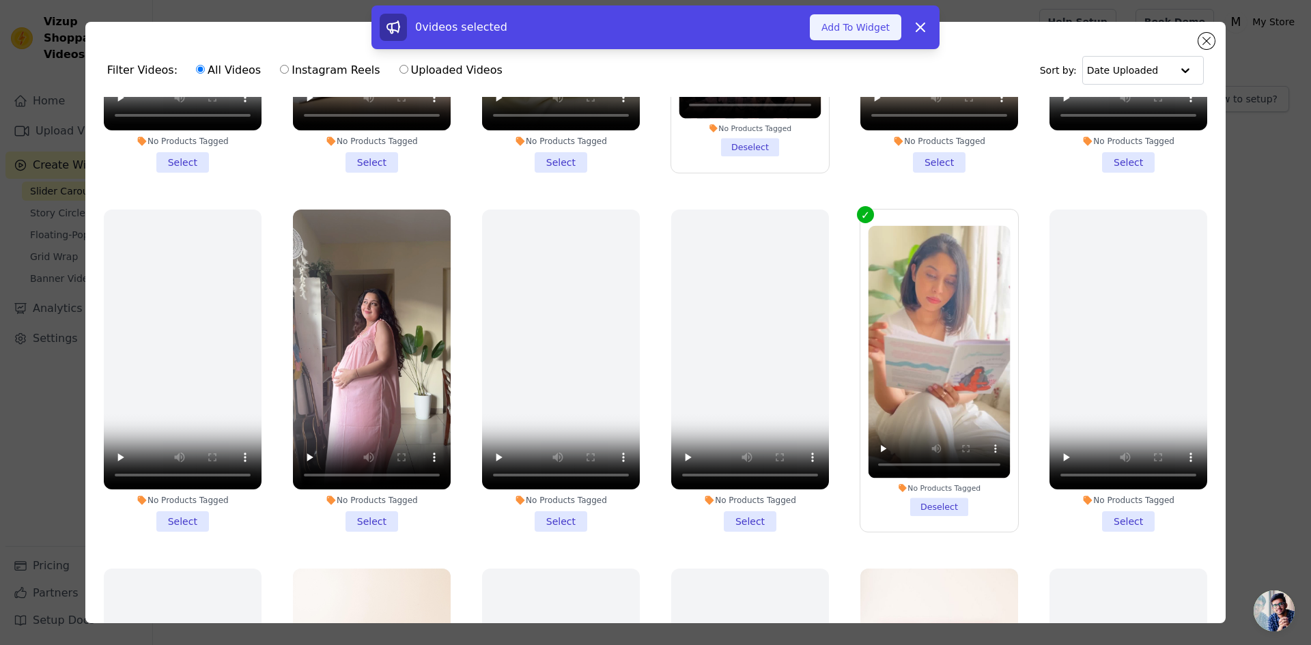
click at [870, 29] on button "Add To Widget" at bounding box center [855, 27] width 91 height 26
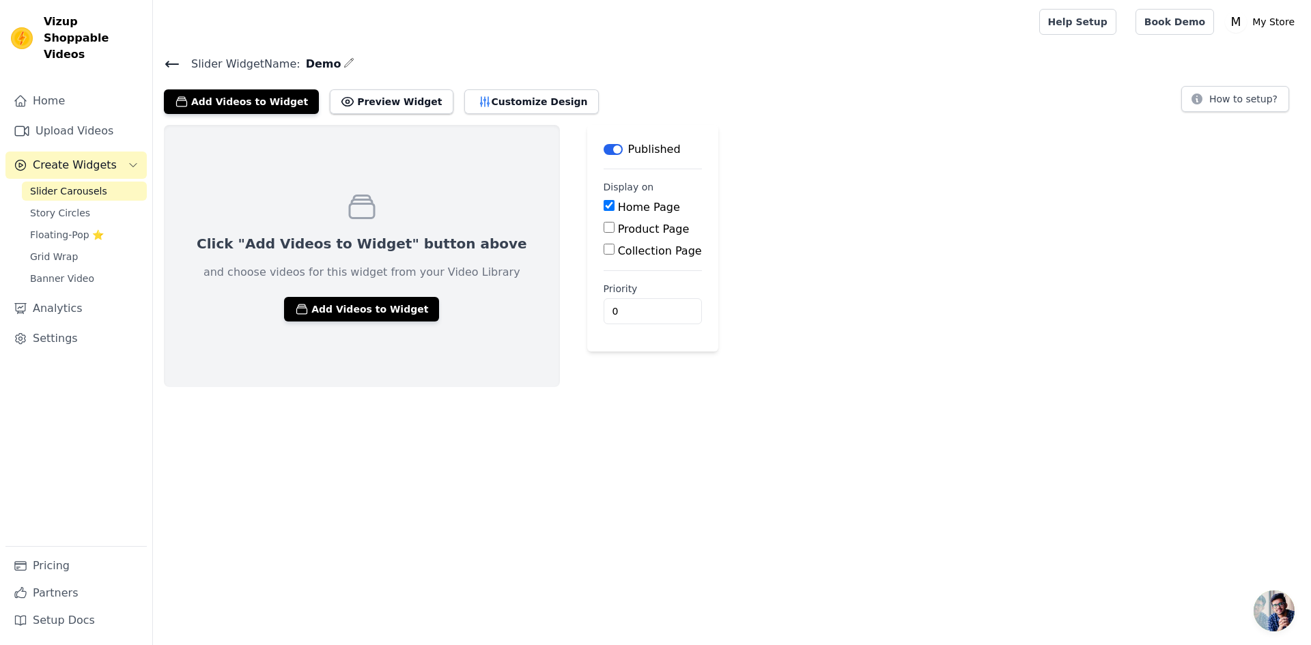
click at [69, 184] on span "Slider Carousels" at bounding box center [68, 191] width 77 height 14
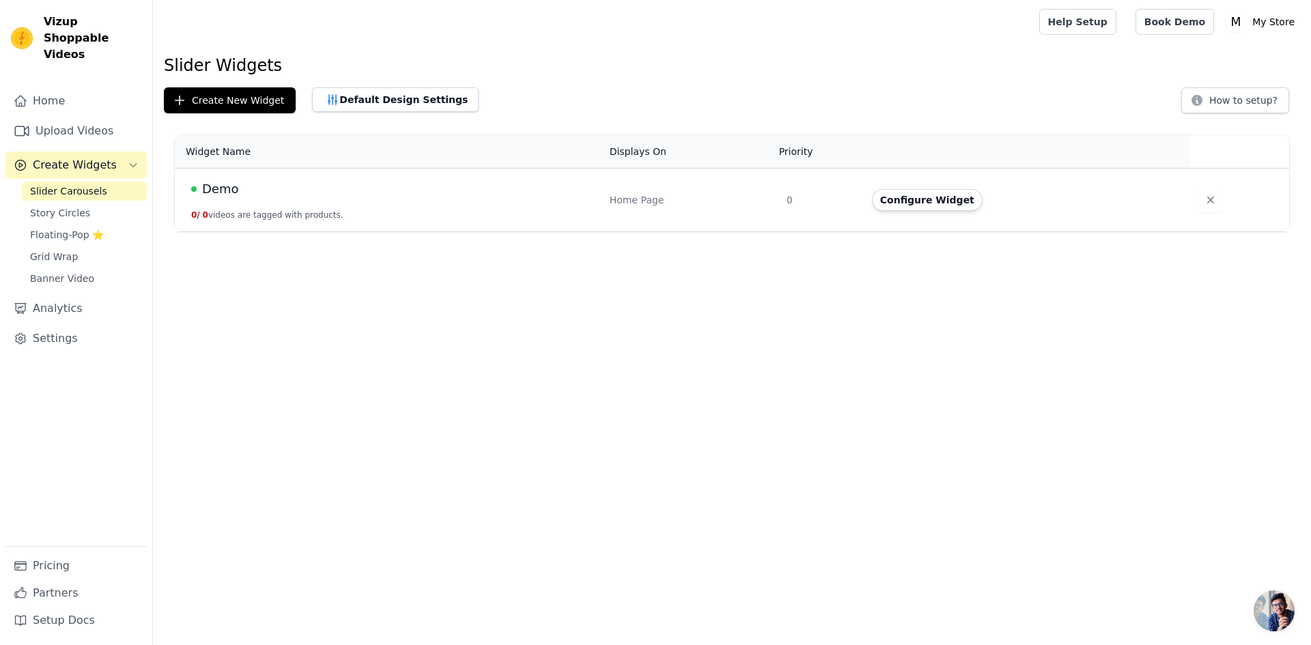
click at [227, 188] on span "Demo" at bounding box center [220, 189] width 36 height 19
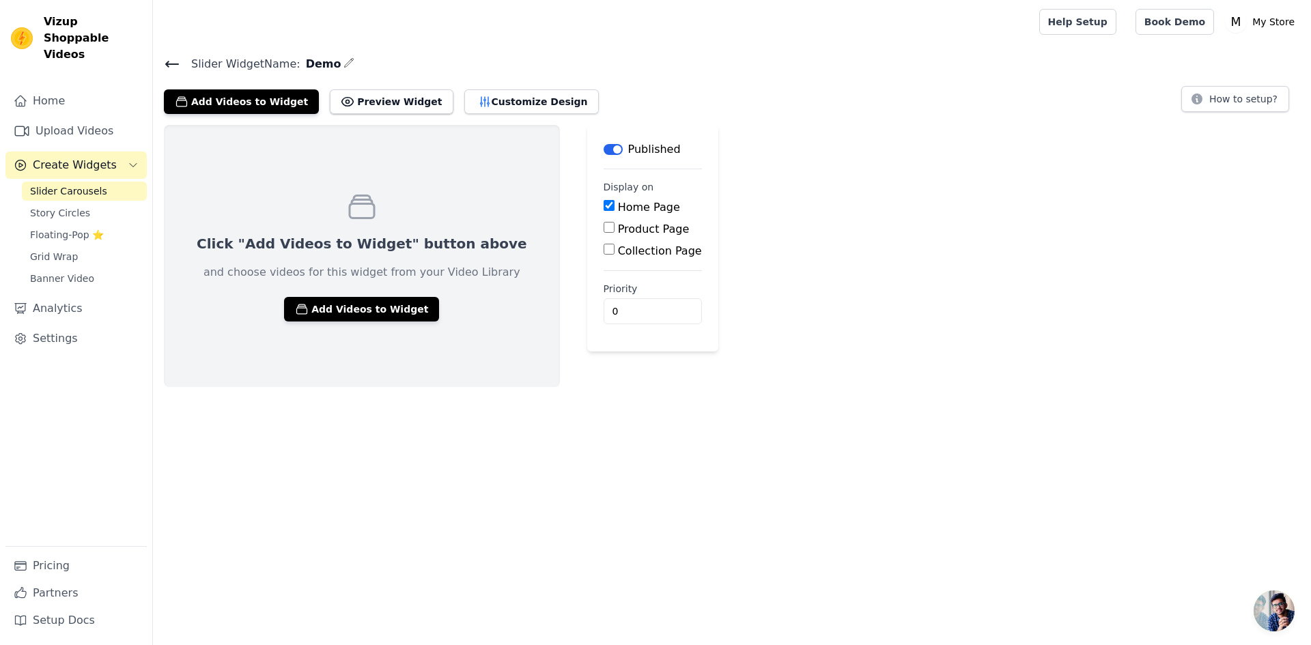
click at [70, 184] on span "Slider Carousels" at bounding box center [68, 191] width 77 height 14
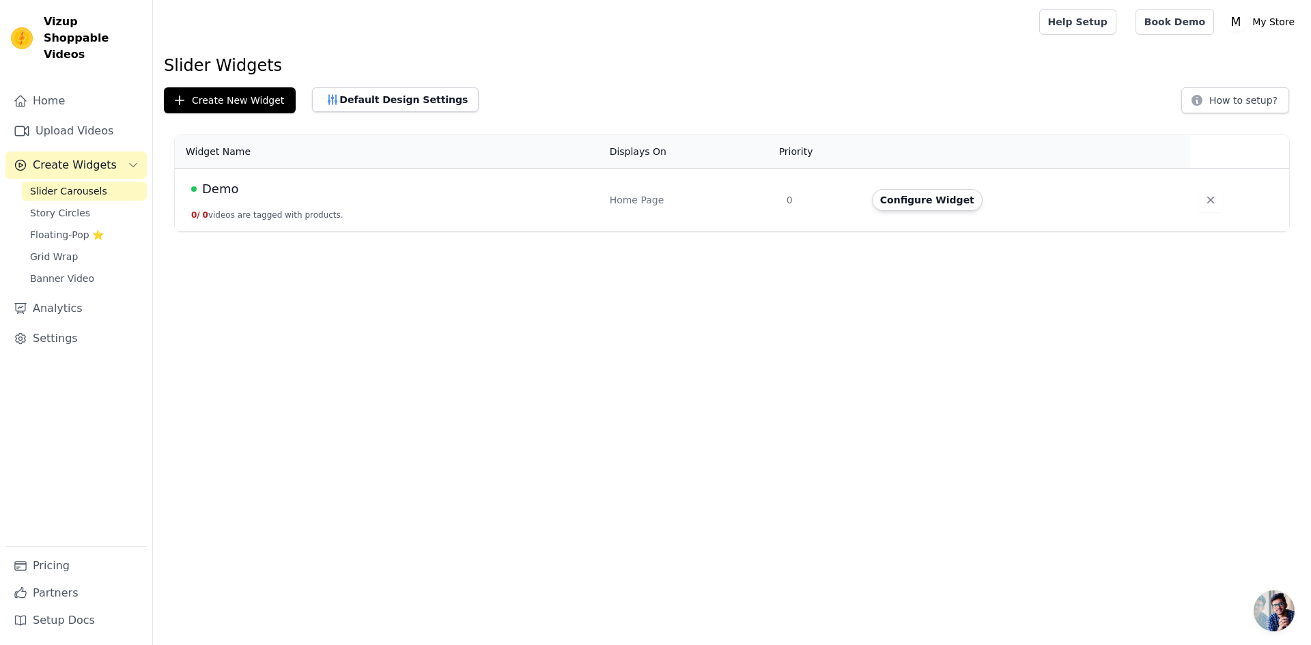
click at [244, 188] on div "Demo" at bounding box center [392, 189] width 402 height 19
click at [914, 202] on button "Configure Widget" at bounding box center [927, 200] width 111 height 22
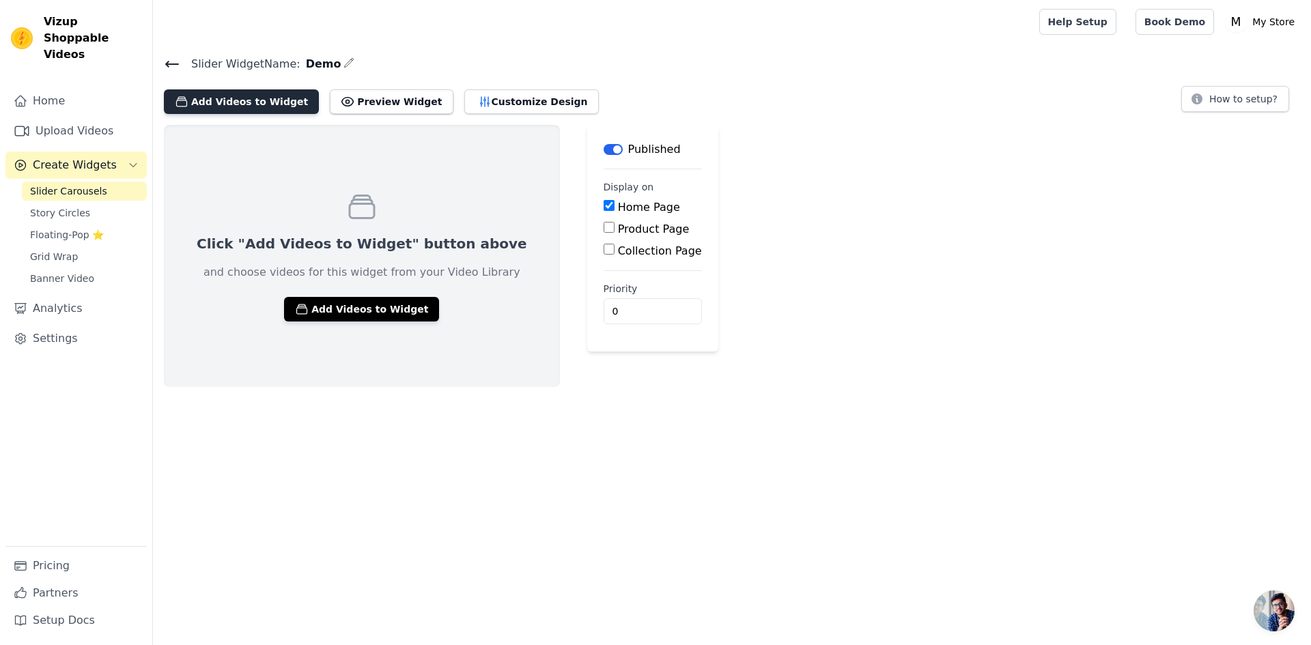
click at [276, 100] on button "Add Videos to Widget" at bounding box center [241, 101] width 155 height 25
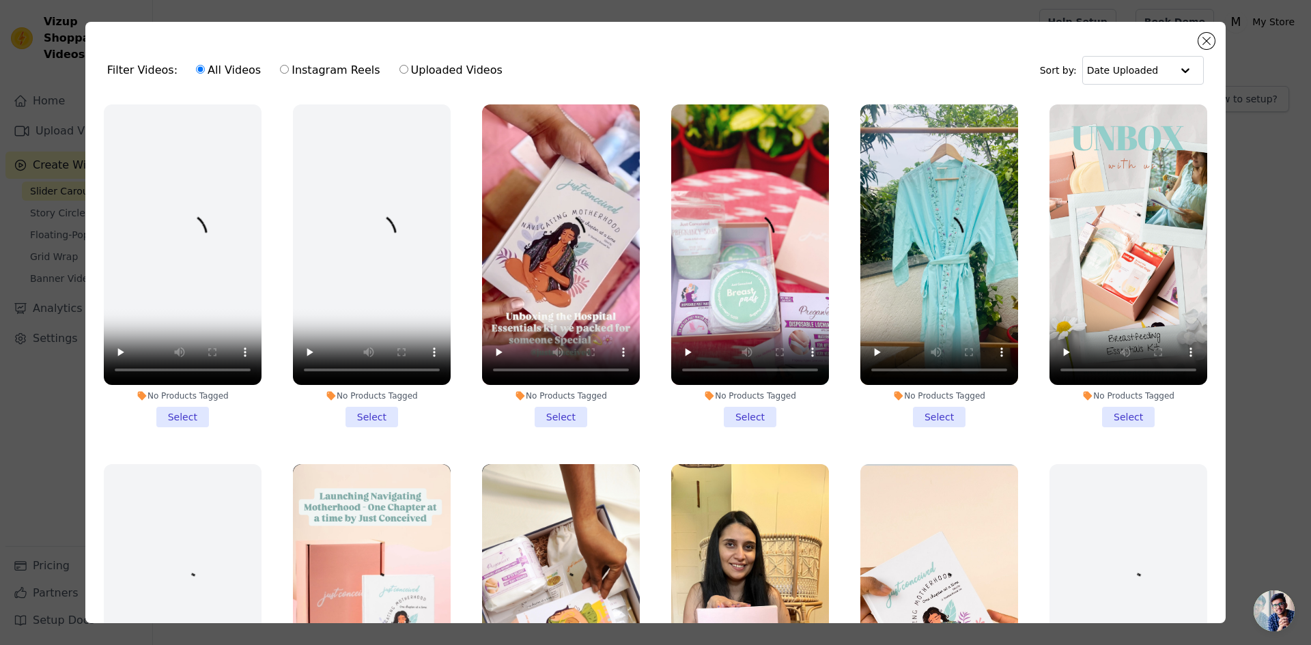
click at [560, 417] on li "No Products Tagged Select" at bounding box center [561, 265] width 158 height 323
click at [0, 0] on input "No Products Tagged Select" at bounding box center [0, 0] width 0 height 0
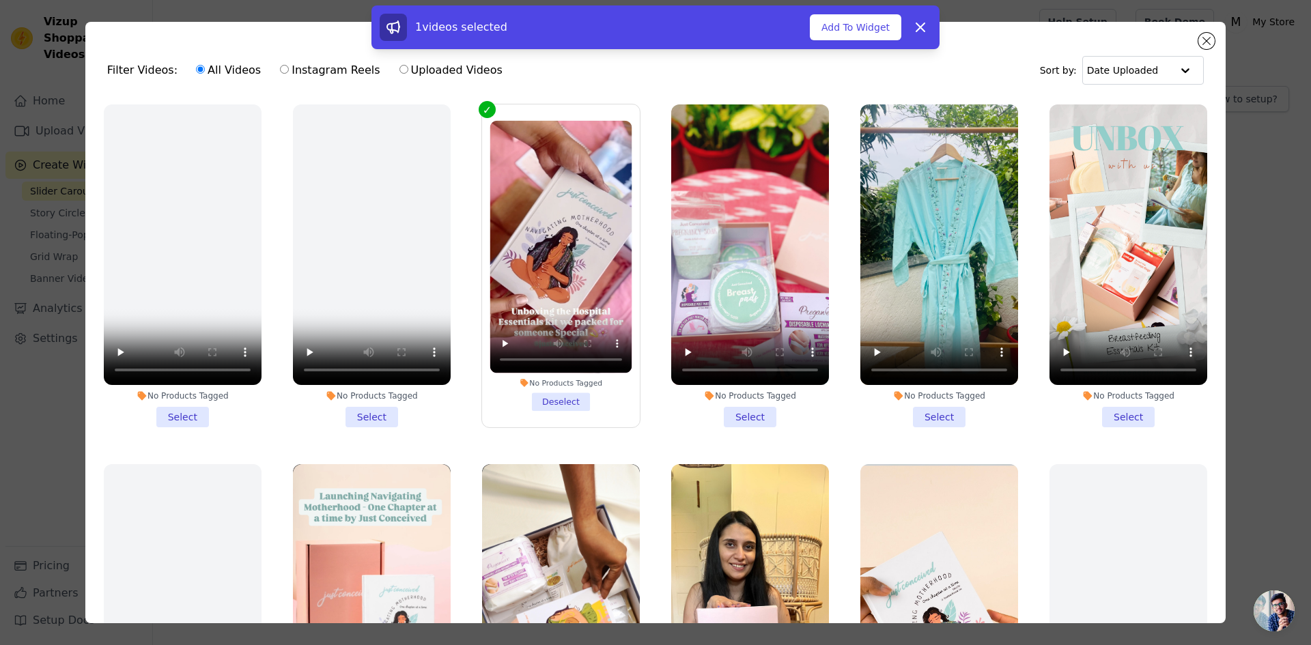
click at [756, 414] on li "No Products Tagged Select" at bounding box center [750, 265] width 158 height 323
click at [0, 0] on input "No Products Tagged Select" at bounding box center [0, 0] width 0 height 0
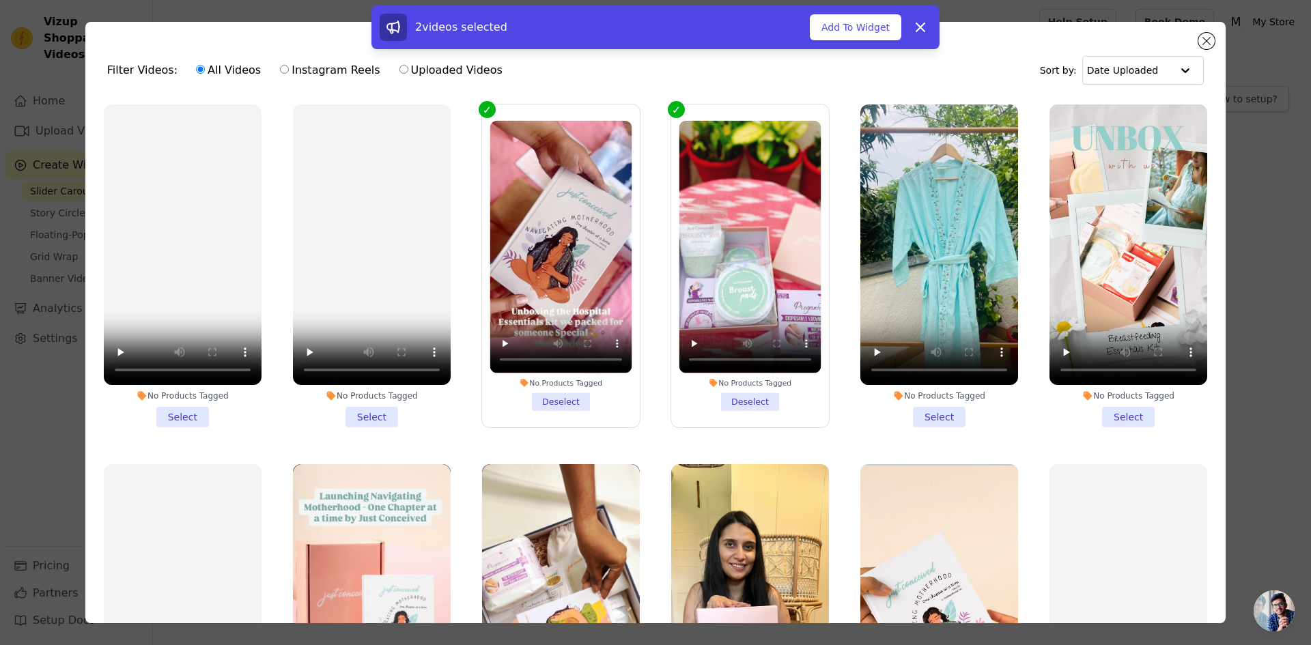
click at [938, 407] on li "No Products Tagged Select" at bounding box center [939, 265] width 158 height 323
click at [0, 0] on input "No Products Tagged Select" at bounding box center [0, 0] width 0 height 0
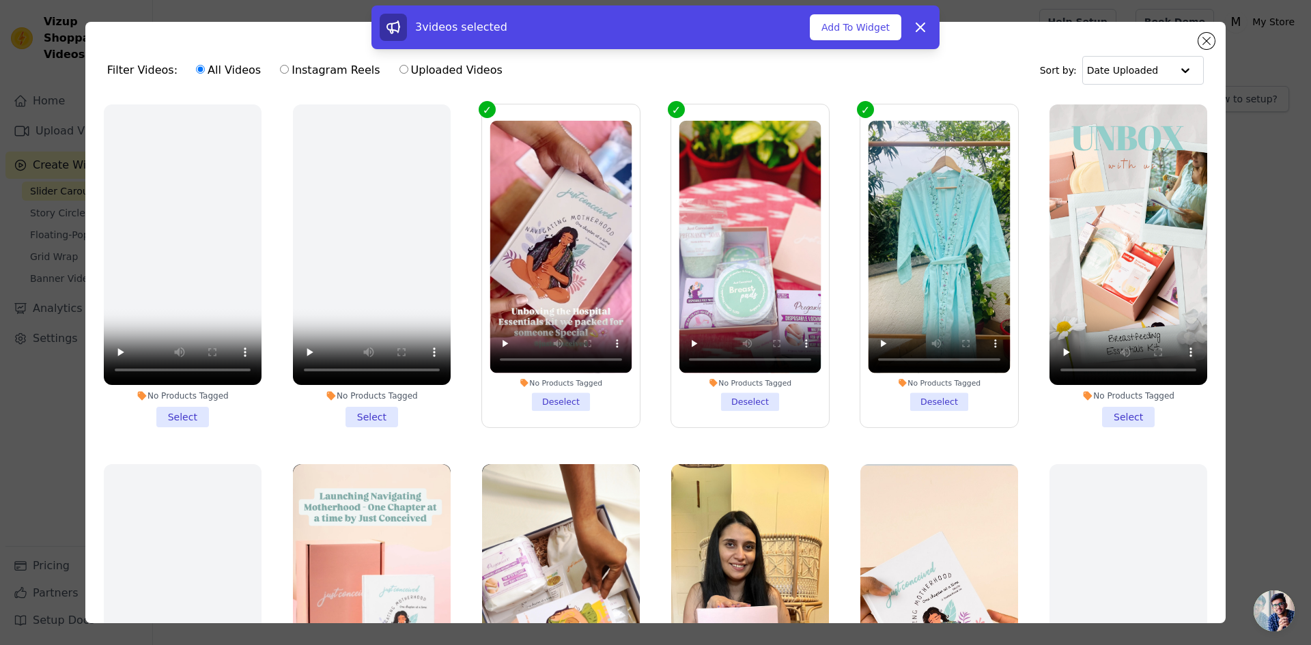
click at [1109, 407] on li "No Products Tagged Select" at bounding box center [1128, 265] width 158 height 323
click at [0, 0] on input "No Products Tagged Select" at bounding box center [0, 0] width 0 height 0
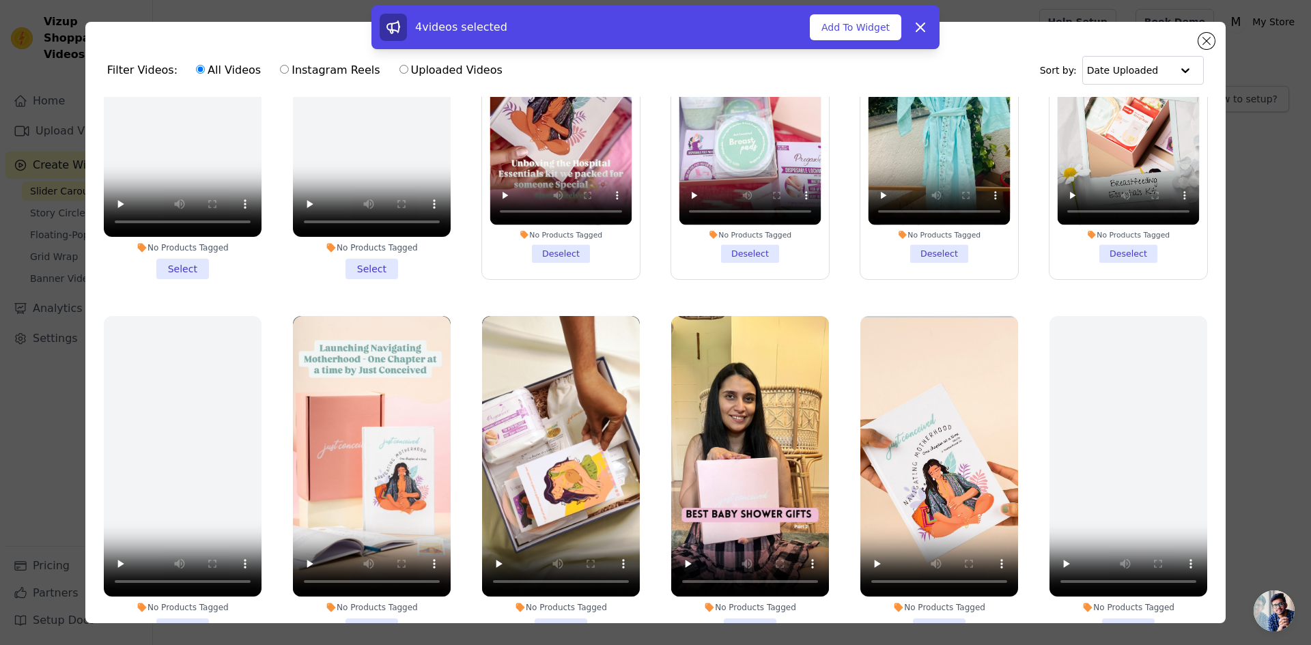
scroll to position [205, 0]
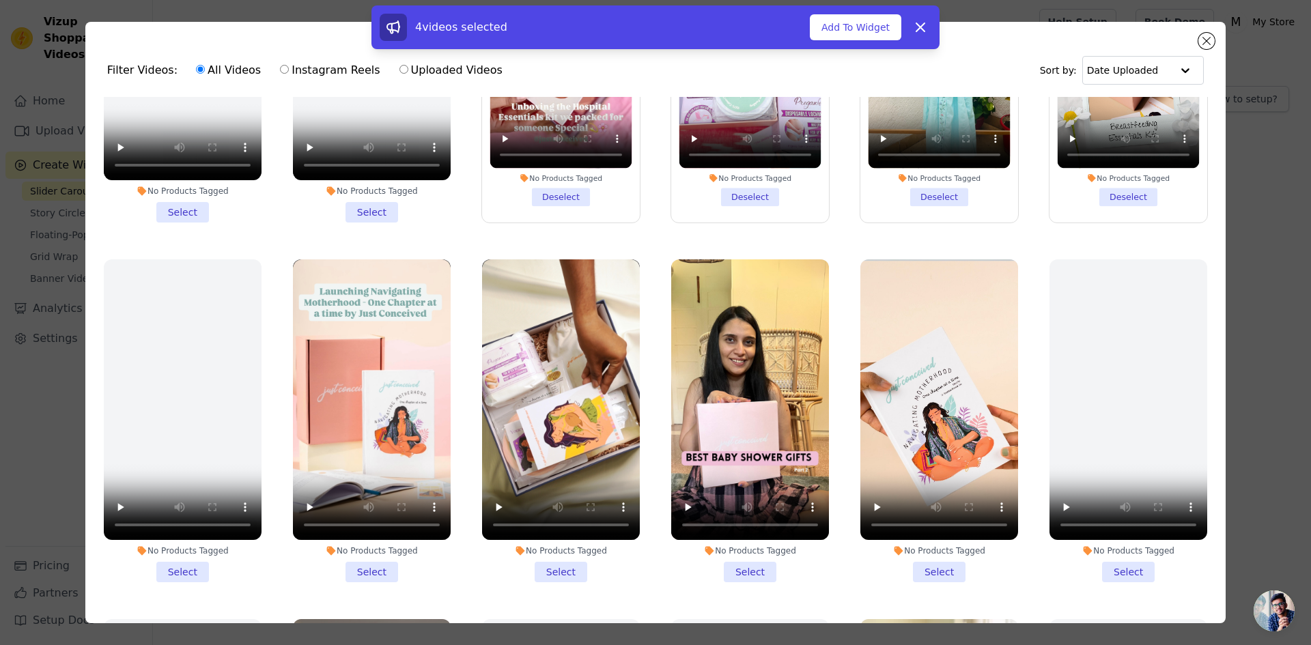
click at [739, 560] on li "No Products Tagged Select" at bounding box center [750, 420] width 158 height 323
click at [0, 0] on input "No Products Tagged Select" at bounding box center [0, 0] width 0 height 0
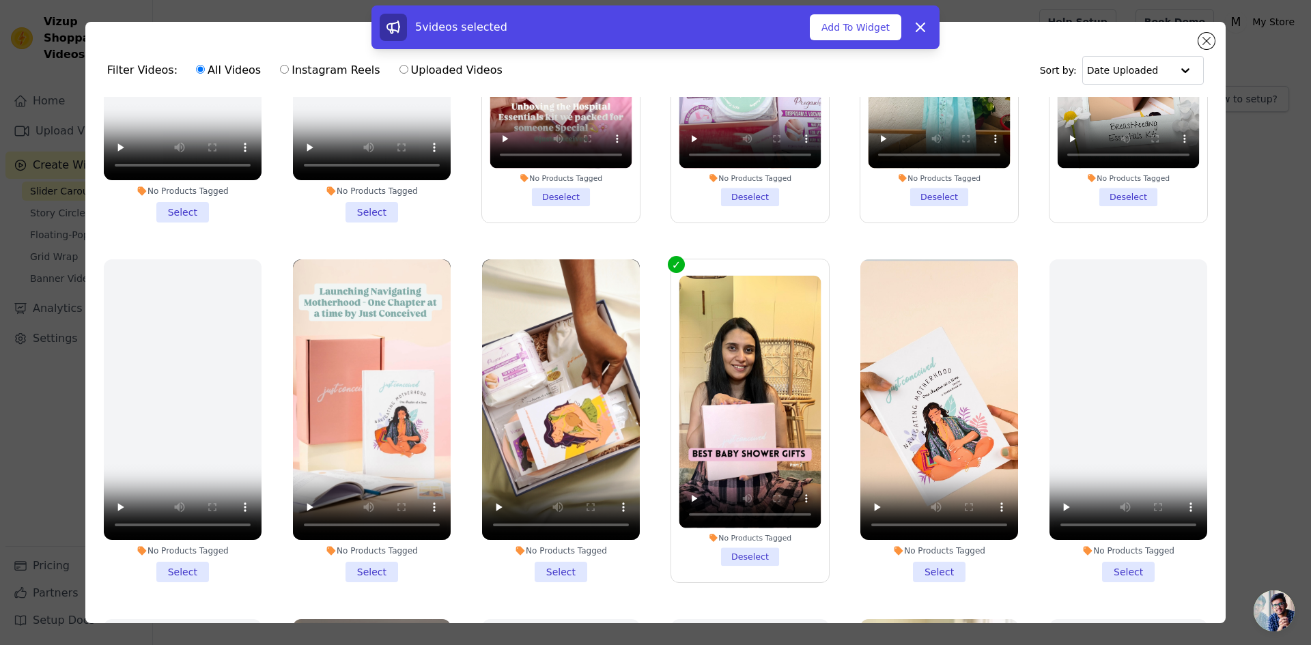
click at [549, 563] on li "No Products Tagged Select" at bounding box center [561, 420] width 158 height 323
click at [0, 0] on input "No Products Tagged Select" at bounding box center [0, 0] width 0 height 0
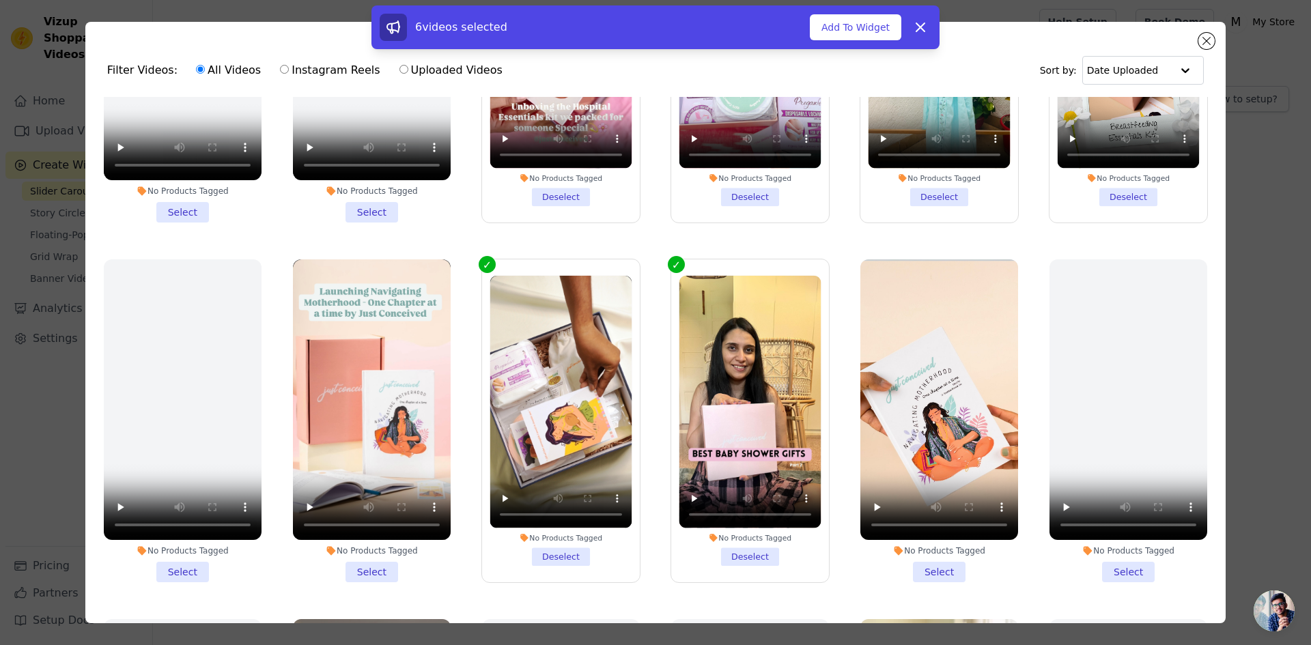
click at [382, 565] on li "No Products Tagged Select" at bounding box center [372, 420] width 158 height 323
click at [0, 0] on input "No Products Tagged Select" at bounding box center [0, 0] width 0 height 0
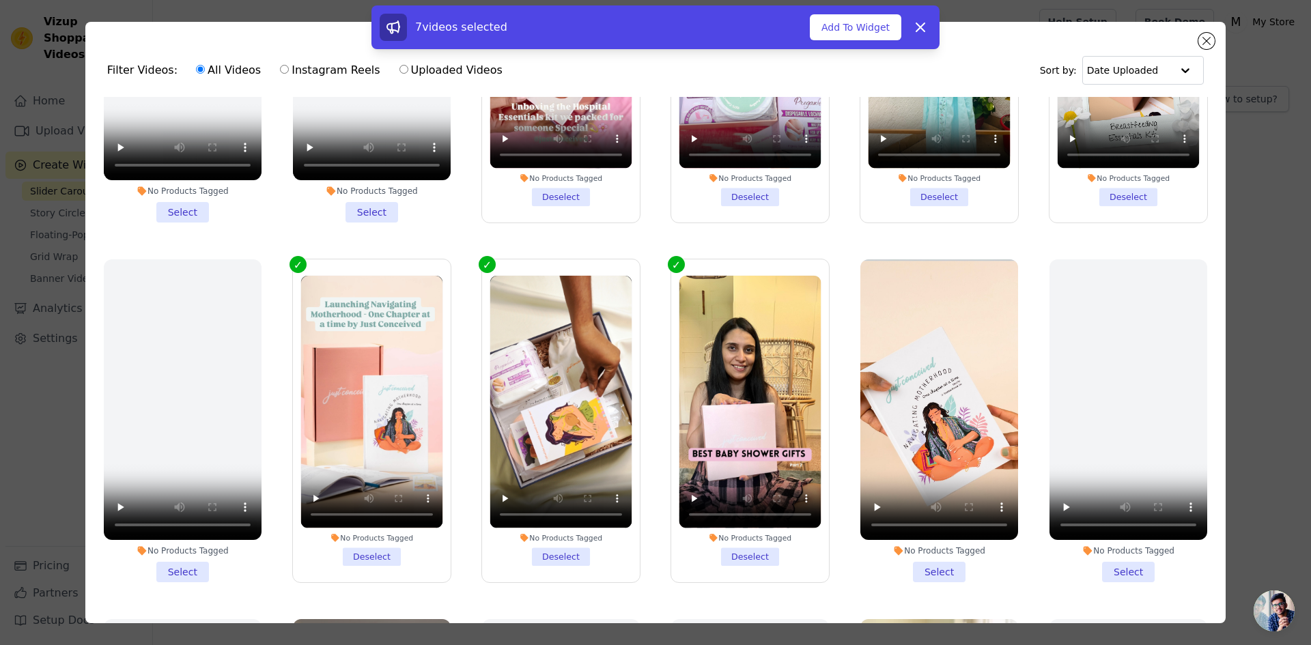
click at [917, 556] on li "No Products Tagged Select" at bounding box center [939, 420] width 158 height 323
click at [0, 0] on input "No Products Tagged Select" at bounding box center [0, 0] width 0 height 0
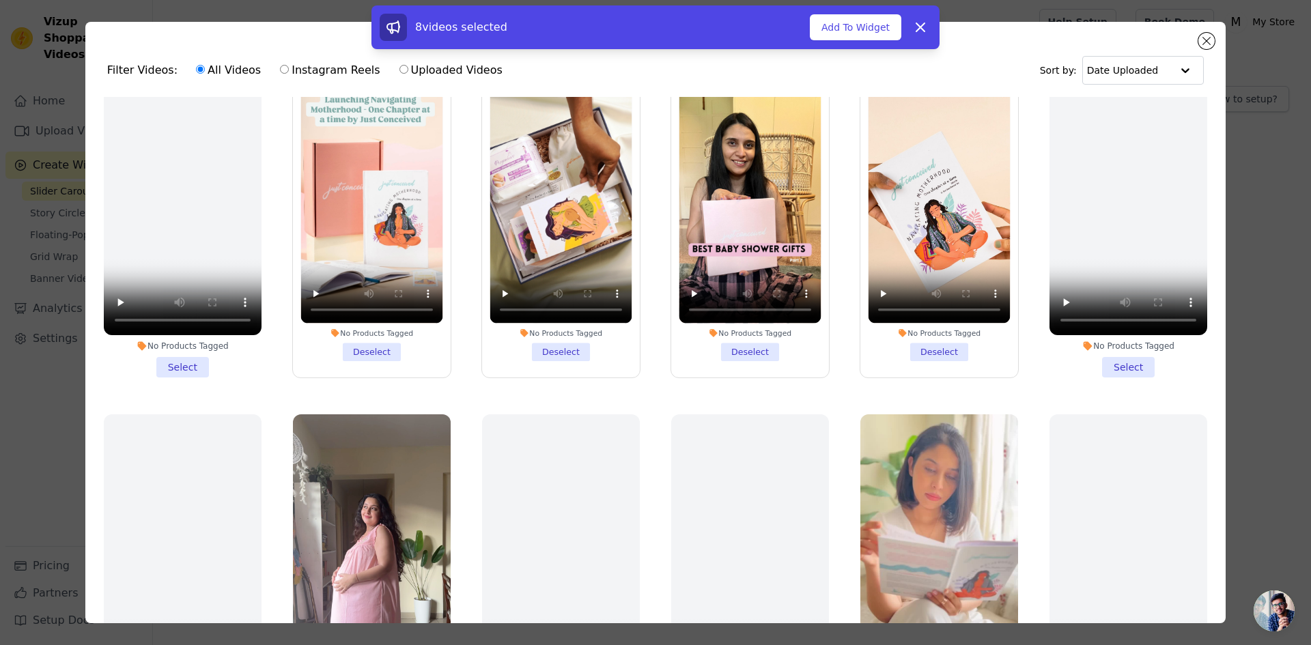
scroll to position [546, 0]
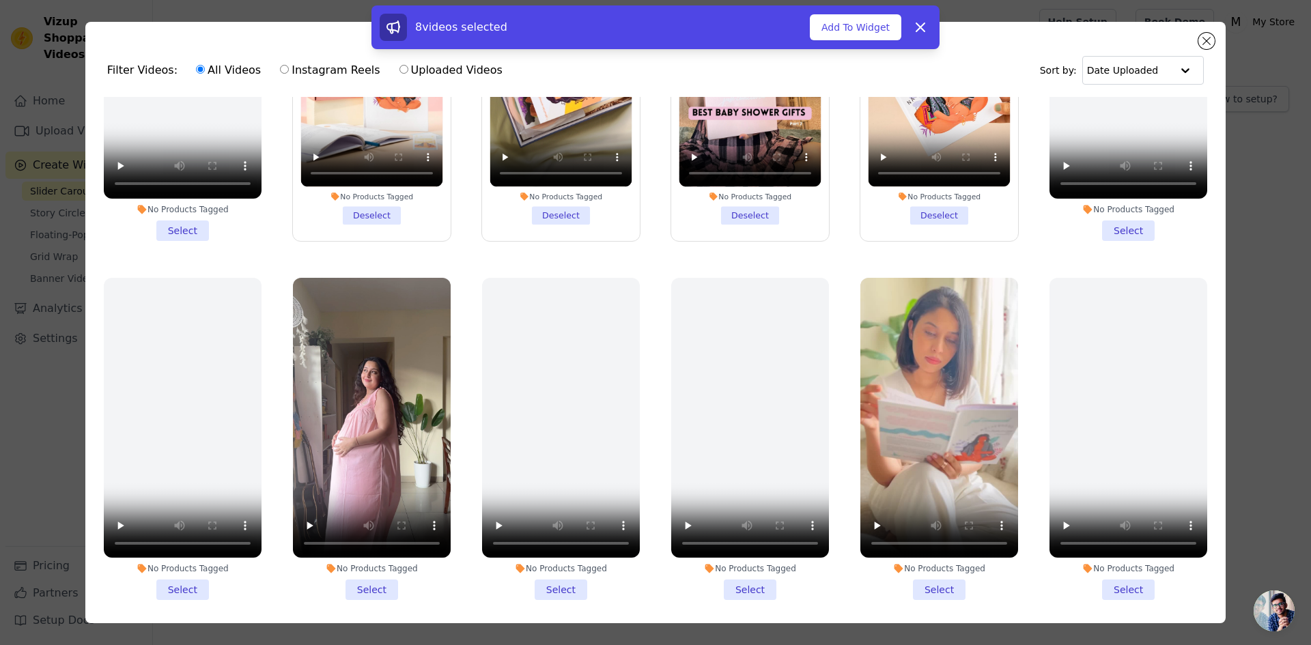
click at [918, 573] on li "No Products Tagged Select" at bounding box center [939, 439] width 158 height 323
click at [0, 0] on input "No Products Tagged Select" at bounding box center [0, 0] width 0 height 0
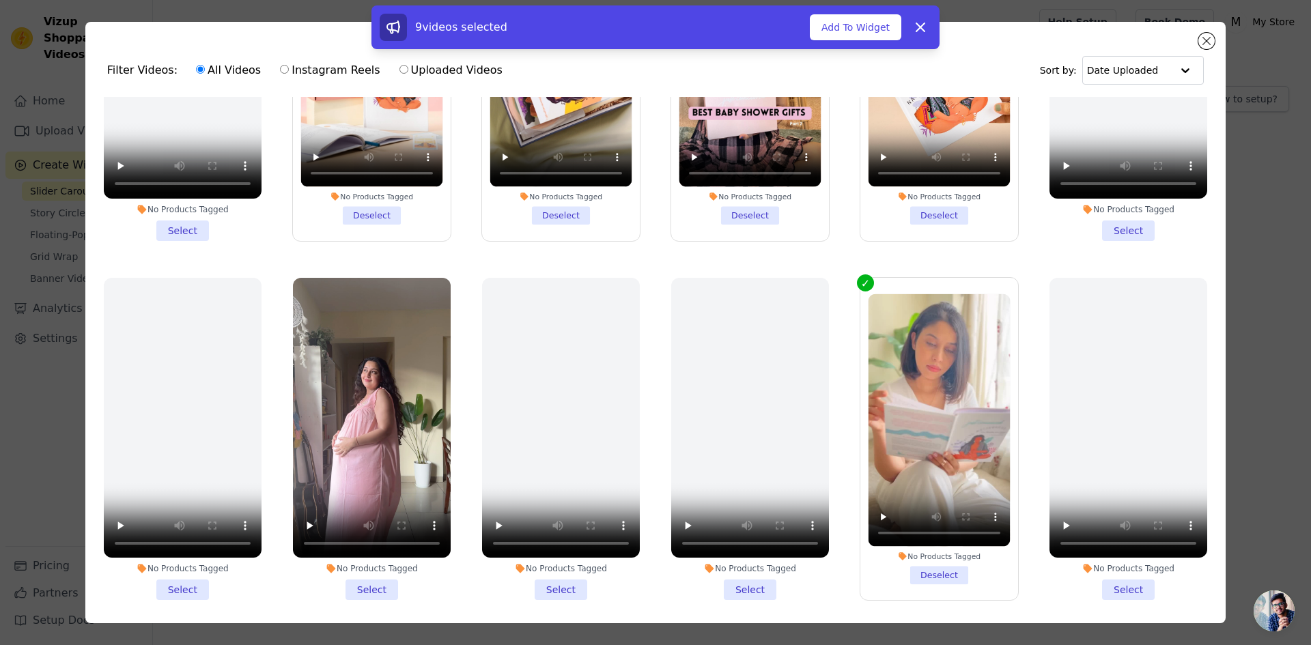
click at [367, 575] on li "No Products Tagged Select" at bounding box center [372, 439] width 158 height 323
click at [0, 0] on input "No Products Tagged Select" at bounding box center [0, 0] width 0 height 0
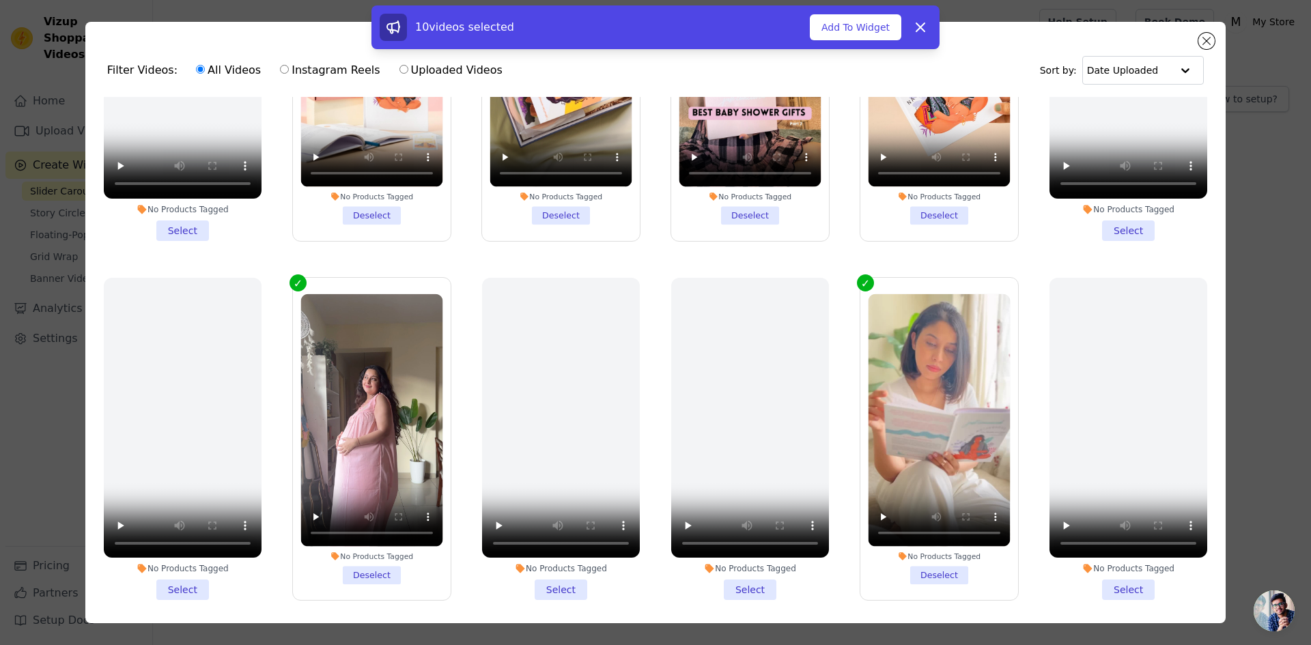
click at [558, 580] on li "No Products Tagged Select" at bounding box center [561, 439] width 158 height 323
click at [0, 0] on input "No Products Tagged Select" at bounding box center [0, 0] width 0 height 0
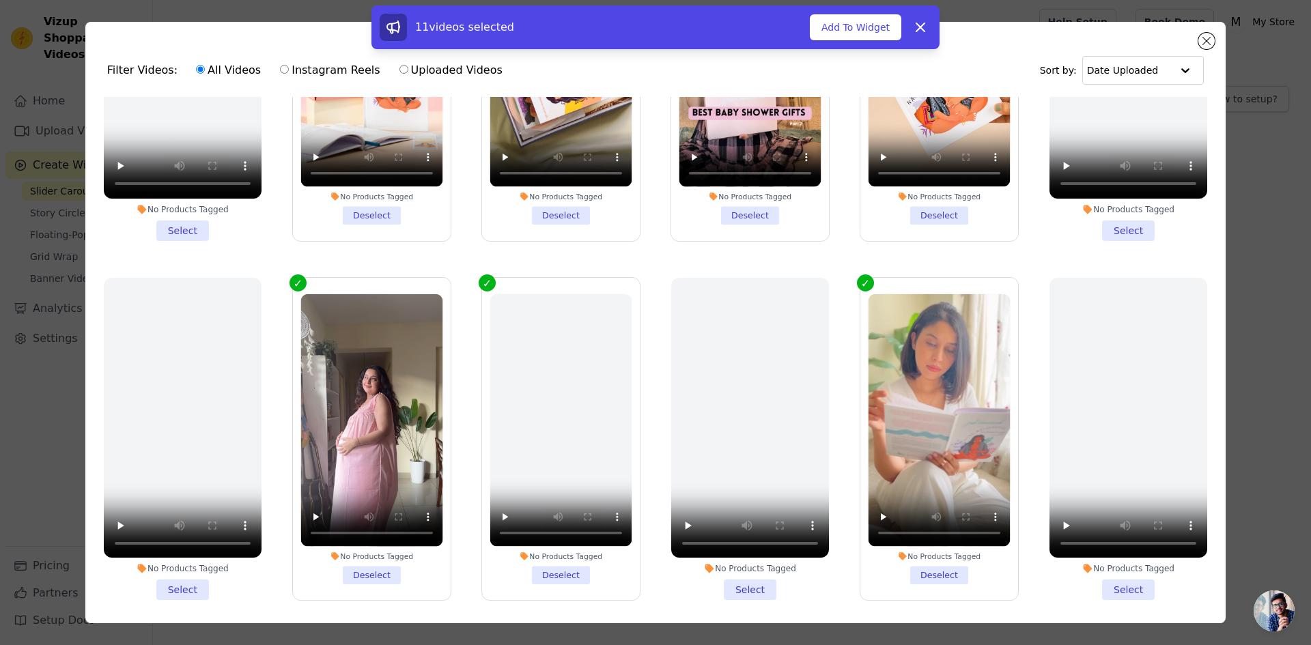
click at [559, 568] on li "No Products Tagged Deselect" at bounding box center [560, 438] width 142 height 290
click at [0, 0] on input "No Products Tagged Deselect" at bounding box center [0, 0] width 0 height 0
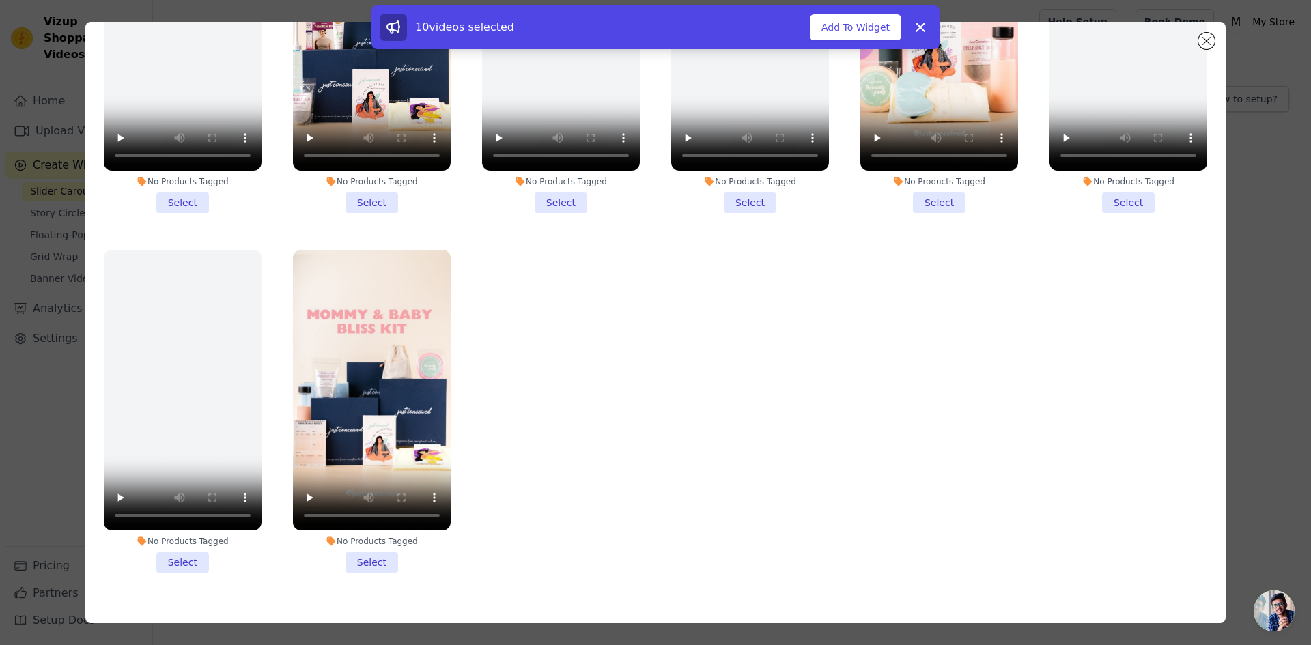
scroll to position [119, 0]
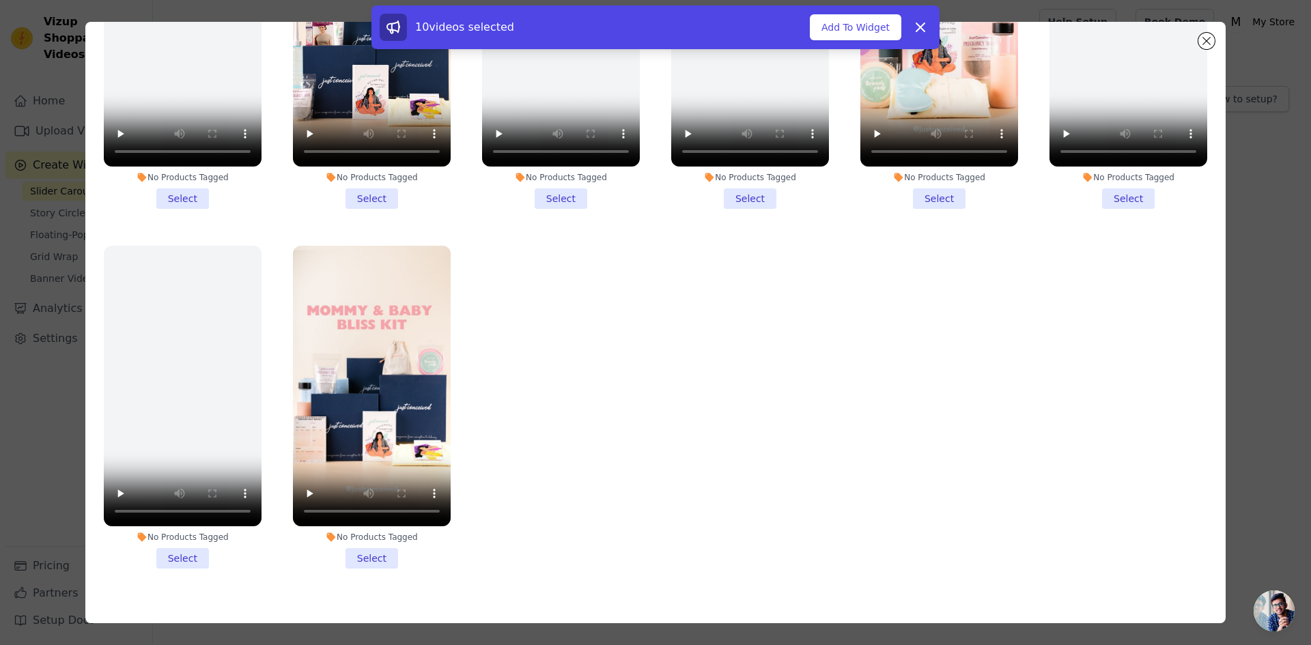
click at [367, 529] on li "No Products Tagged Select" at bounding box center [372, 407] width 158 height 323
click at [0, 0] on input "No Products Tagged Select" at bounding box center [0, 0] width 0 height 0
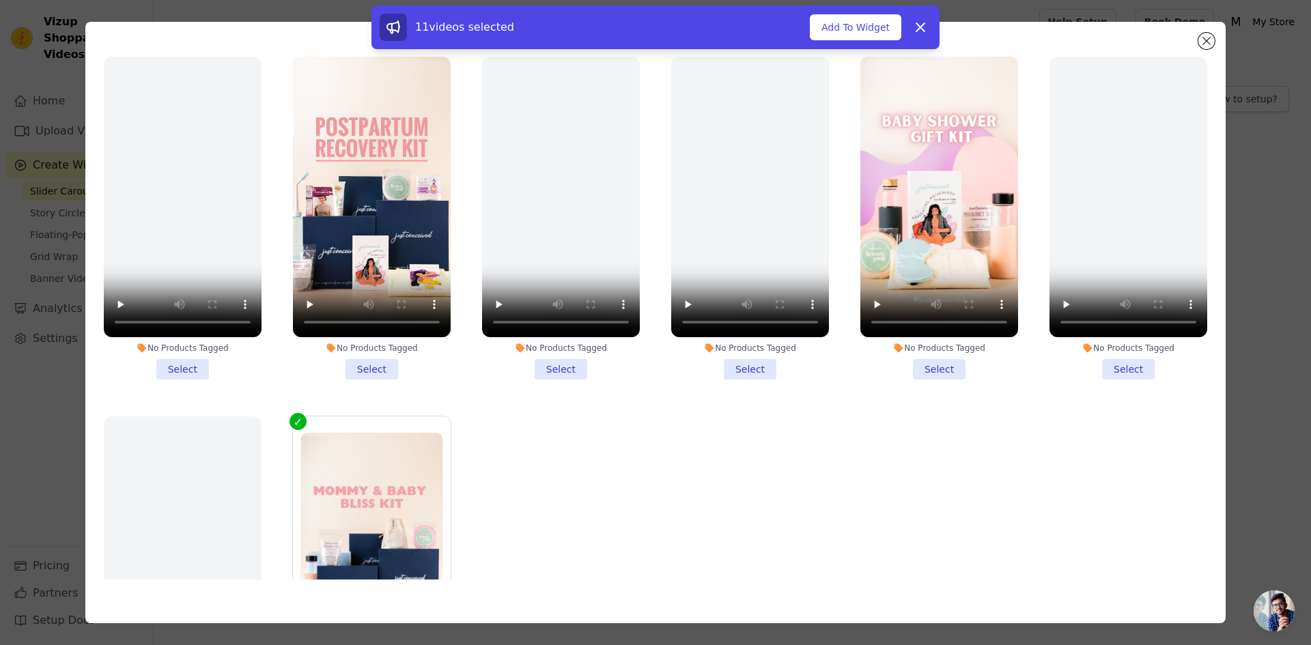
scroll to position [973, 0]
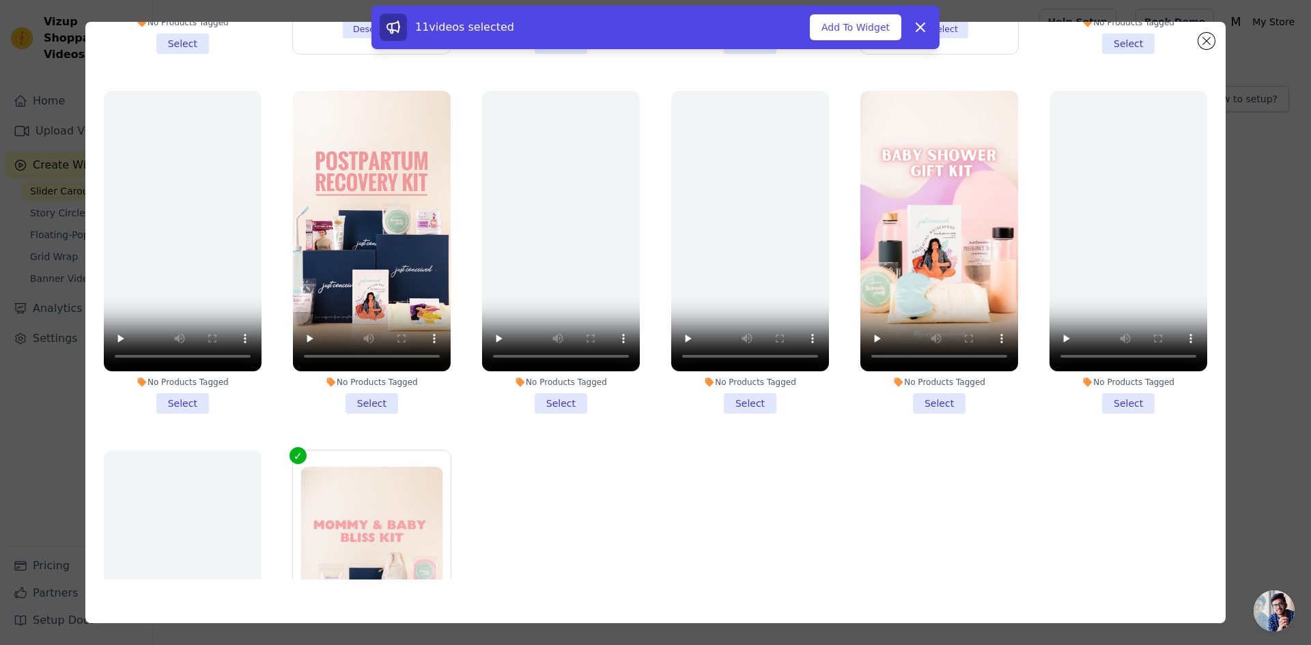
click at [933, 383] on li "No Products Tagged Select" at bounding box center [939, 252] width 158 height 323
click at [0, 0] on input "No Products Tagged Select" at bounding box center [0, 0] width 0 height 0
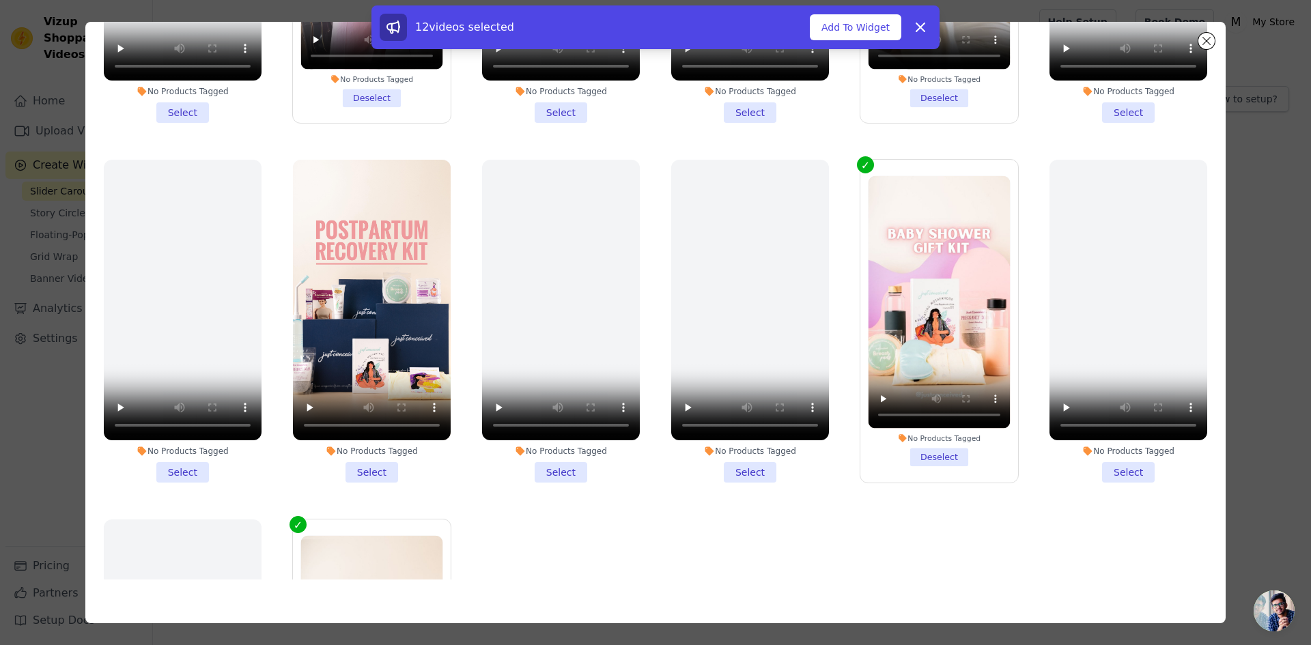
scroll to position [905, 0]
click at [377, 457] on li "No Products Tagged Select" at bounding box center [372, 320] width 158 height 323
click at [0, 0] on input "No Products Tagged Select" at bounding box center [0, 0] width 0 height 0
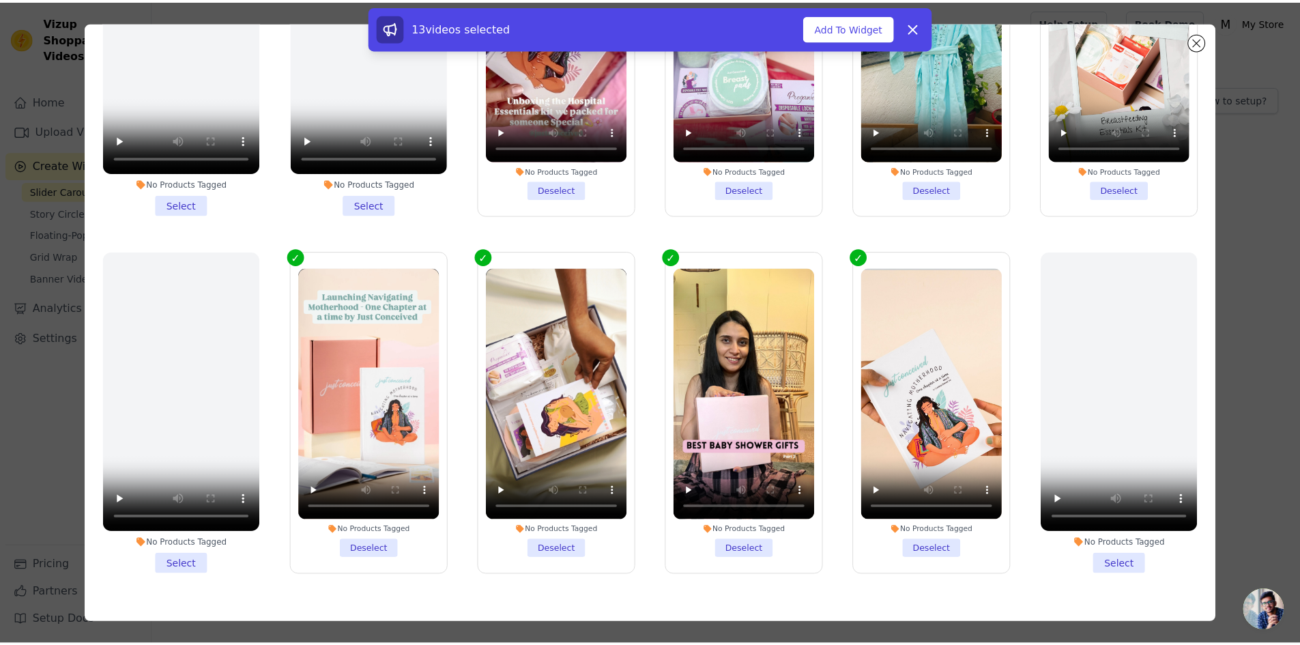
scroll to position [0, 0]
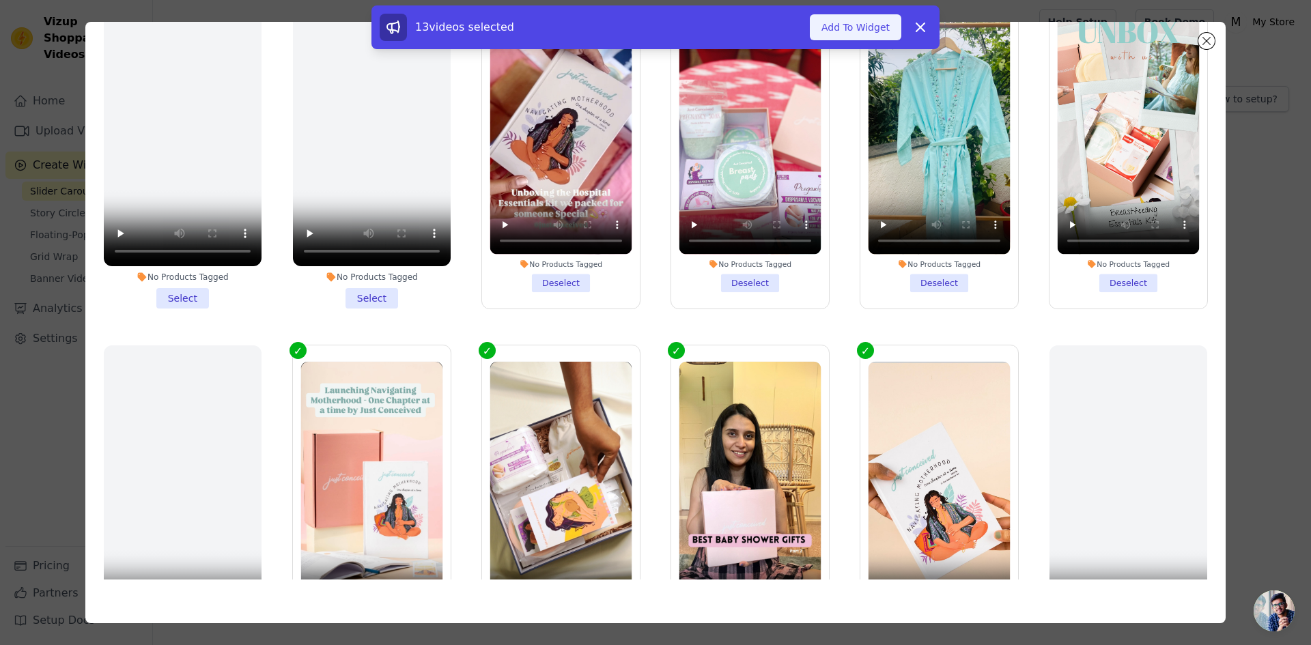
click at [866, 25] on button "Add To Widget" at bounding box center [855, 27] width 91 height 26
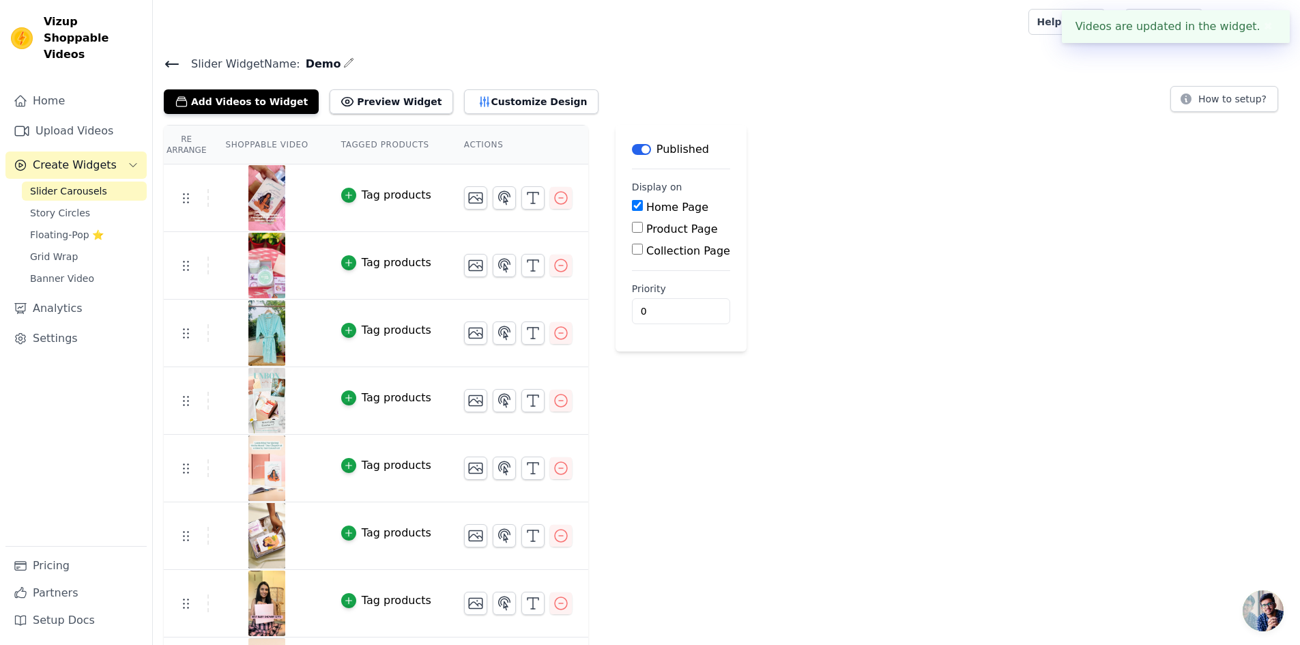
click at [1270, 27] on button "✖" at bounding box center [1269, 26] width 16 height 16
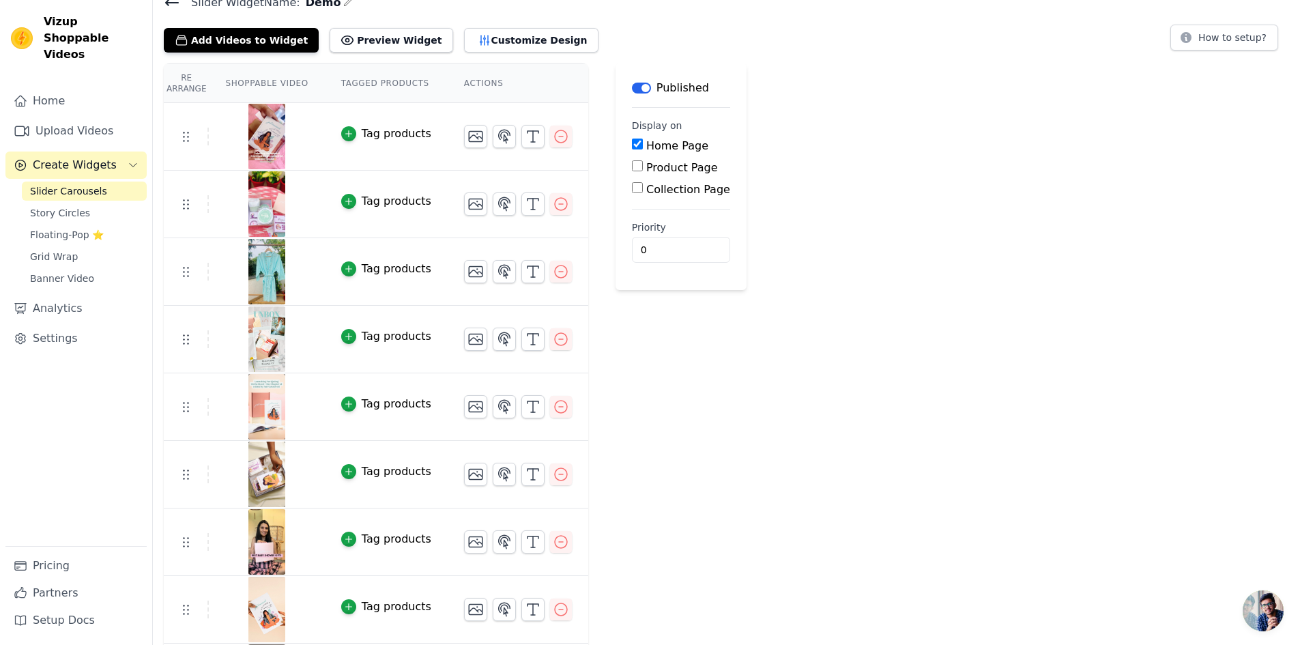
scroll to position [205, 0]
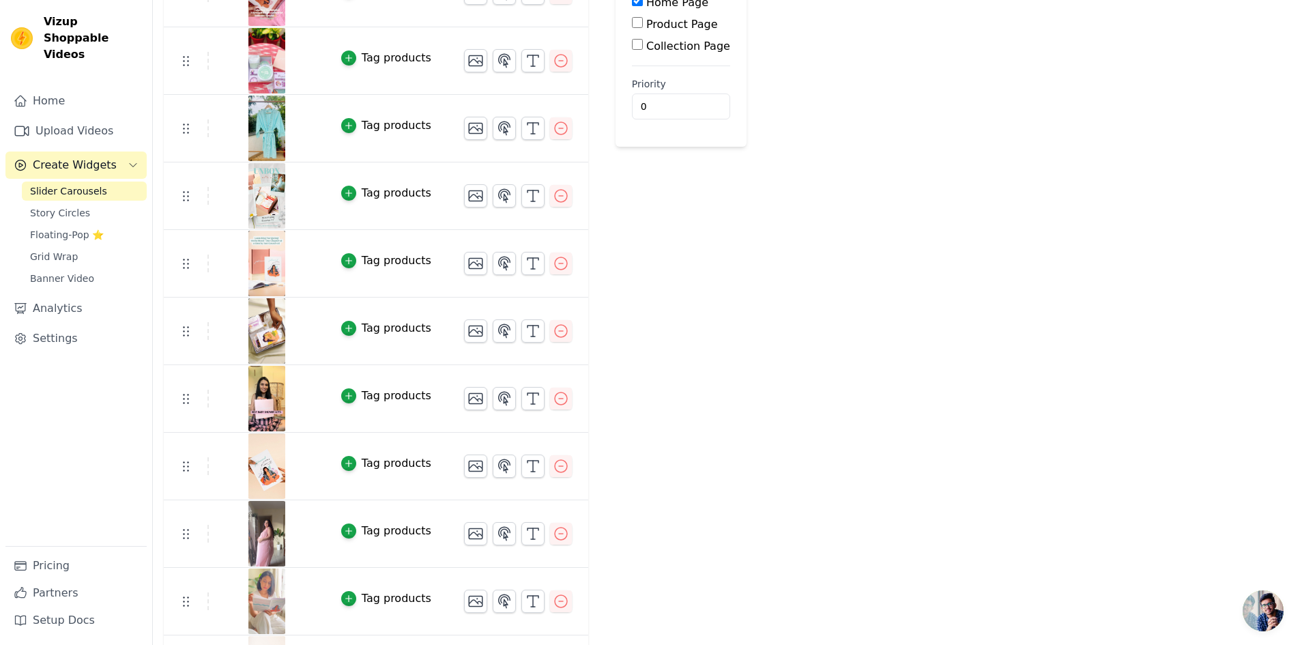
click at [390, 260] on div "Tag products" at bounding box center [397, 261] width 70 height 16
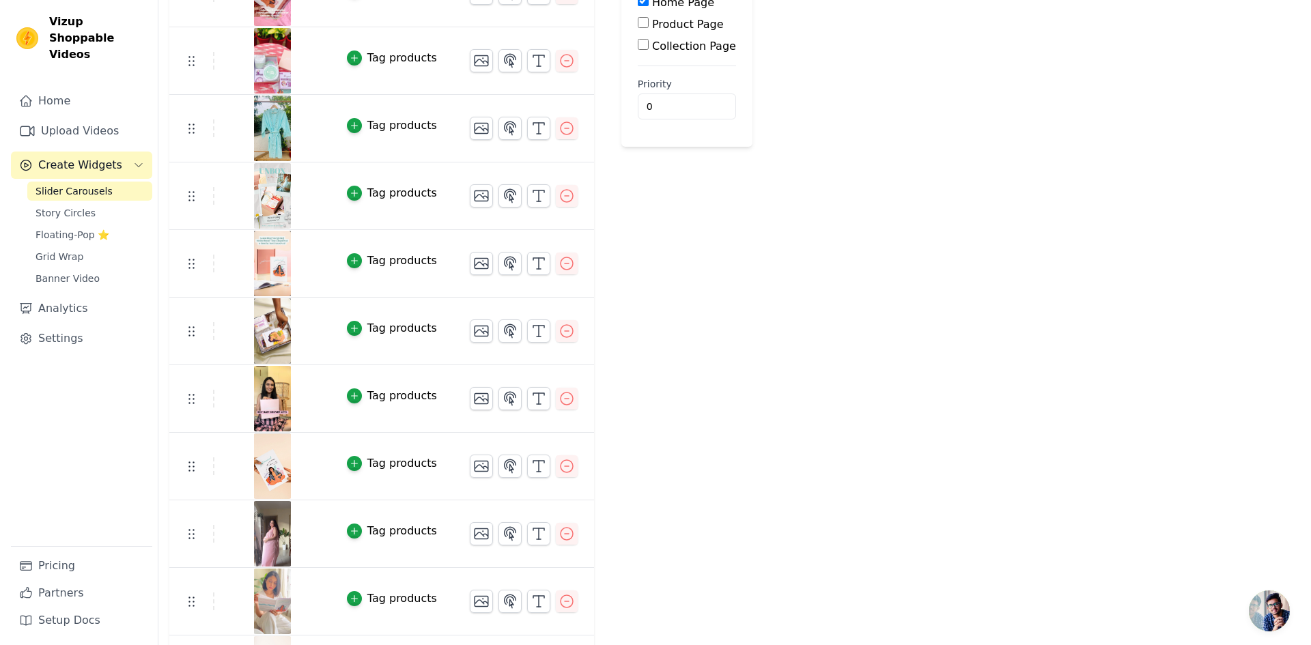
scroll to position [0, 0]
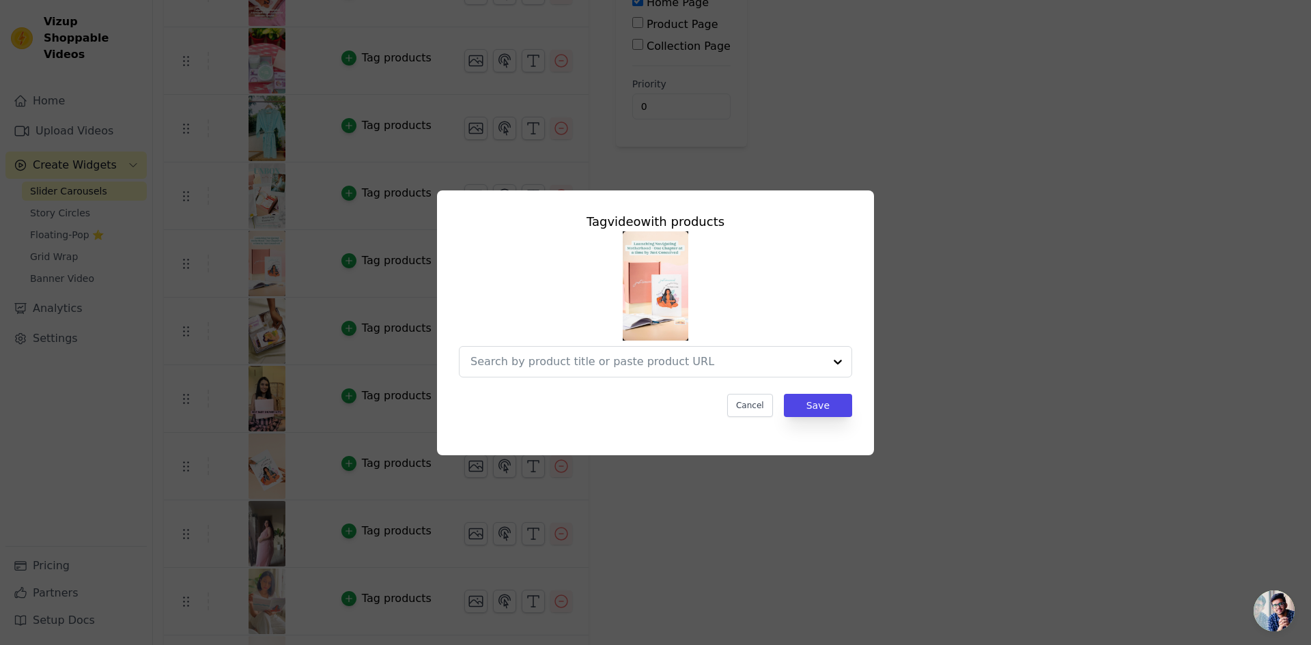
click at [662, 285] on img at bounding box center [655, 285] width 66 height 109
click at [767, 401] on button "Cancel" at bounding box center [750, 405] width 46 height 23
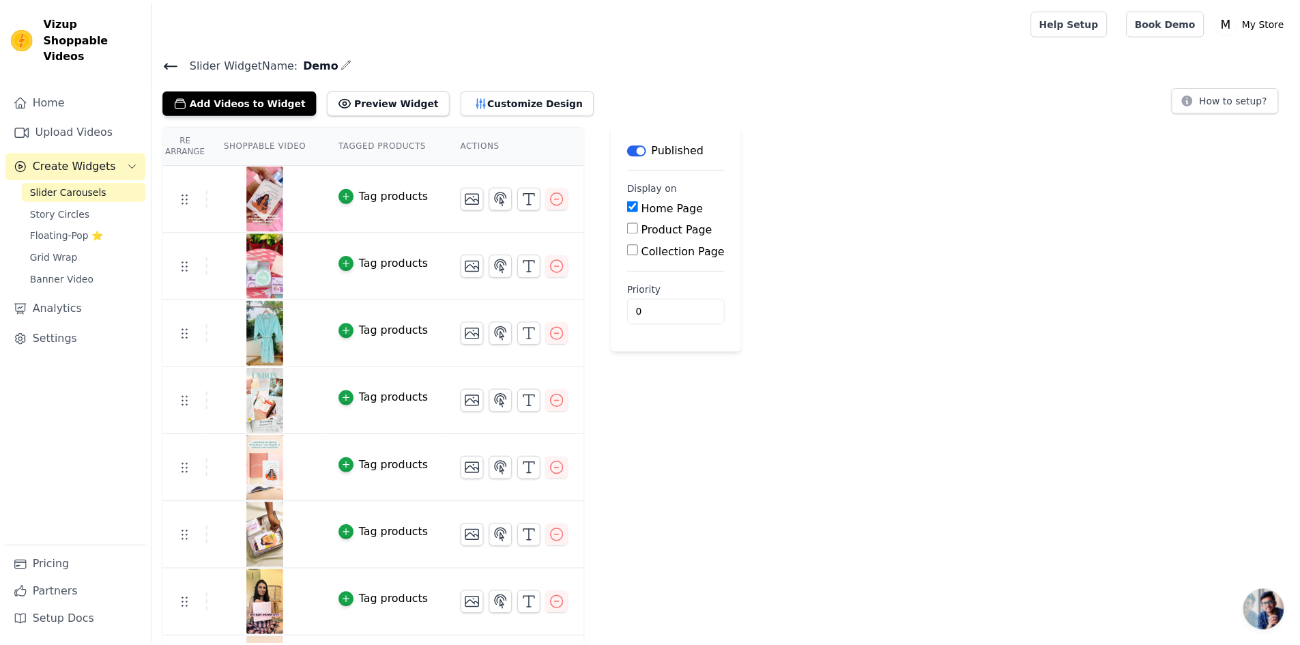
scroll to position [205, 0]
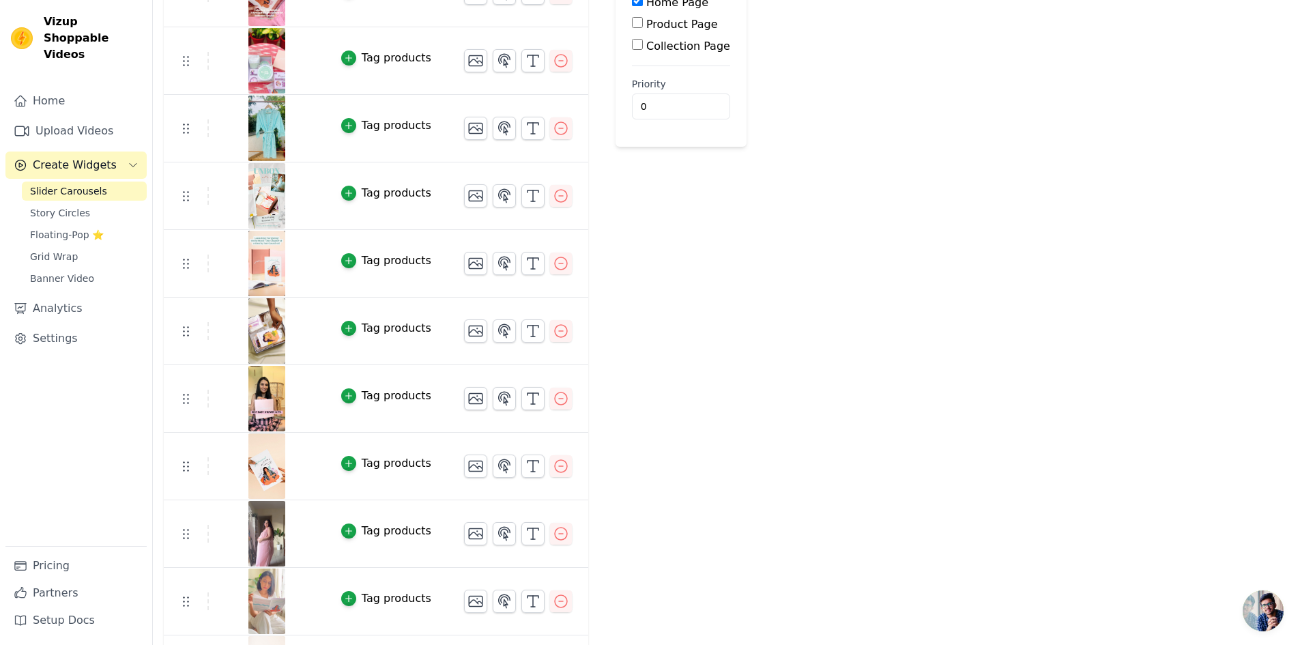
click at [260, 201] on img at bounding box center [267, 196] width 38 height 66
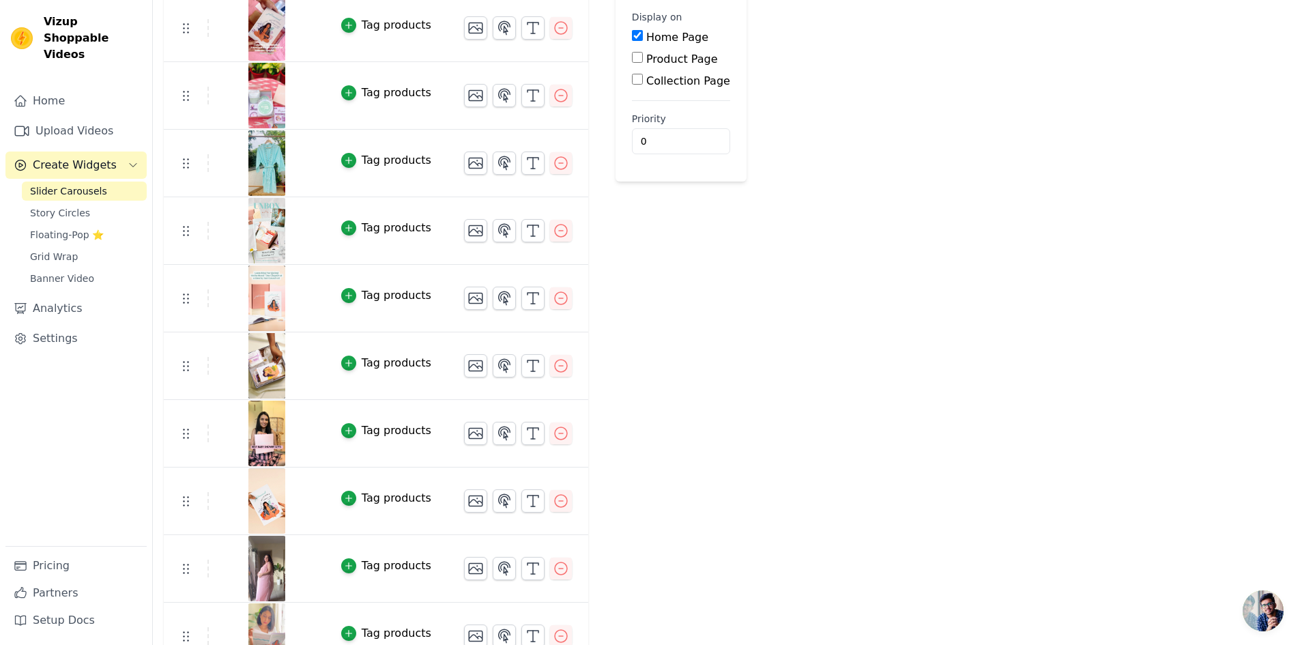
scroll to position [137, 0]
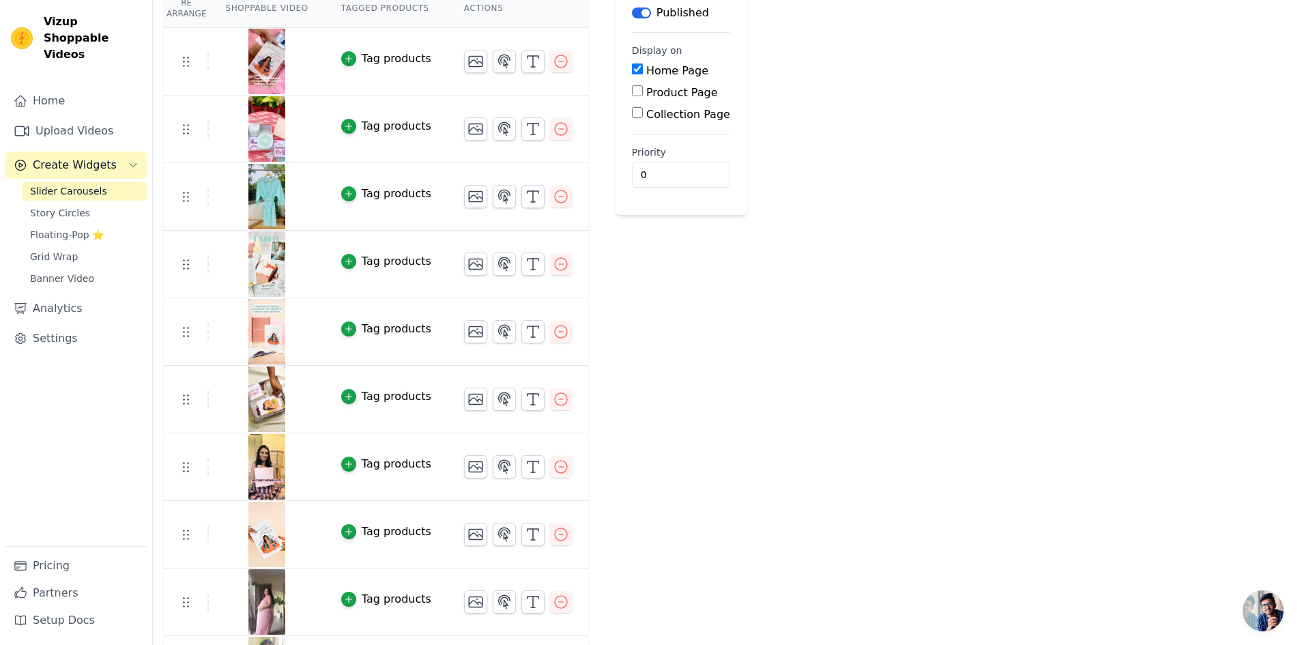
click at [392, 330] on div "Tag products" at bounding box center [397, 329] width 70 height 16
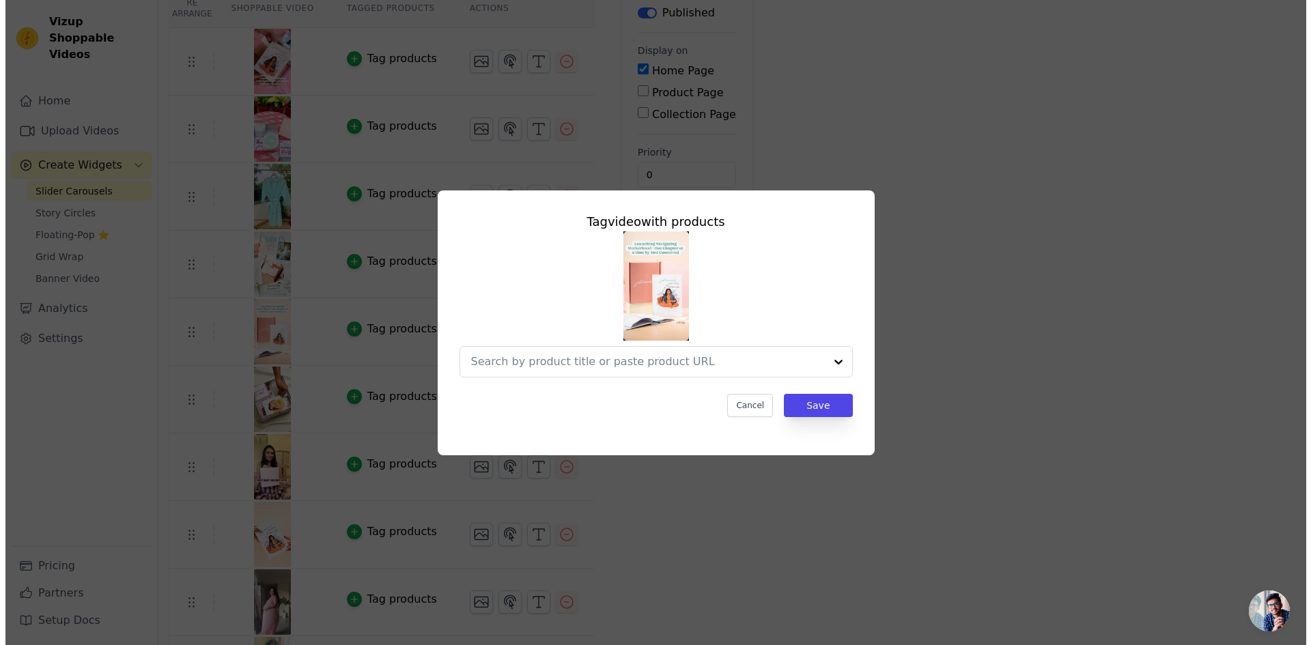
scroll to position [0, 0]
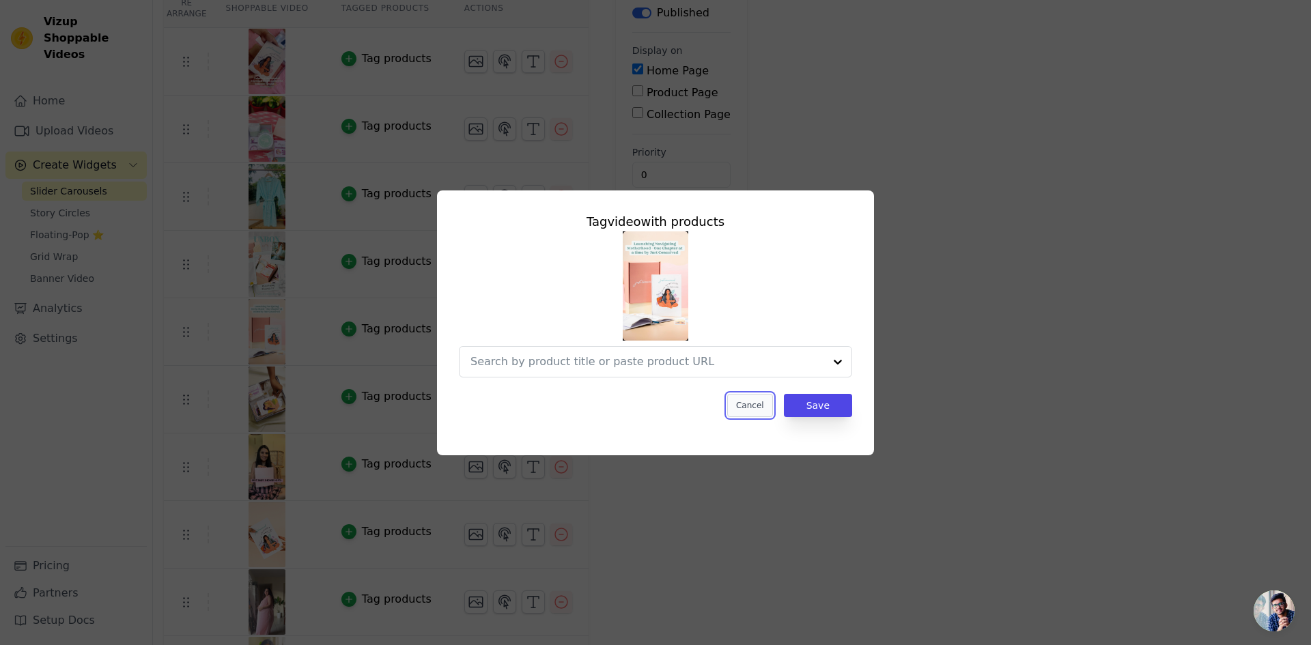
click at [757, 405] on button "Cancel" at bounding box center [750, 405] width 46 height 23
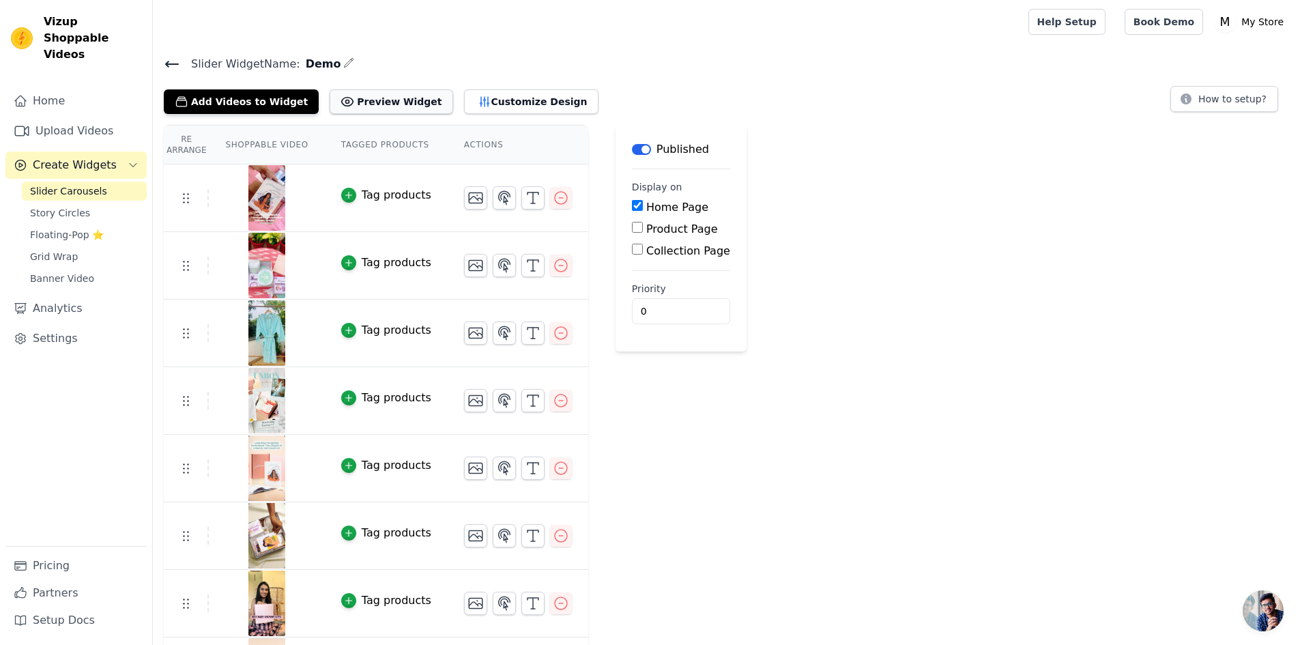
click at [373, 100] on button "Preview Widget" at bounding box center [391, 101] width 123 height 25
click at [553, 468] on icon "button" at bounding box center [561, 468] width 16 height 16
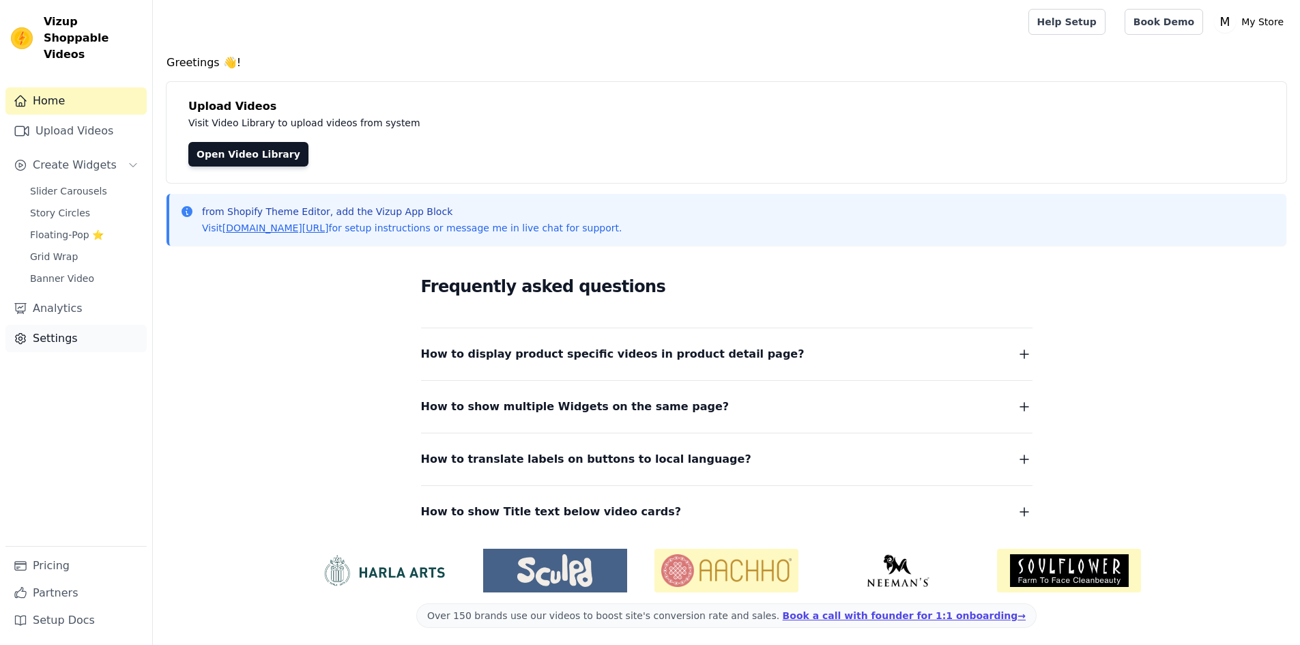
click at [53, 325] on link "Settings" at bounding box center [75, 338] width 141 height 27
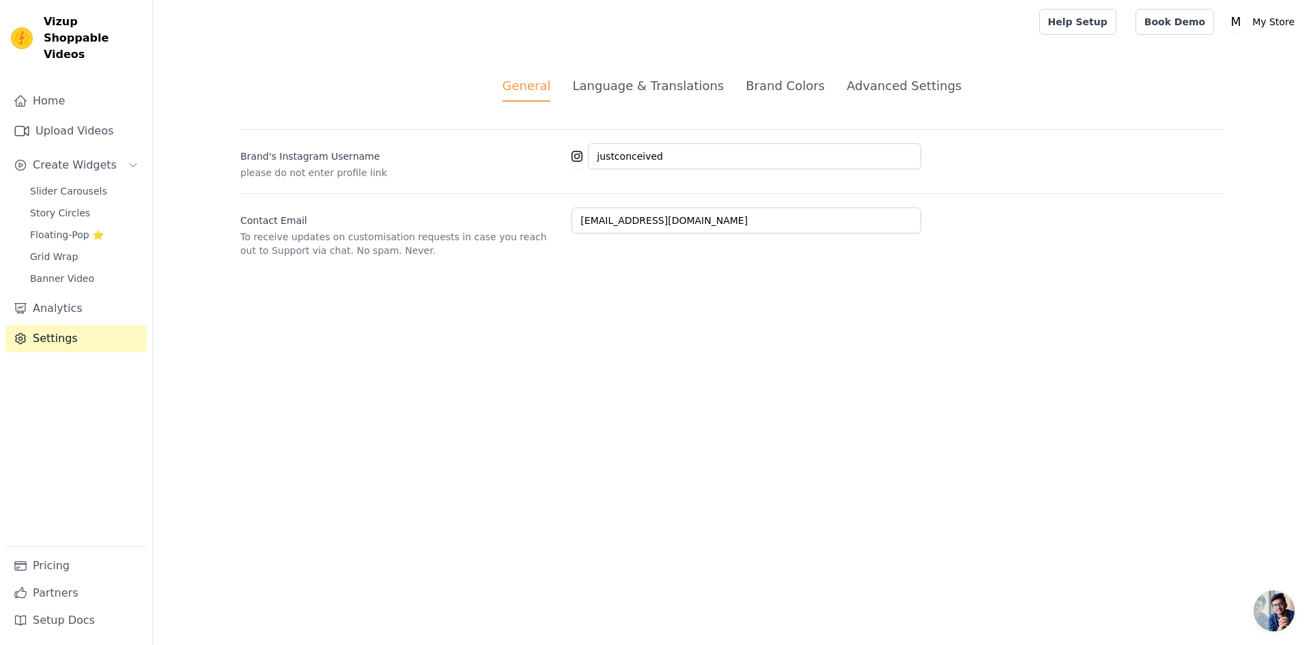
click at [619, 82] on div "Language & Translations" at bounding box center [648, 85] width 152 height 18
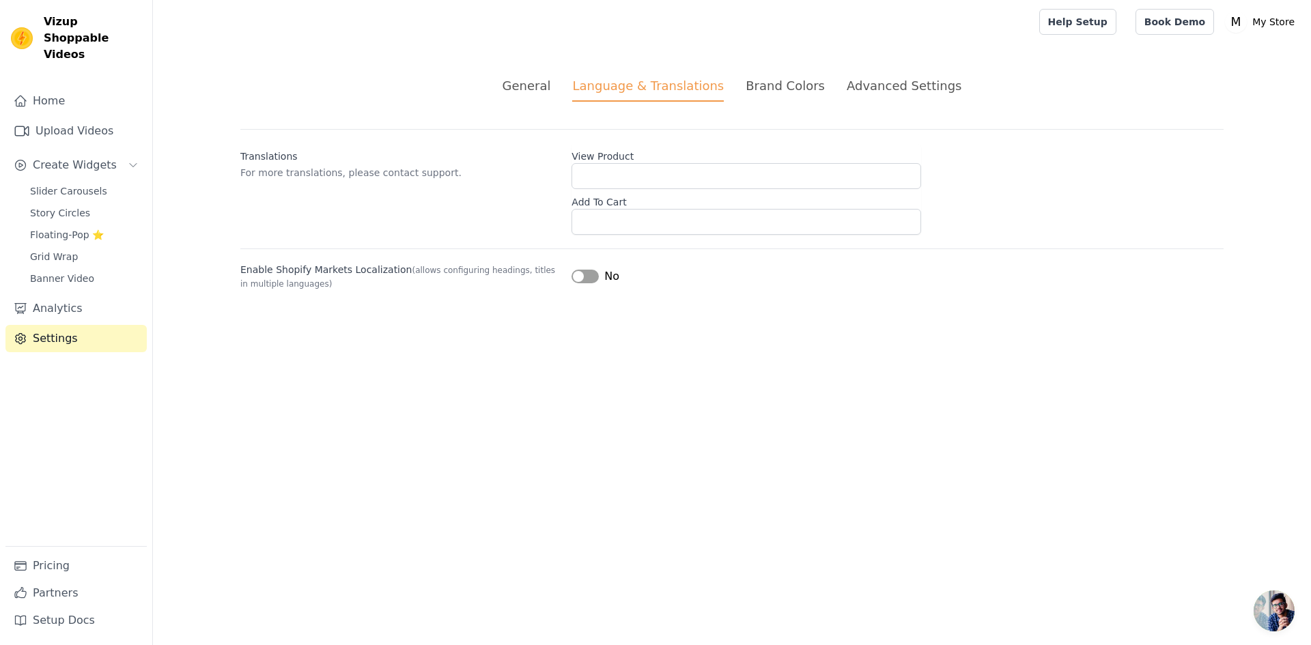
click at [775, 81] on div "Brand Colors" at bounding box center [784, 85] width 79 height 18
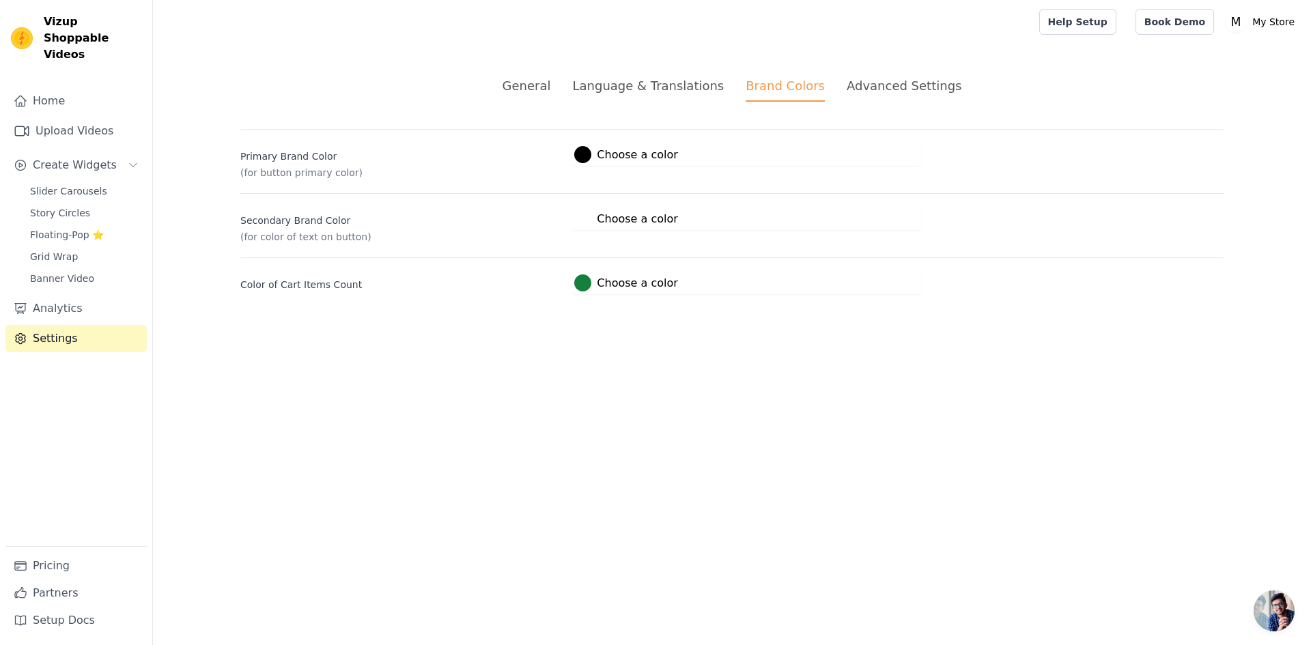
click at [866, 91] on div "Advanced Settings" at bounding box center [903, 85] width 115 height 18
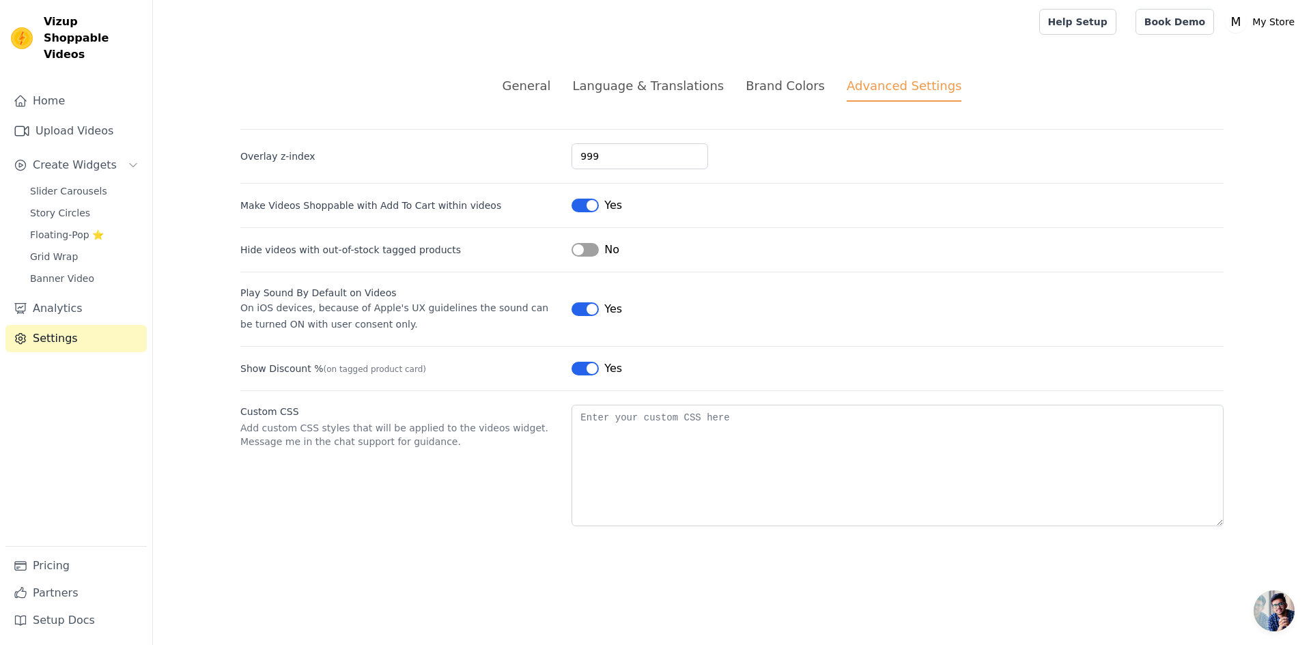
click at [582, 248] on button "Label" at bounding box center [584, 250] width 27 height 14
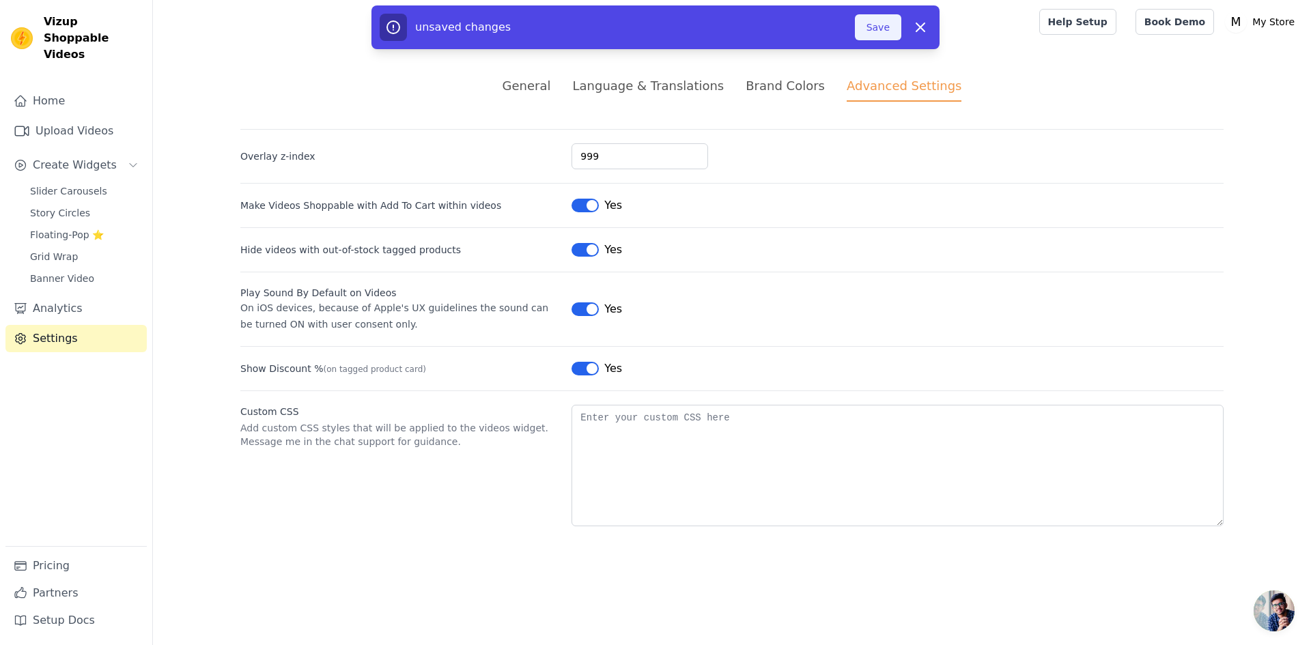
click at [871, 21] on button "Save" at bounding box center [878, 27] width 46 height 26
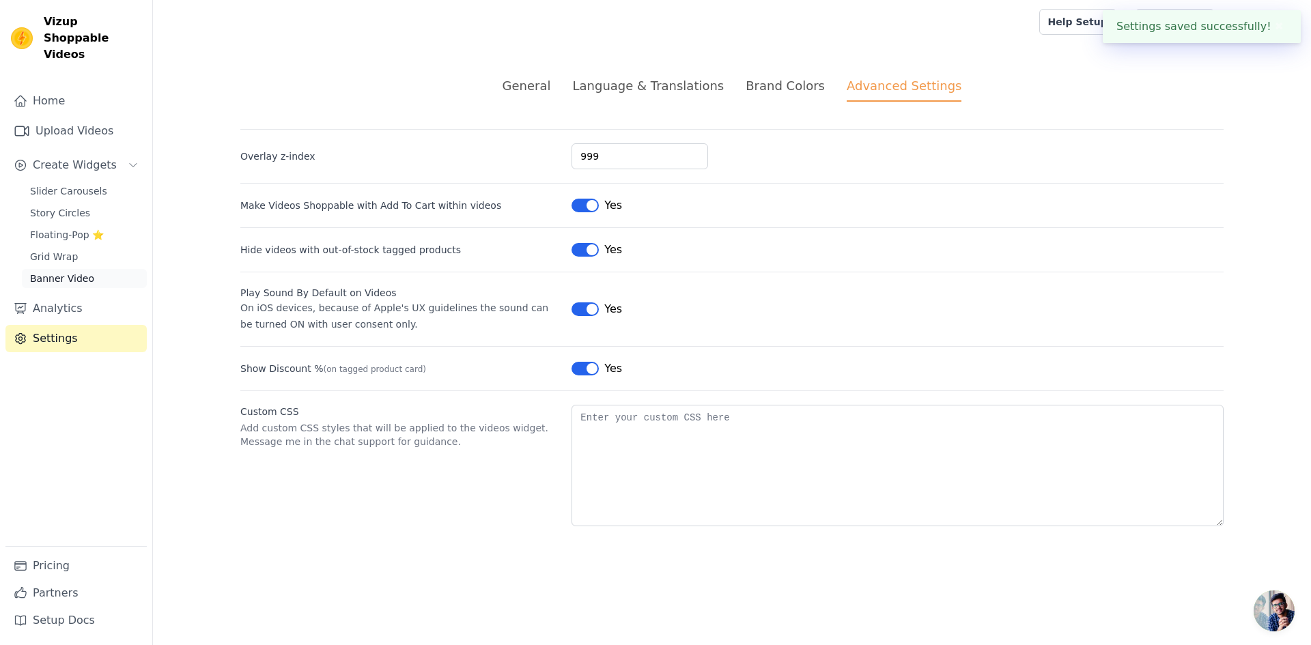
click at [51, 272] on span "Banner Video" at bounding box center [62, 279] width 64 height 14
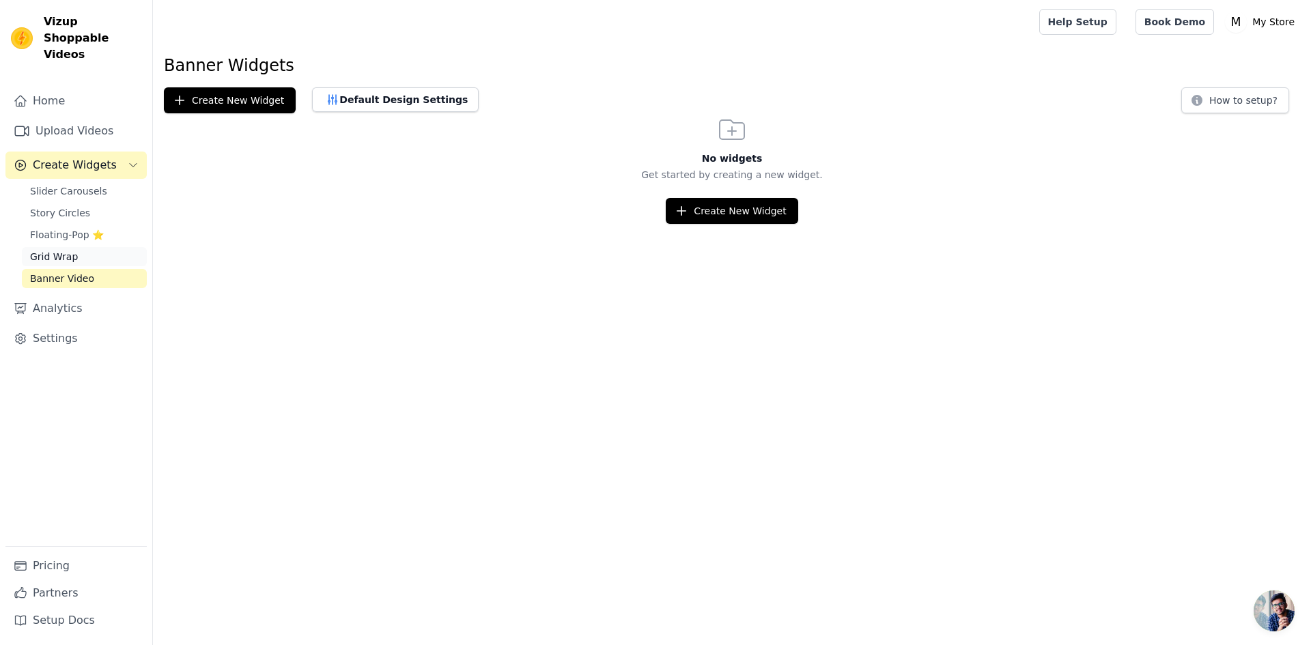
click at [61, 248] on link "Grid Wrap" at bounding box center [84, 256] width 125 height 19
click at [66, 228] on span "Floating-Pop ⭐" at bounding box center [67, 235] width 74 height 14
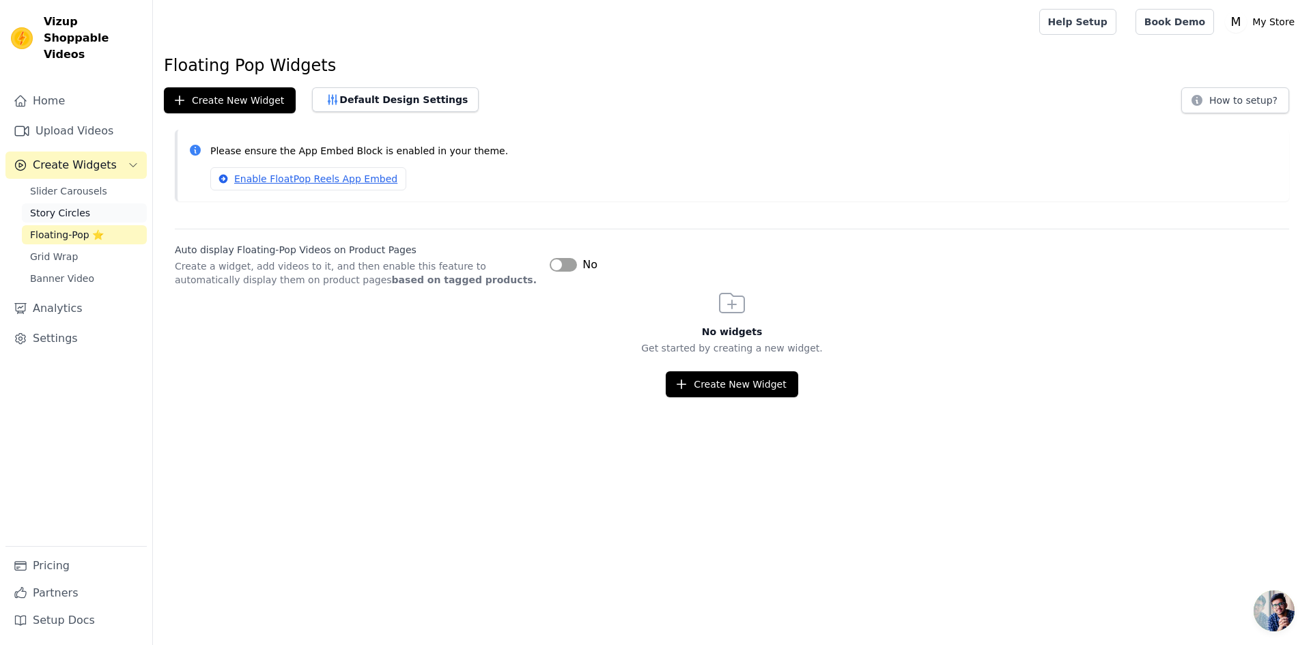
click at [69, 206] on span "Story Circles" at bounding box center [60, 213] width 60 height 14
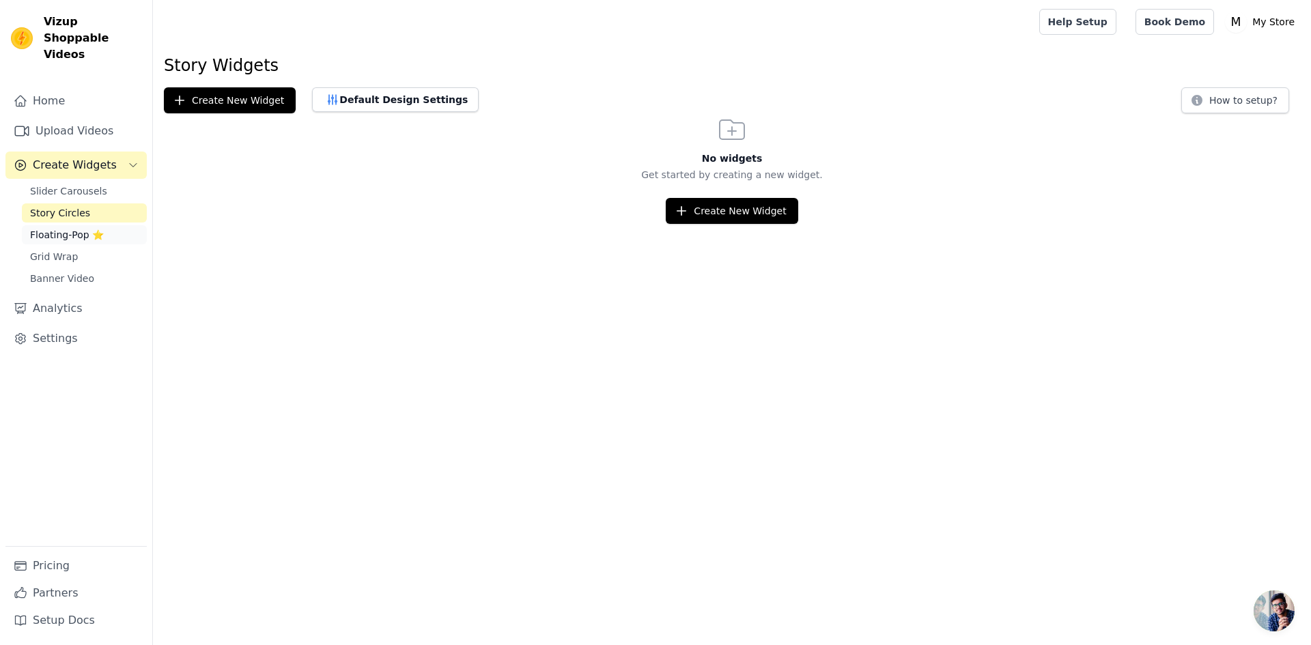
click at [65, 228] on span "Floating-Pop ⭐" at bounding box center [67, 235] width 74 height 14
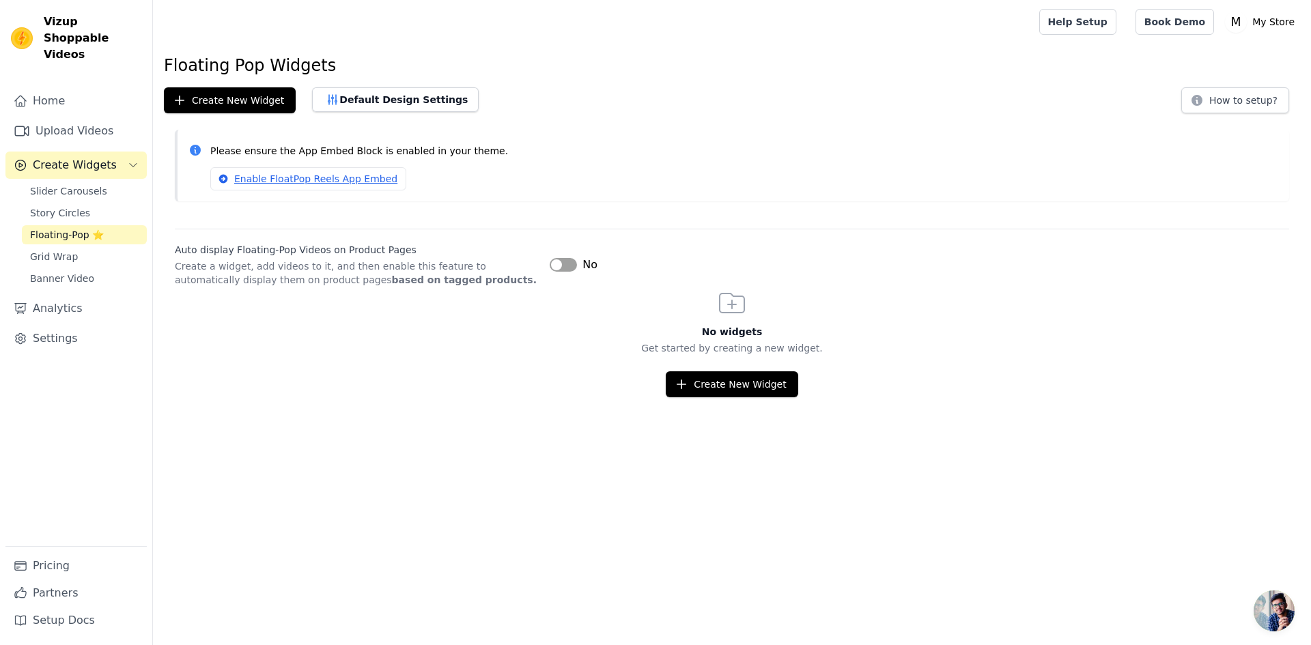
click at [567, 266] on button "Label" at bounding box center [562, 265] width 27 height 14
click at [44, 206] on span "Story Circles" at bounding box center [60, 213] width 60 height 14
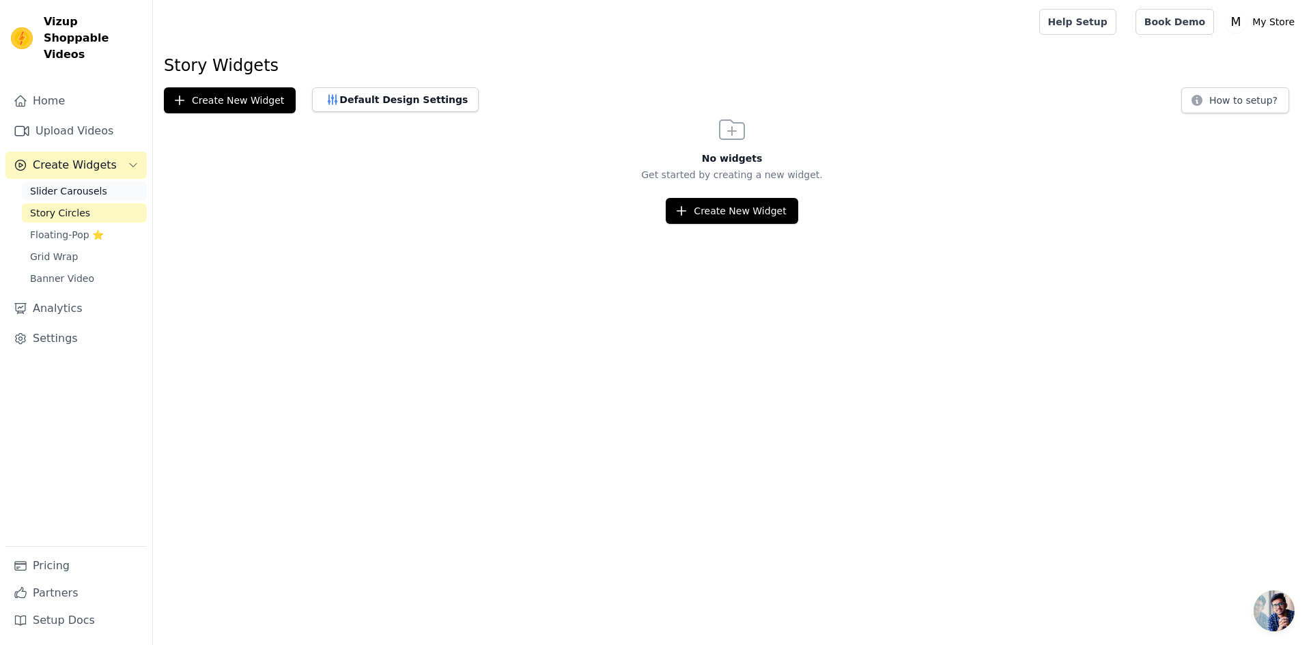
click at [62, 184] on span "Slider Carousels" at bounding box center [68, 191] width 77 height 14
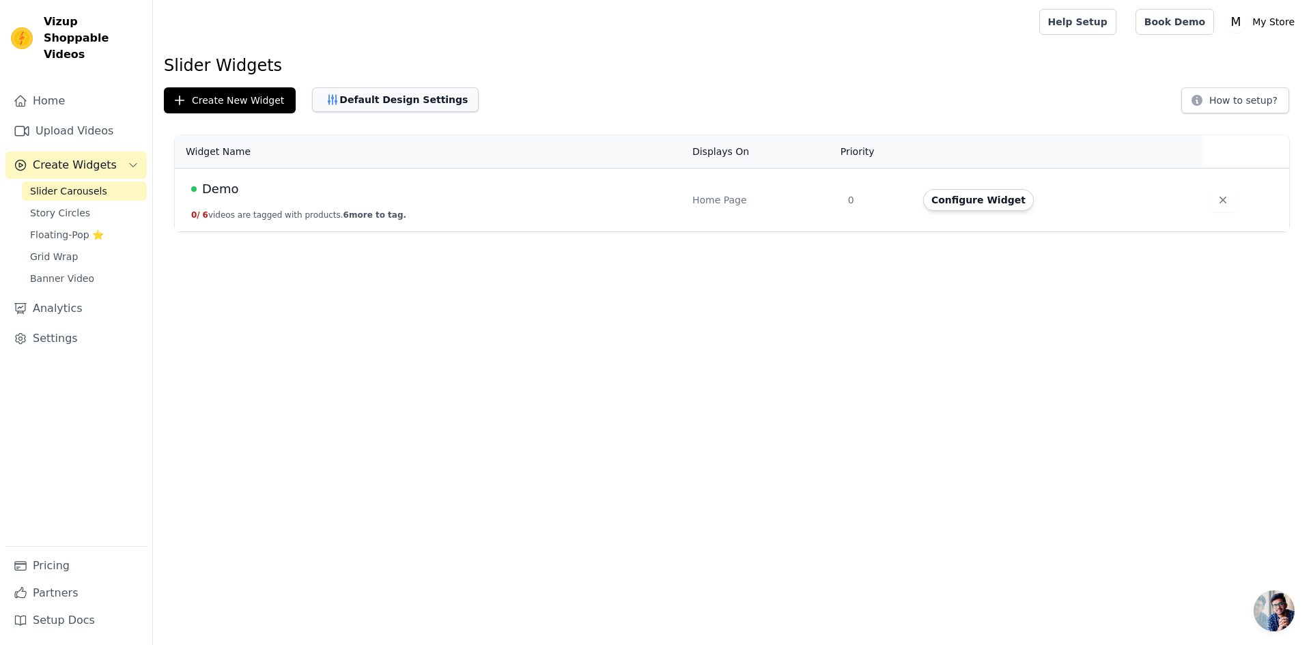
click at [374, 102] on button "Default Design Settings" at bounding box center [395, 99] width 167 height 25
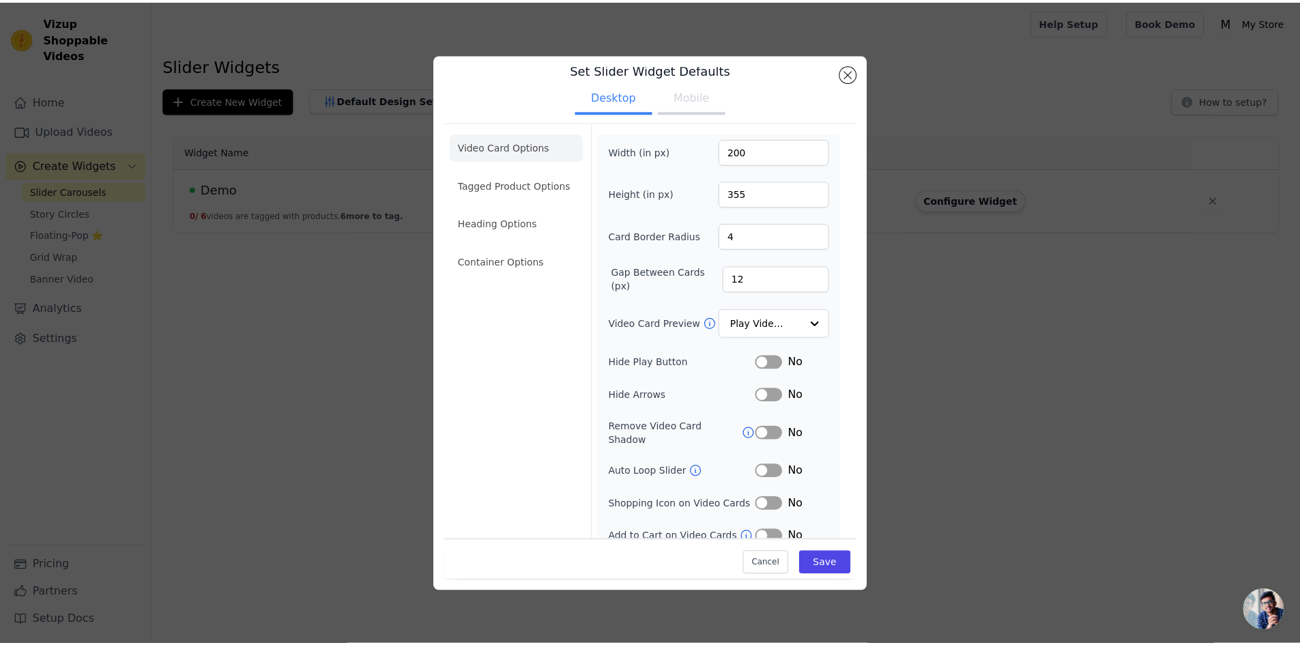
scroll to position [18, 0]
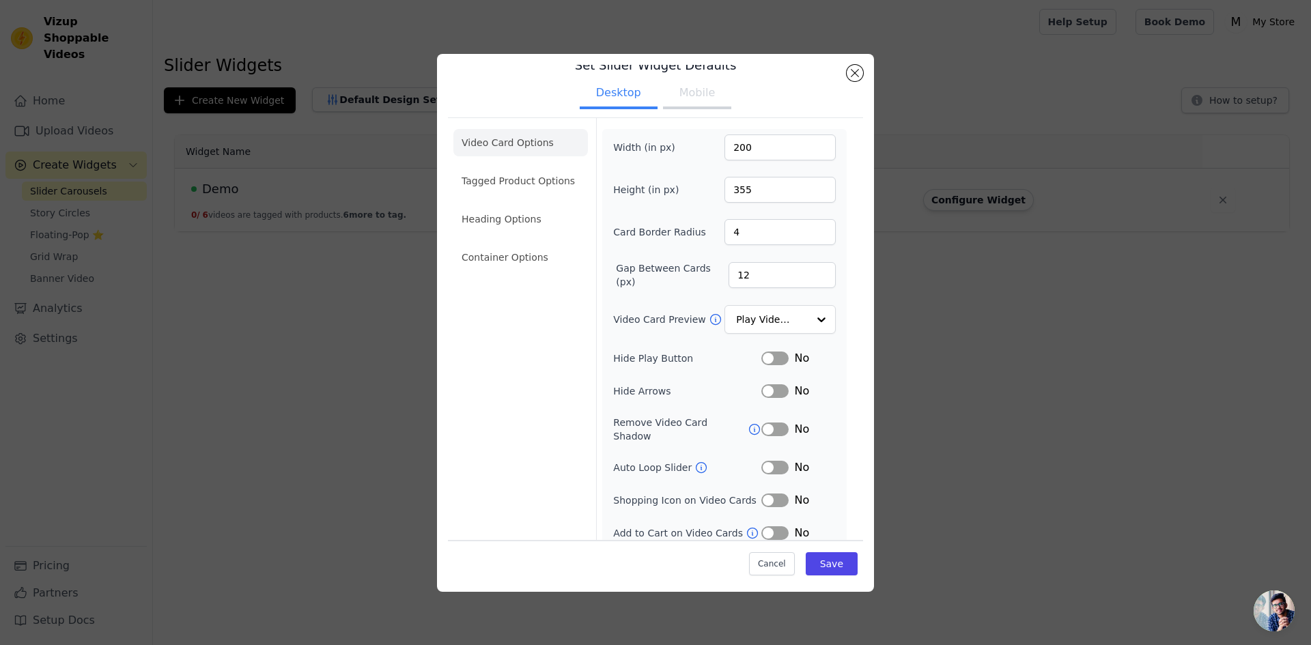
click at [773, 461] on button "Label" at bounding box center [774, 468] width 27 height 14
click at [768, 493] on button "Label" at bounding box center [774, 500] width 27 height 14
click at [827, 563] on button "Save" at bounding box center [831, 563] width 52 height 23
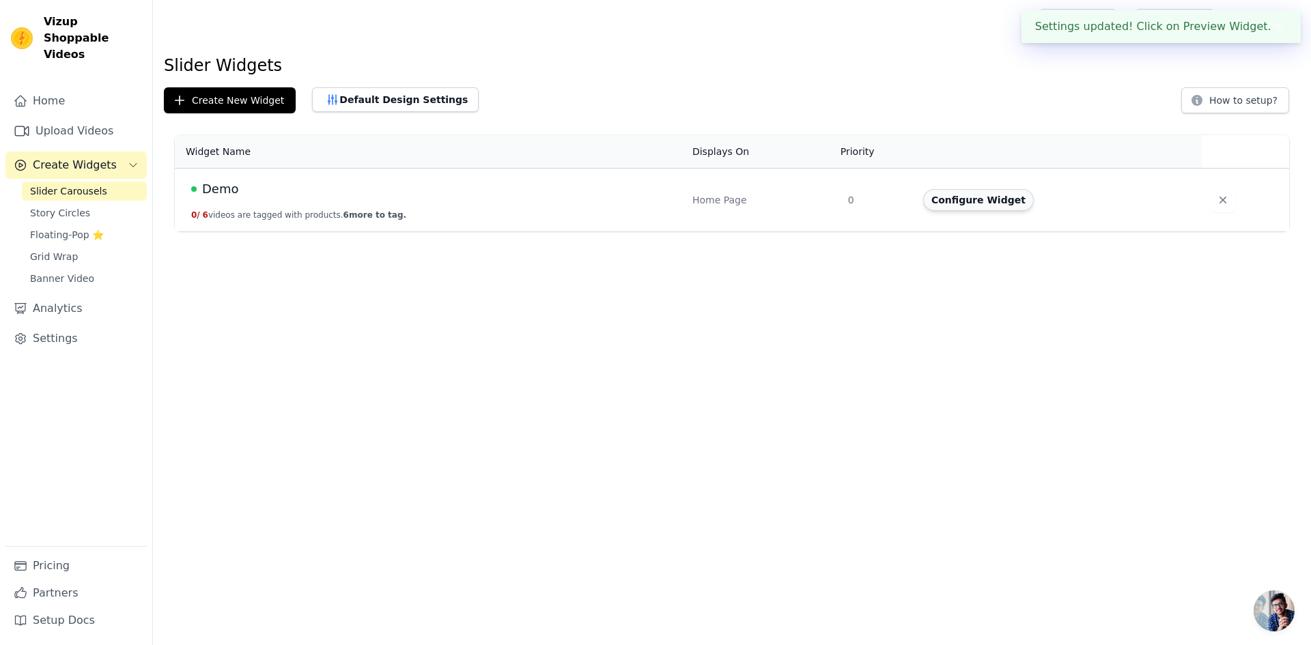
click at [994, 201] on button "Configure Widget" at bounding box center [978, 200] width 111 height 22
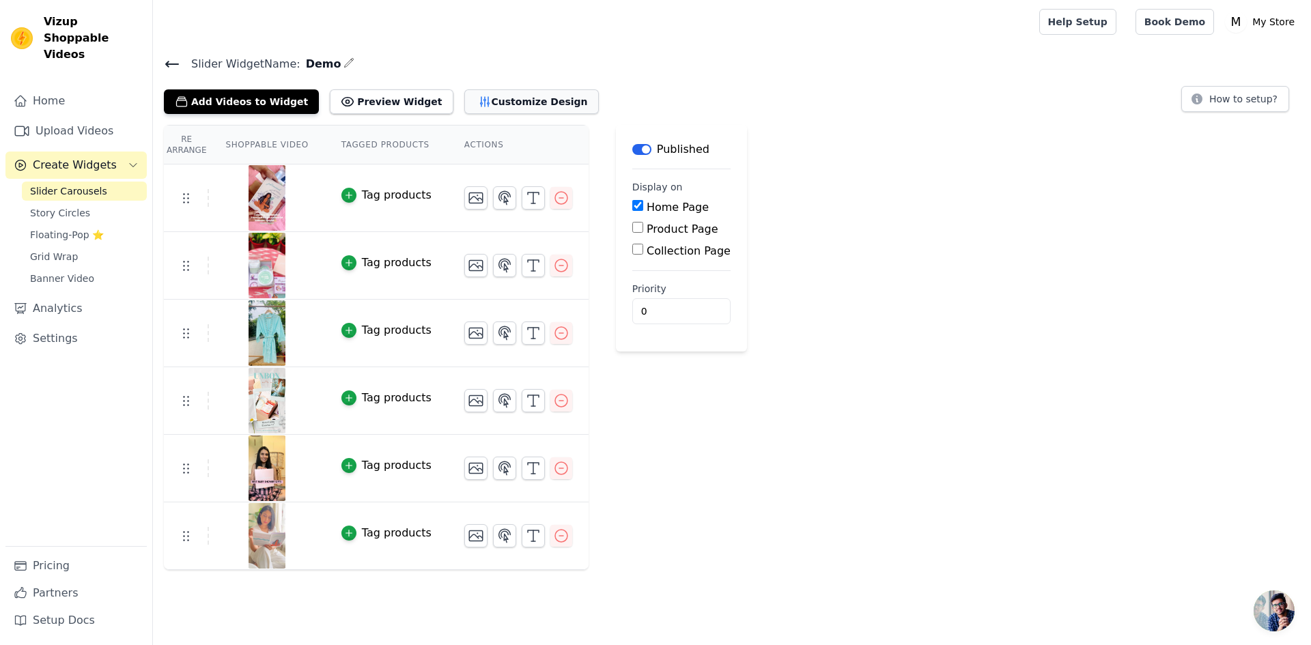
click at [486, 100] on button "Customize Design" at bounding box center [531, 101] width 134 height 25
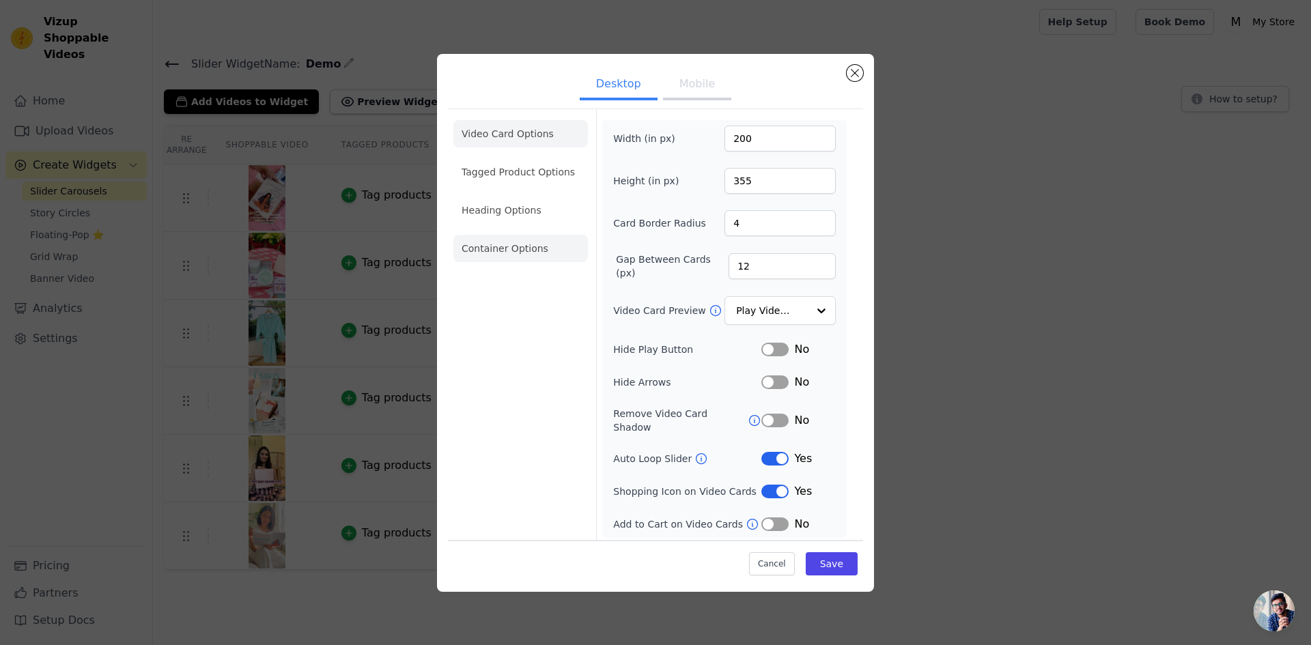
click at [526, 260] on li "Container Options" at bounding box center [520, 248] width 134 height 27
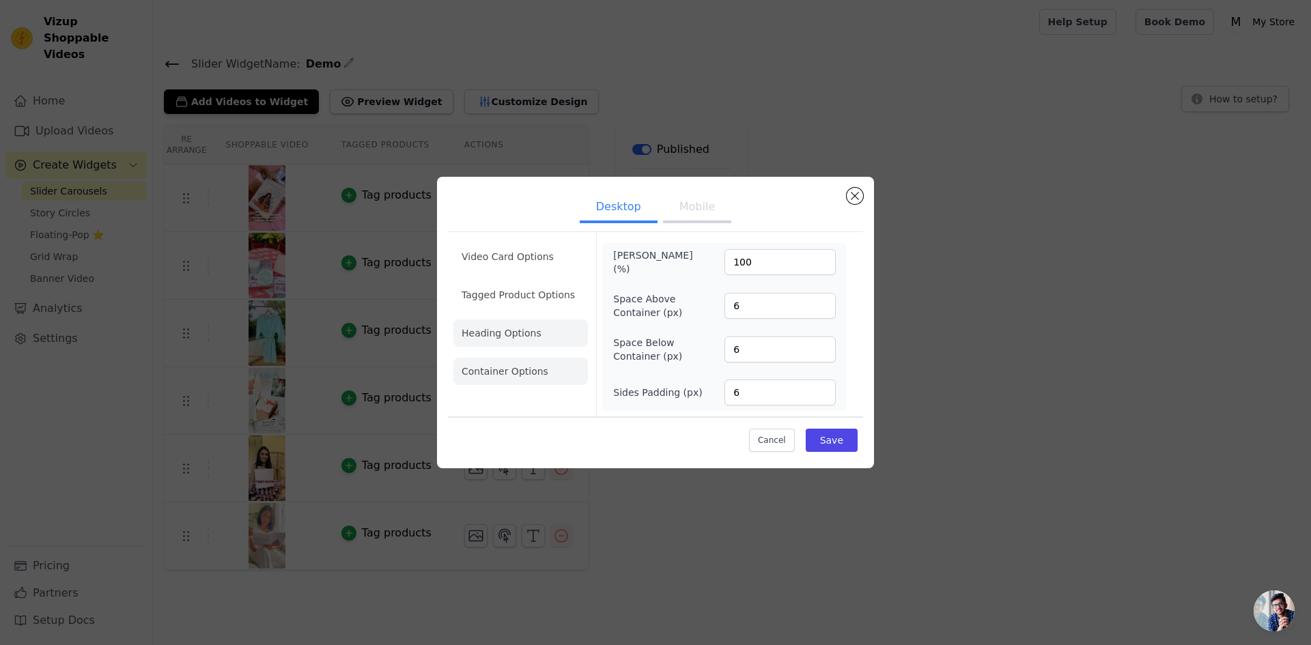
click at [513, 340] on li "Heading Options" at bounding box center [520, 332] width 134 height 27
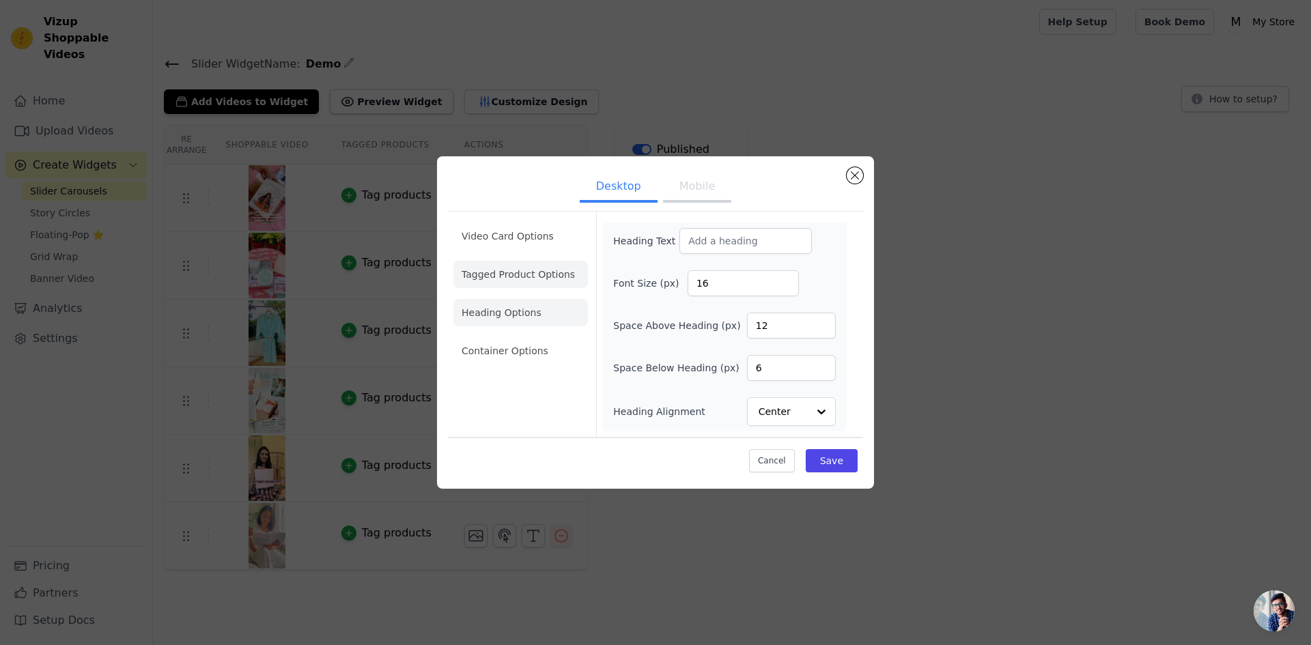
click at [529, 337] on li "Tagged Product Options" at bounding box center [520, 350] width 134 height 27
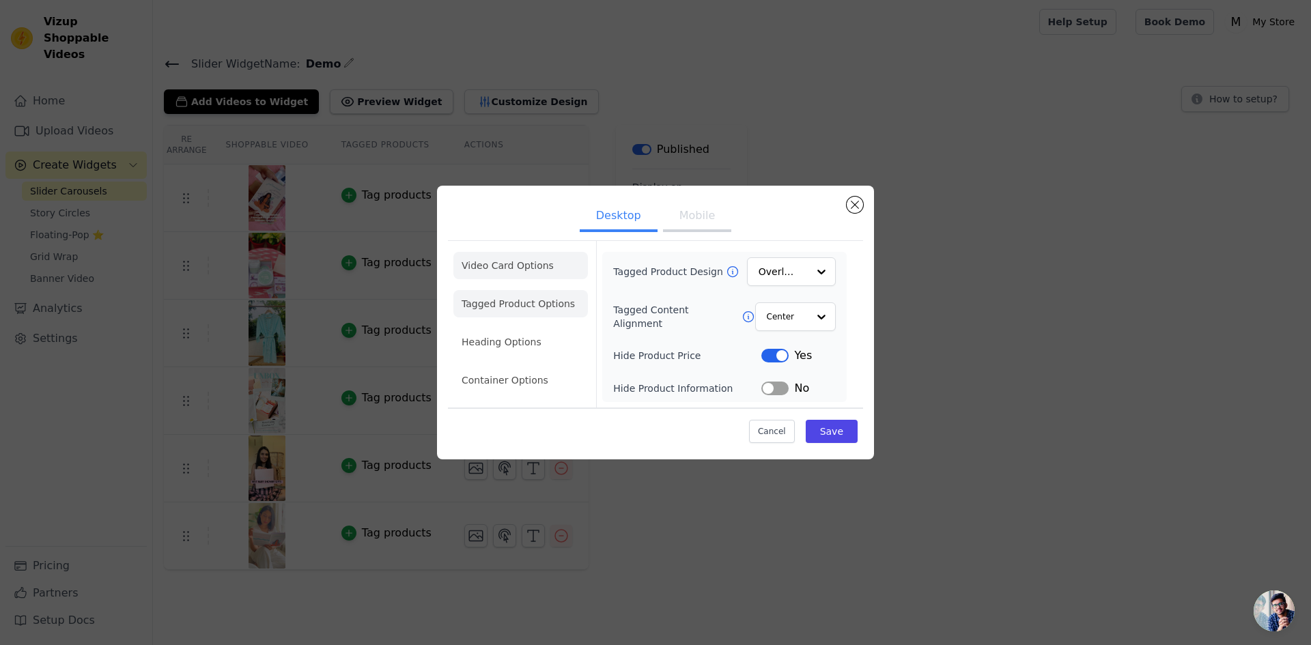
click at [519, 290] on li "Video Card Options" at bounding box center [520, 303] width 134 height 27
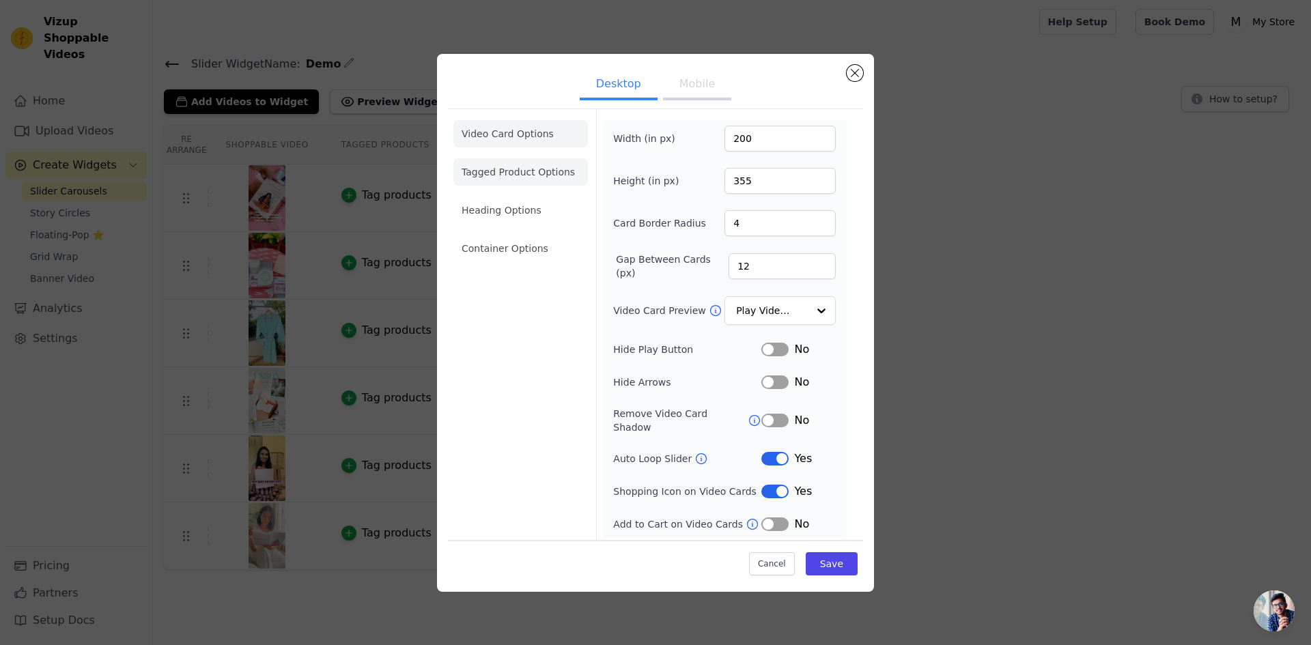
click at [516, 235] on li "Tagged Product Options" at bounding box center [520, 248] width 134 height 27
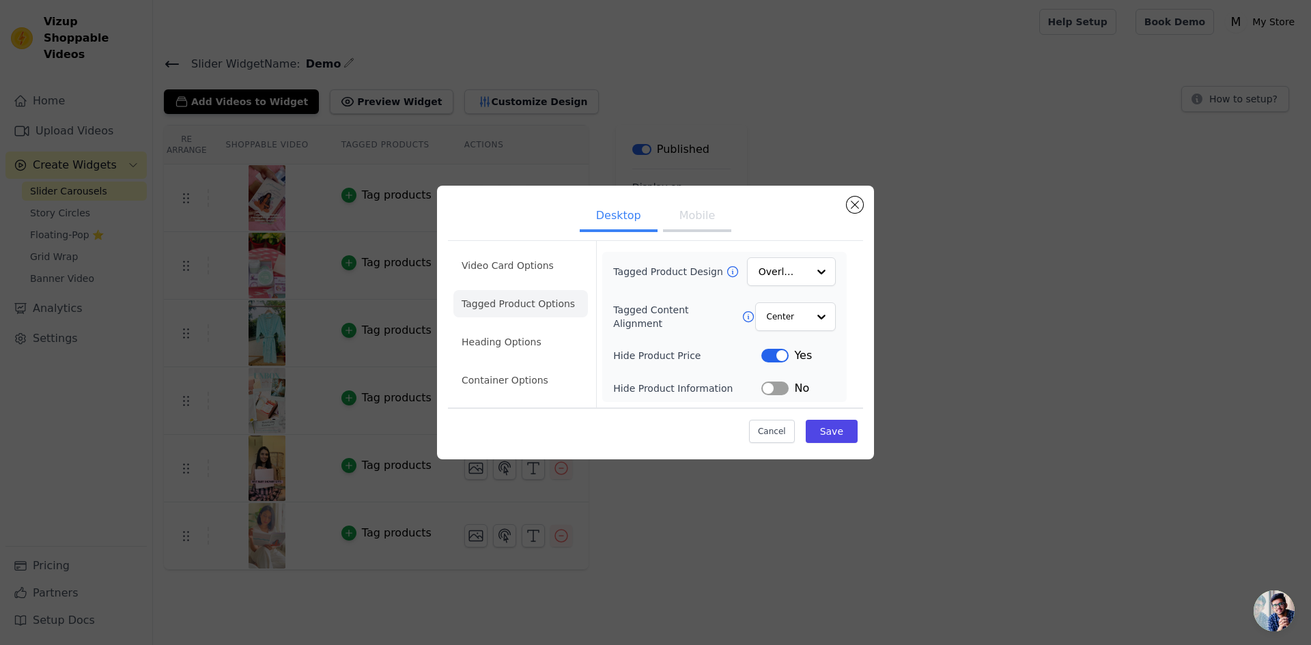
drag, startPoint x: 504, startPoint y: 340, endPoint x: 515, endPoint y: 336, distance: 11.4
click at [506, 339] on li "Heading Options" at bounding box center [520, 341] width 134 height 27
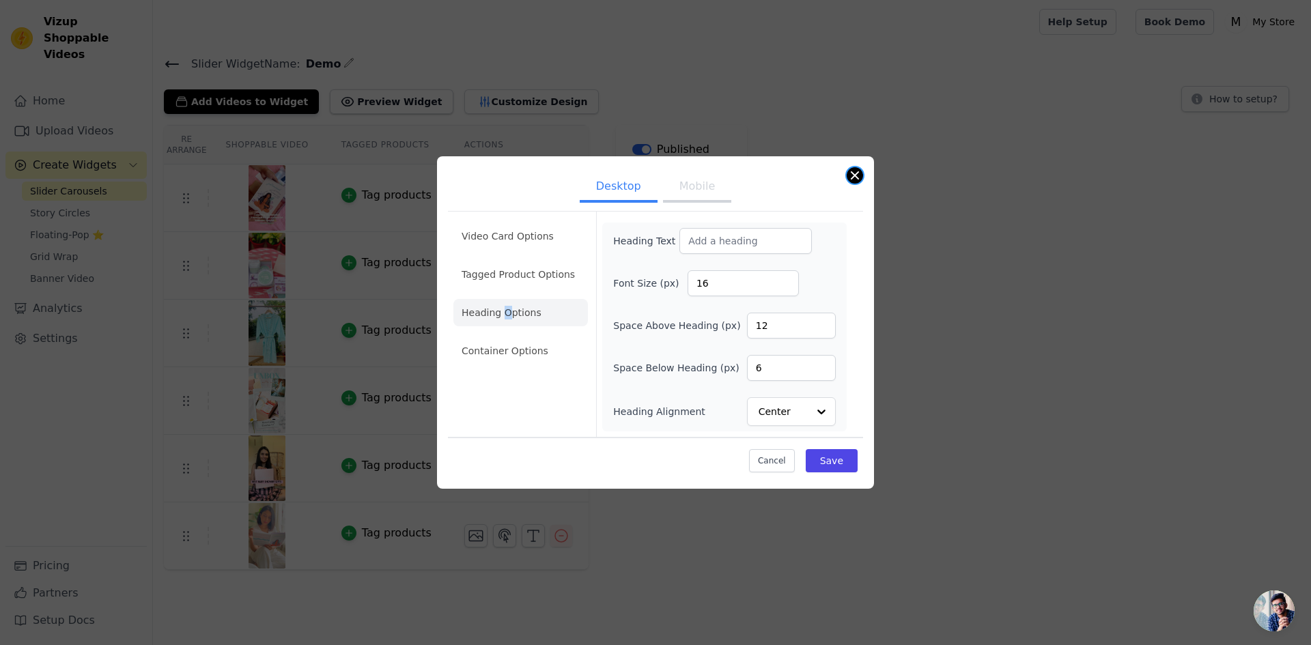
click at [853, 174] on button "Close modal" at bounding box center [854, 175] width 16 height 16
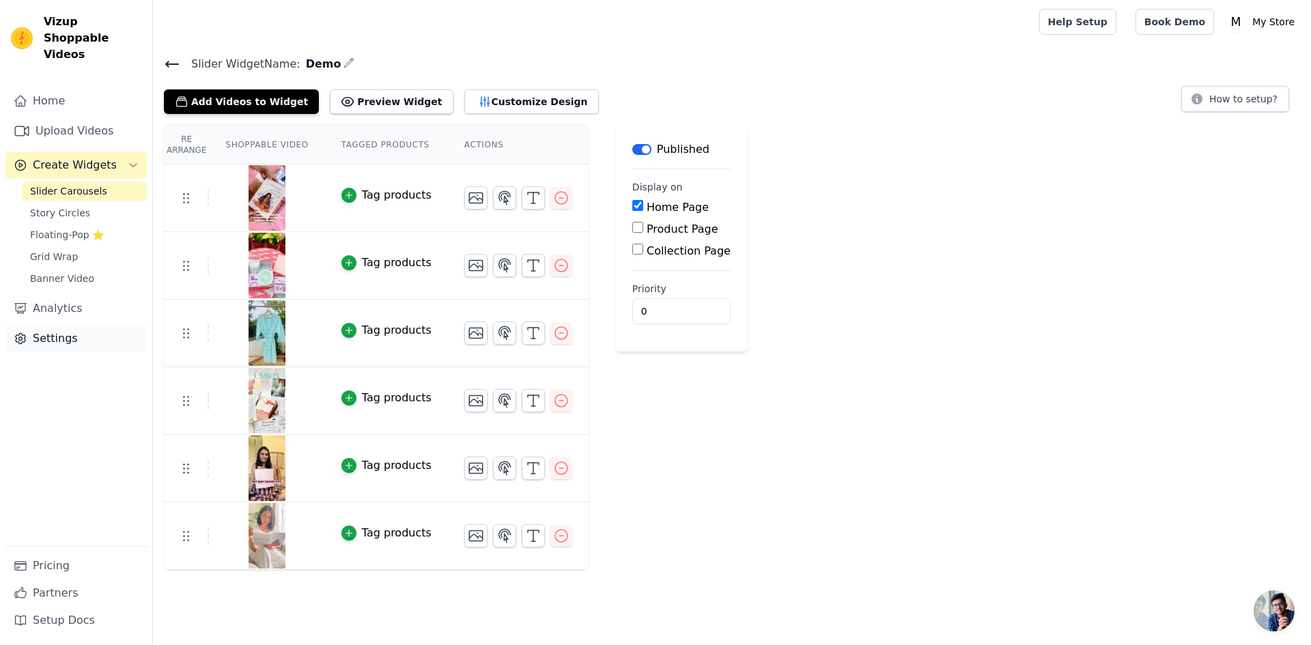
click at [57, 325] on link "Settings" at bounding box center [75, 338] width 141 height 27
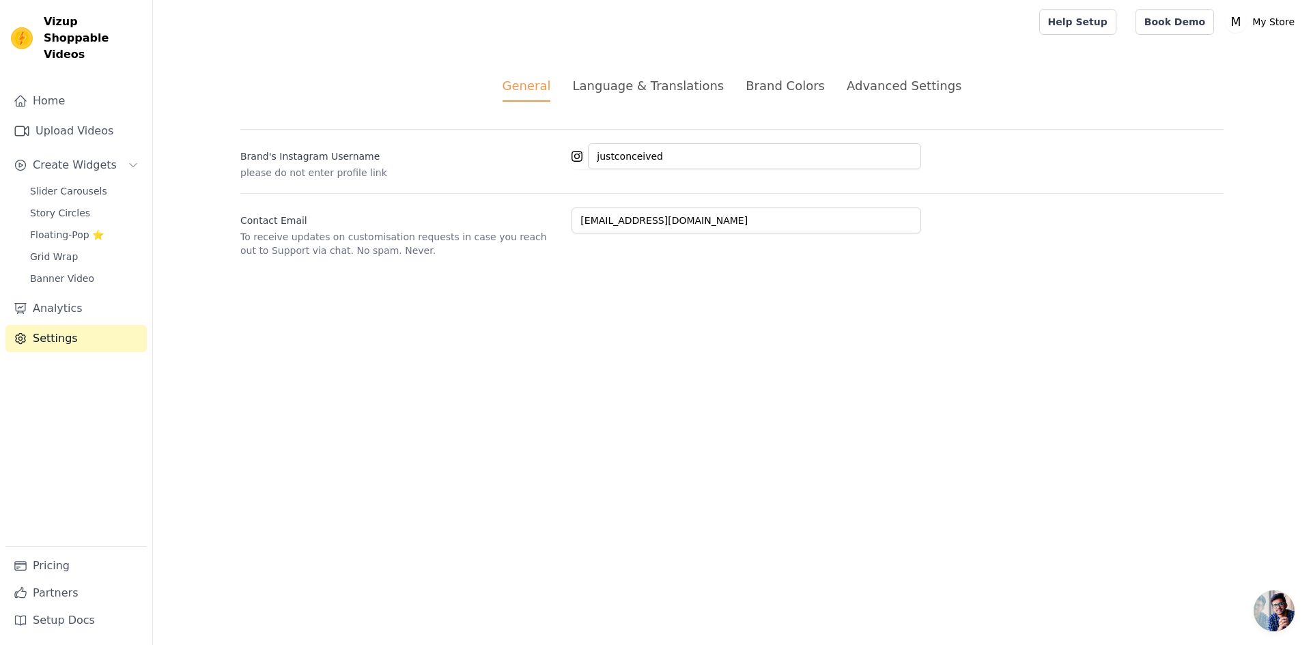
click at [688, 91] on div "Language & Translations" at bounding box center [648, 85] width 152 height 18
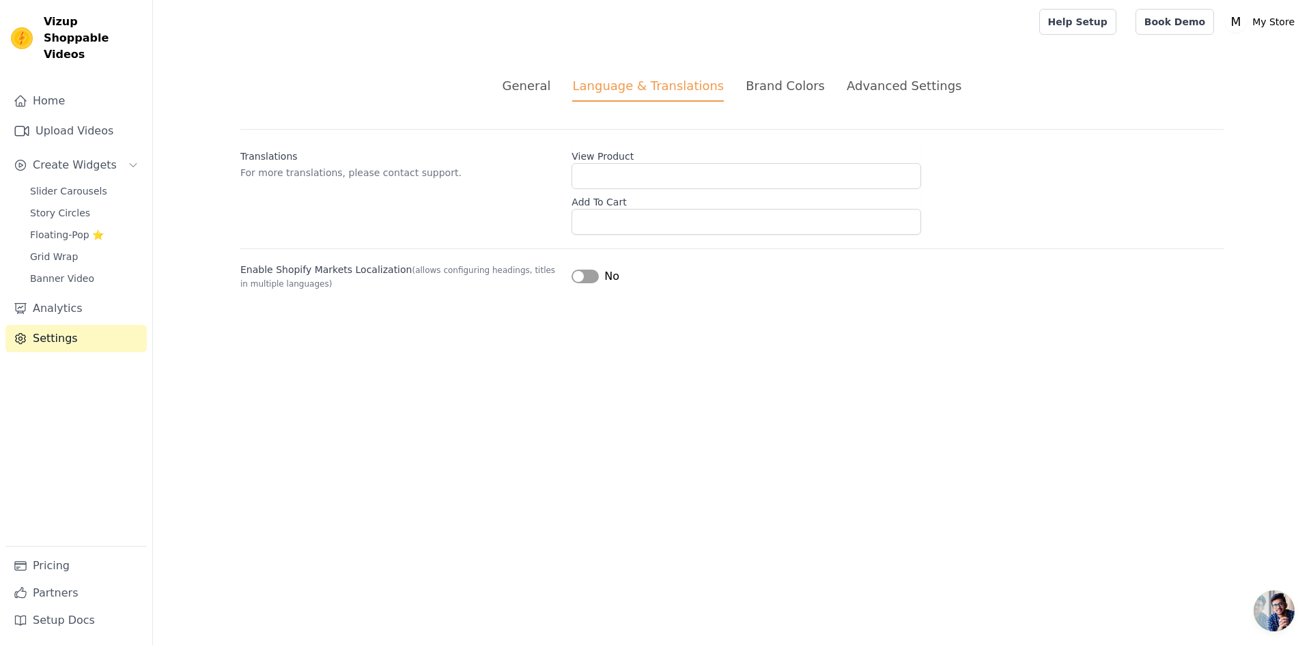
click at [788, 86] on div "Brand Colors" at bounding box center [784, 85] width 79 height 18
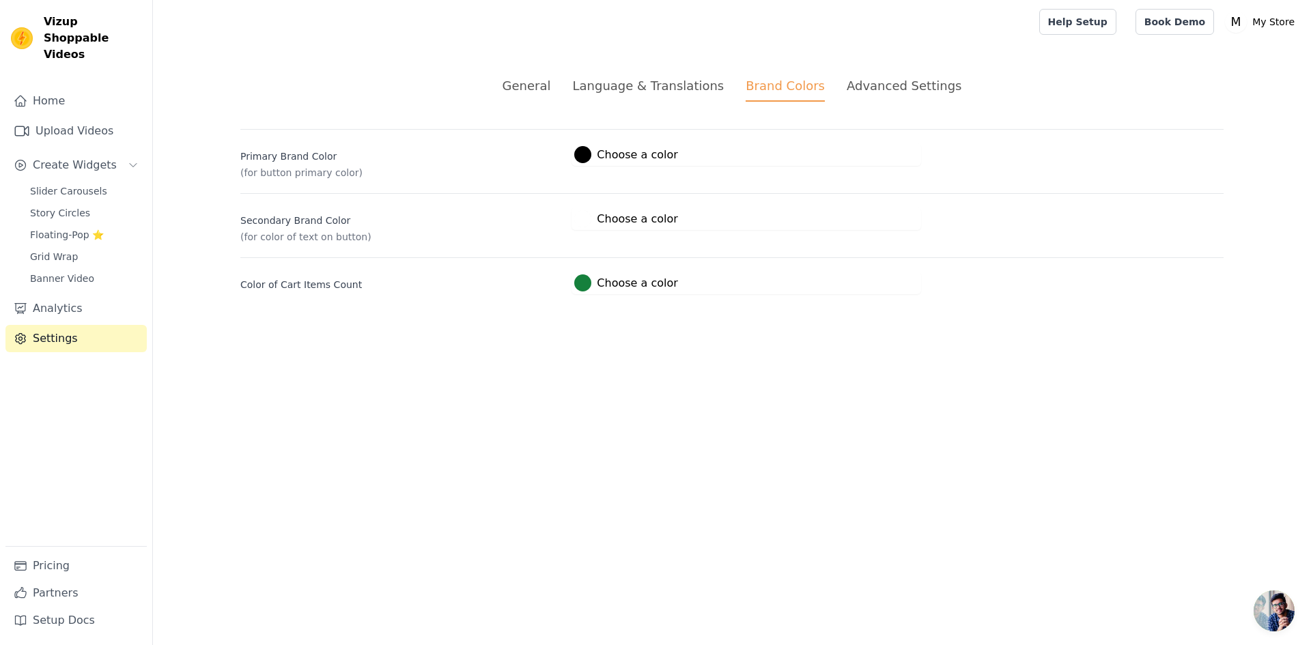
click at [861, 83] on div "Advanced Settings" at bounding box center [903, 85] width 115 height 18
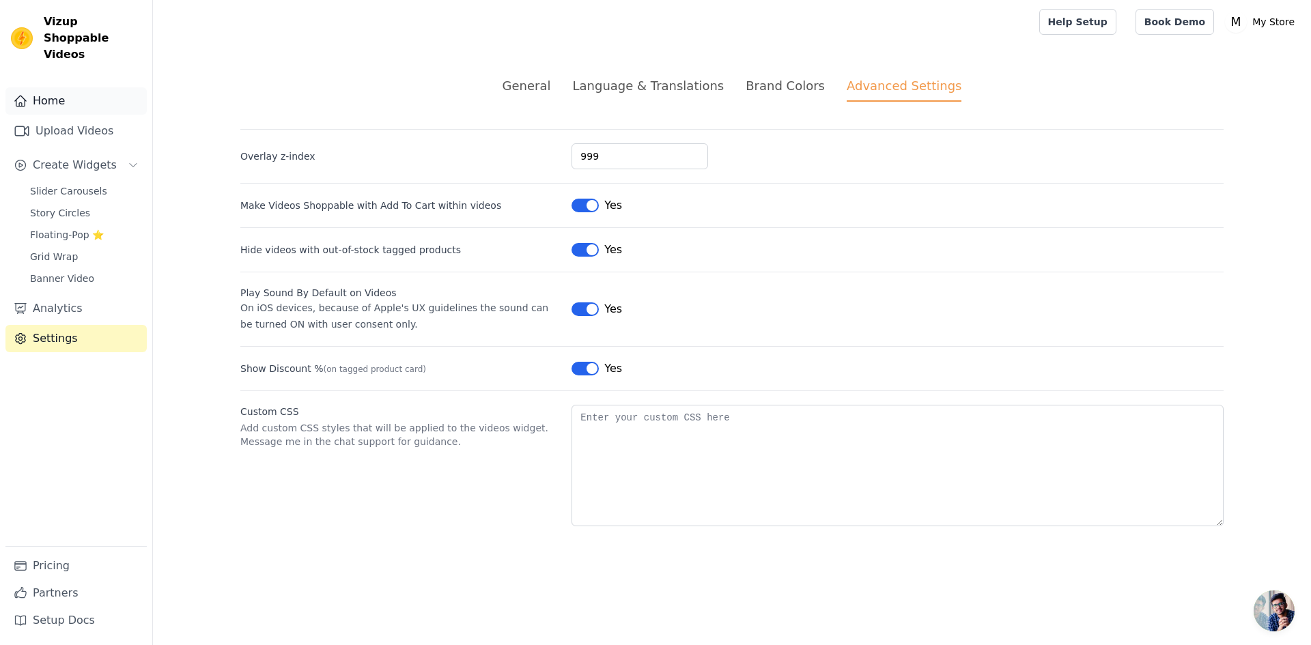
click at [17, 94] on icon "Sidebar" at bounding box center [21, 101] width 14 height 14
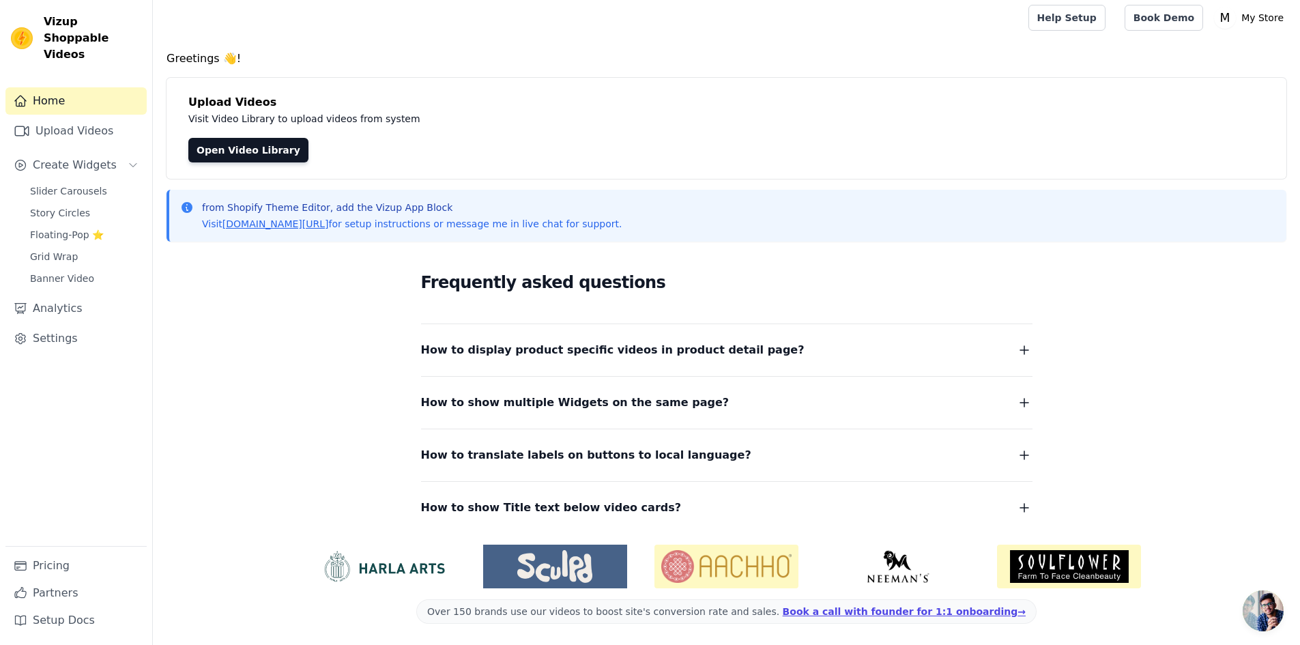
scroll to position [5, 0]
